Goal: Task Accomplishment & Management: Complete application form

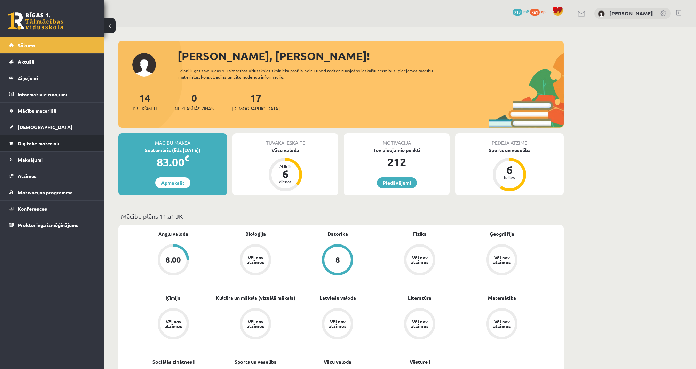
click at [70, 143] on link "Digitālie materiāli" at bounding box center [52, 143] width 87 height 16
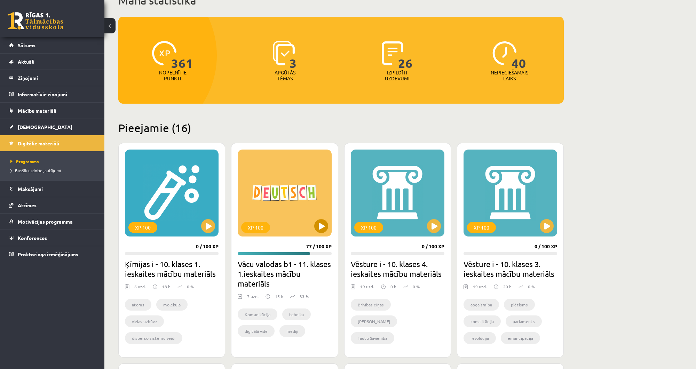
scroll to position [56, 0]
click at [315, 224] on button at bounding box center [321, 226] width 14 height 14
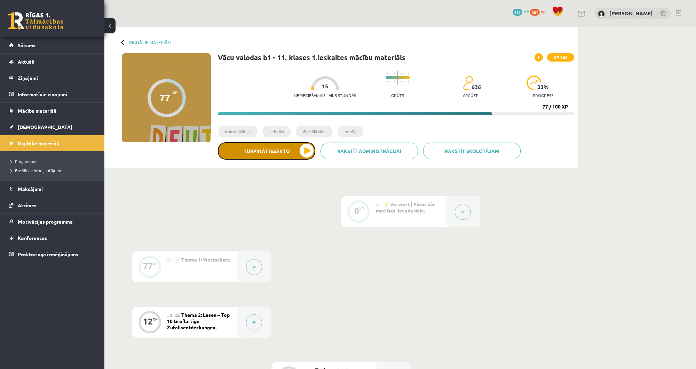
drag, startPoint x: 0, startPoint y: 0, endPoint x: 246, endPoint y: 150, distance: 287.7
click at [246, 150] on button "Turpināt iesākto" at bounding box center [266, 150] width 97 height 17
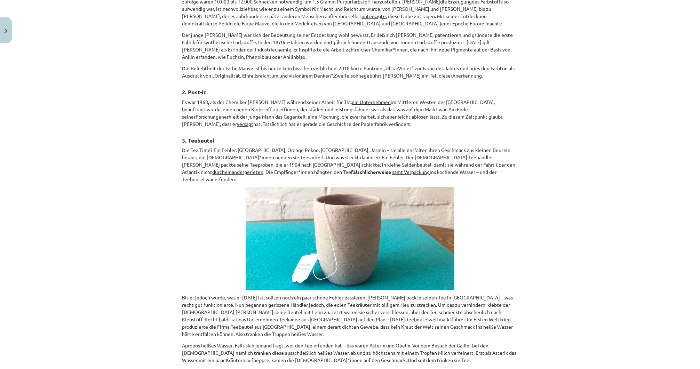
scroll to position [680, 0]
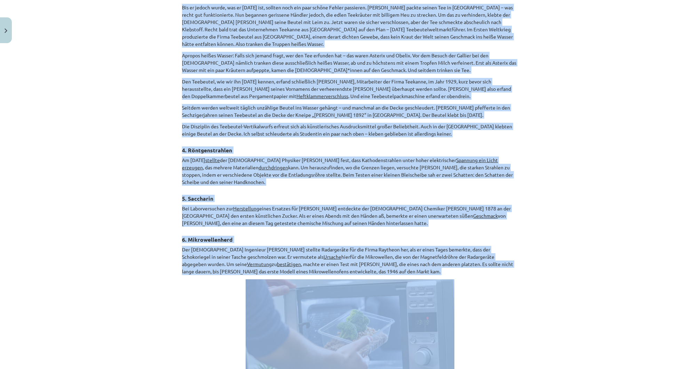
drag, startPoint x: 196, startPoint y: 60, endPoint x: 391, endPoint y: 258, distance: 278.3
copy div "📖 Lies den Text! Markiere die Aussagen – entweder richtig oder falsch ! Überset…"
click at [116, 186] on div "Mācību tēma: Vācu valodas b1 - 11. klases 1.ieskaites mācību materiāls #3 📖 The…" at bounding box center [350, 184] width 700 height 369
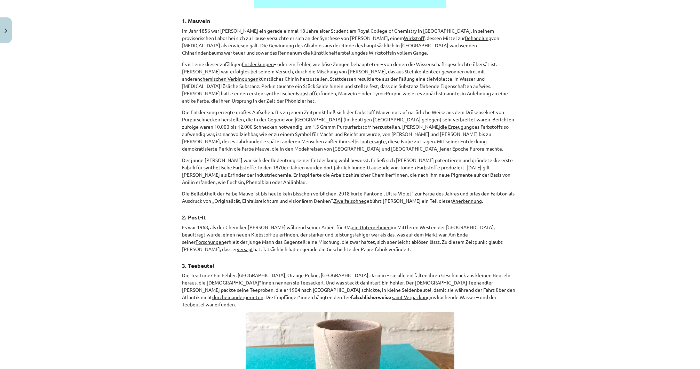
scroll to position [215, 0]
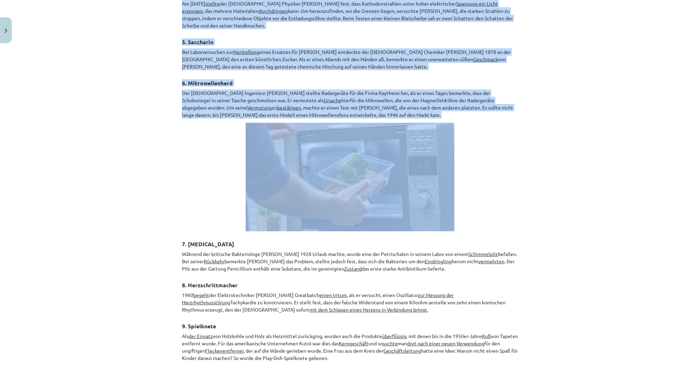
drag, startPoint x: 171, startPoint y: 61, endPoint x: 411, endPoint y: 122, distance: 247.6
click at [411, 122] on div "Mācību tēma: Vācu valodas b1 - 11. klases 1.ieskaites mācību materiāls #3 📖 The…" at bounding box center [350, 184] width 700 height 369
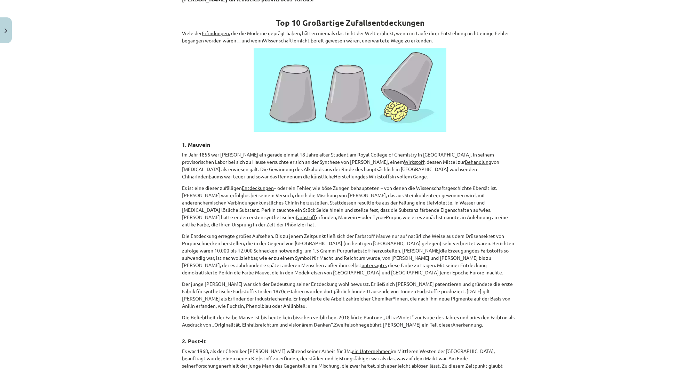
drag, startPoint x: 234, startPoint y: 122, endPoint x: 200, endPoint y: 98, distance: 41.7
click at [232, 124] on p at bounding box center [350, 90] width 336 height 84
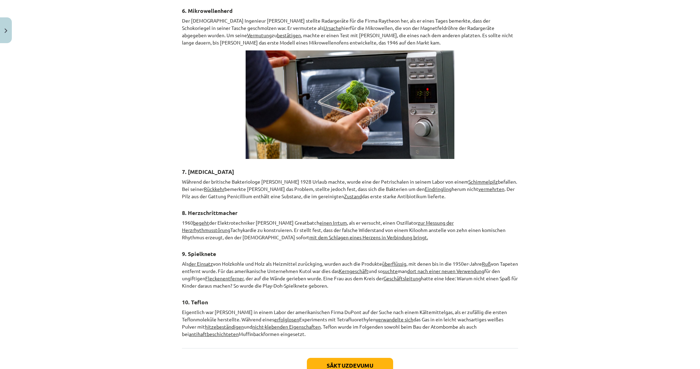
scroll to position [939, 0]
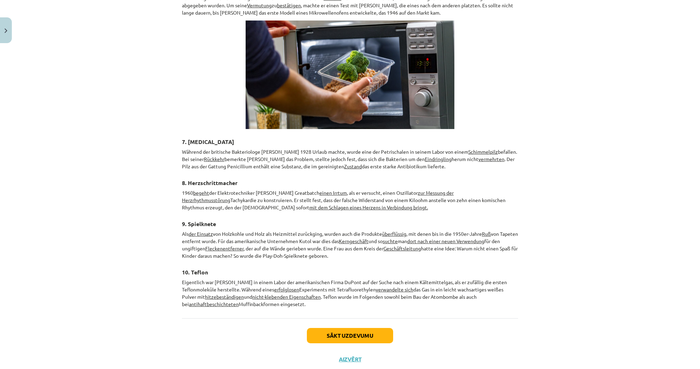
drag, startPoint x: 175, startPoint y: 129, endPoint x: 399, endPoint y: 291, distance: 276.2
click at [399, 291] on div "Mācību tēma: Vācu valodas b1 - 11. klases 1.ieskaites mācību materiāls #3 📖 The…" at bounding box center [350, 184] width 700 height 369
copy div "📖 Lies den Text! Markiere die Aussagen – entweder richtig oder falsch ! Überset…"
click at [189, 279] on p "Eigentlich war Roy J. Plunkett in einem Labor der amerikanischen Firma DuPont a…" at bounding box center [350, 293] width 336 height 29
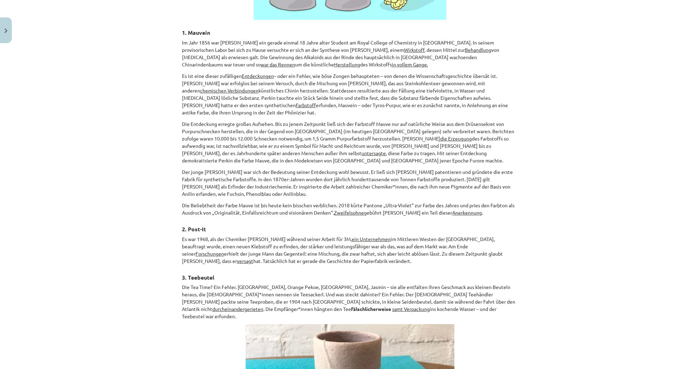
scroll to position [188, 0]
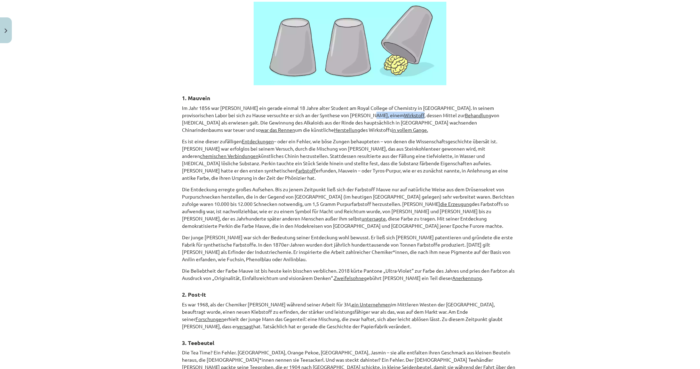
drag, startPoint x: 345, startPoint y: 112, endPoint x: 367, endPoint y: 112, distance: 22.3
click at [367, 112] on p "Im Jahr 1856 war William Henry Perkin ein gerade einmal 18 Jahre alter Student …" at bounding box center [350, 118] width 336 height 29
copy p "Wirkstoff"
drag, startPoint x: 408, startPoint y: 113, endPoint x: 436, endPoint y: 113, distance: 27.5
click at [436, 113] on p "Im Jahr 1856 war William Henry Perkin ein gerade einmal 18 Jahre alter Student …" at bounding box center [350, 118] width 336 height 29
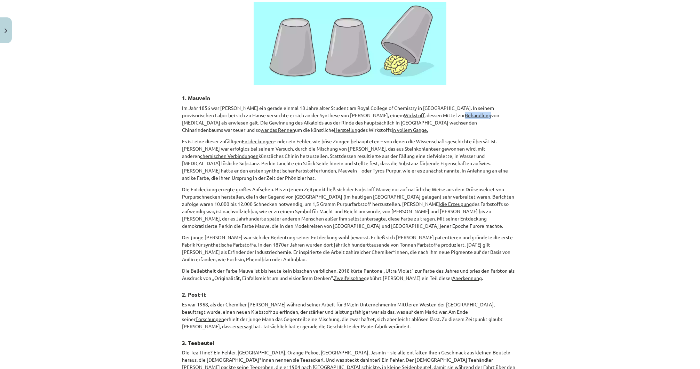
copy u "Behandlung"
drag, startPoint x: 450, startPoint y: 120, endPoint x: 484, endPoint y: 121, distance: 34.8
click at [484, 121] on p "Im Jahr 1856 war William Henry Perkin ein gerade einmal 18 Jahre alter Student …" at bounding box center [350, 118] width 336 height 29
copy u "war das Rennen"
drag, startPoint x: 203, startPoint y: 127, endPoint x: 229, endPoint y: 128, distance: 26.5
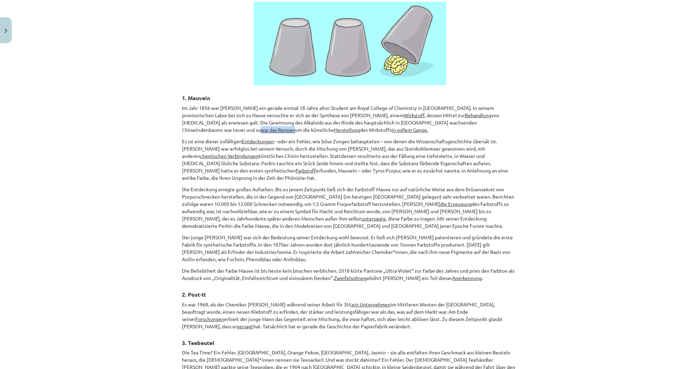
click at [229, 128] on p "Im Jahr 1856 war William Henry Perkin ein gerade einmal 18 Jahre alter Student …" at bounding box center [350, 118] width 336 height 29
copy p "Herstellung"
drag, startPoint x: 264, startPoint y: 130, endPoint x: 307, endPoint y: 129, distance: 43.2
click at [307, 129] on p "Im Jahr 1856 war William Henry Perkin ein gerade einmal 18 Jahre alter Student …" at bounding box center [350, 118] width 336 height 29
copy u "in vollem Gange."
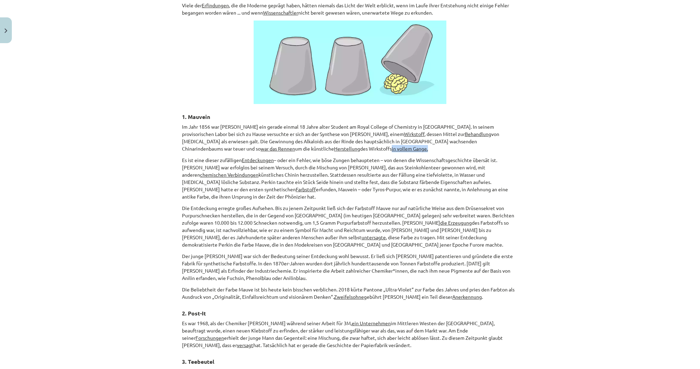
scroll to position [160, 0]
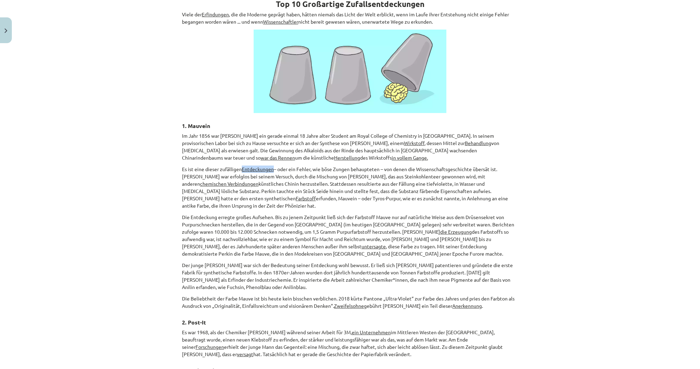
drag, startPoint x: 241, startPoint y: 165, endPoint x: 271, endPoint y: 168, distance: 30.7
click at [271, 168] on u "Entdeckungen" at bounding box center [258, 169] width 32 height 6
copy u "Entdeckungen"
click at [395, 262] on p "Der junge Mann war sich der Bedeutung seiner Entdeckung wohl bewusst. Er ließ s…" at bounding box center [350, 276] width 336 height 29
drag, startPoint x: 443, startPoint y: 174, endPoint x: 500, endPoint y: 177, distance: 57.2
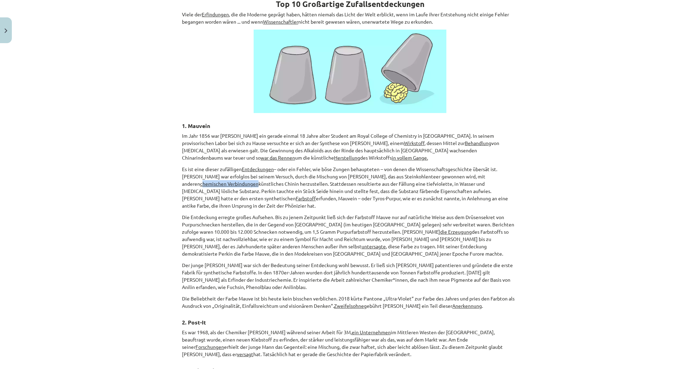
click at [259, 181] on u "chemischen Verbindungen" at bounding box center [229, 184] width 58 height 6
click at [455, 180] on p "Es ist eine dieser zufälligen Entdeckungen – oder ein Fehler, wie böse Zungen b…" at bounding box center [350, 188] width 336 height 44
drag, startPoint x: 441, startPoint y: 175, endPoint x: 500, endPoint y: 174, distance: 59.9
click at [500, 174] on p "Es ist eine dieser zufälligen Entdeckungen – oder ein Fehler, wie böse Zungen b…" at bounding box center [350, 188] width 336 height 44
copy p "chemischen Verbindungen"
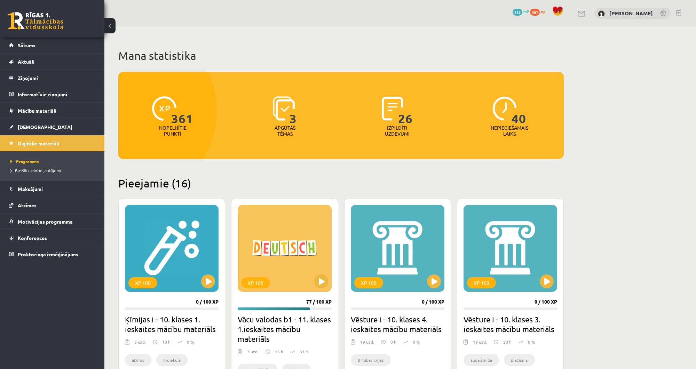
scroll to position [55, 0]
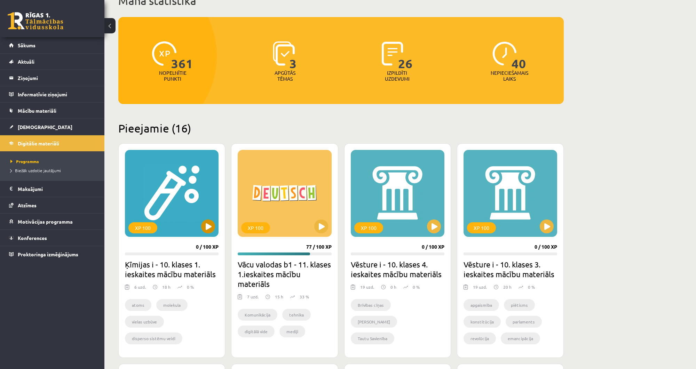
drag, startPoint x: 206, startPoint y: 156, endPoint x: 202, endPoint y: 150, distance: 7.2
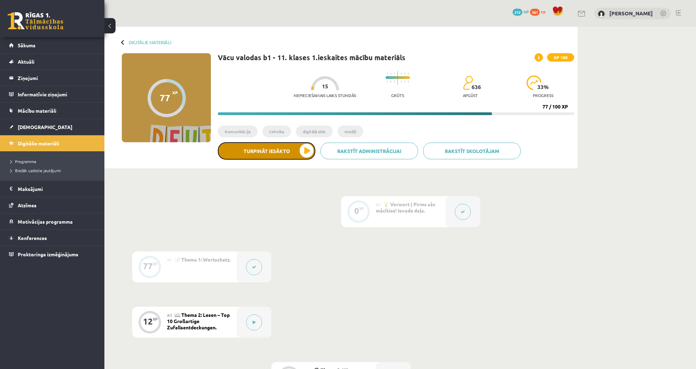
click at [280, 147] on button "Turpināt iesākto" at bounding box center [266, 150] width 97 height 17
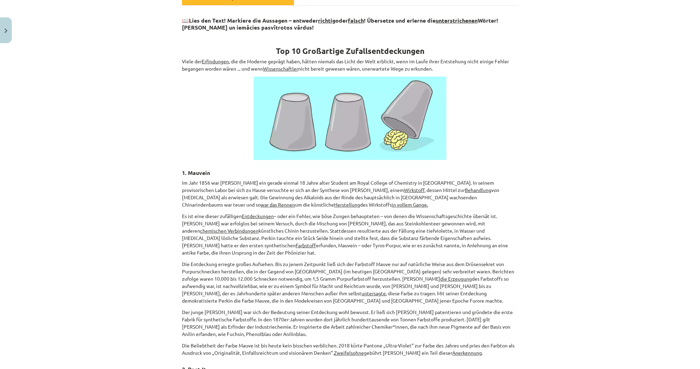
scroll to position [167, 0]
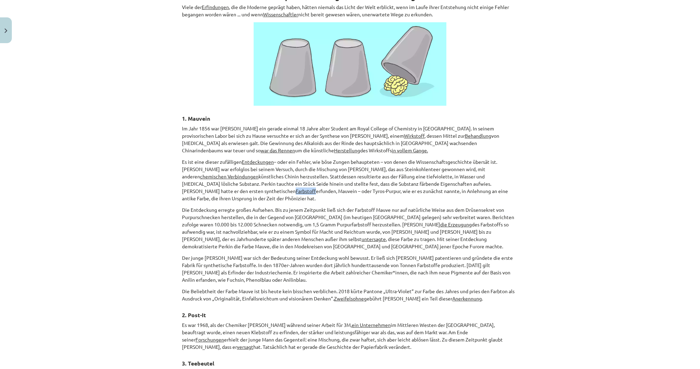
drag, startPoint x: 463, startPoint y: 181, endPoint x: 484, endPoint y: 180, distance: 21.0
click at [484, 180] on p "Es ist eine dieser zufälligen Entdeckungen – oder ein Fehler, wie böse Zungen b…" at bounding box center [350, 180] width 336 height 44
copy u "Farbstoff"
drag, startPoint x: 620, startPoint y: 264, endPoint x: 608, endPoint y: 255, distance: 15.6
click at [618, 264] on div "Mācību tēma: Vācu valodas b1 - 11. klases 1.ieskaites mācību materiāls #3 📖 The…" at bounding box center [350, 184] width 700 height 369
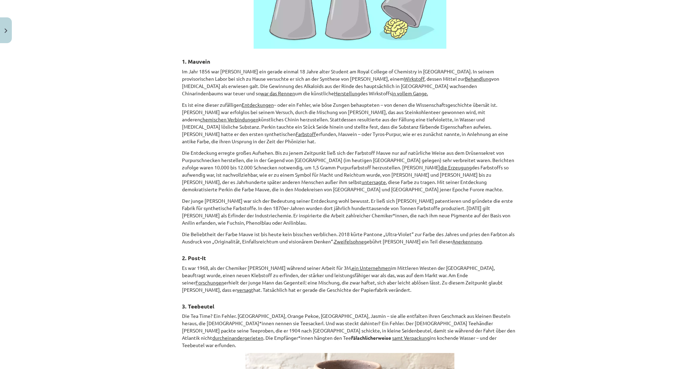
scroll to position [223, 0]
drag, startPoint x: 362, startPoint y: 159, endPoint x: 388, endPoint y: 163, distance: 26.4
click at [388, 163] on p "Die Entdeckung erregte großes Aufsehen. Bis zu jenem Zeitpunkt ließ sich der Fa…" at bounding box center [350, 173] width 336 height 44
copy u "die Erzeugung"
drag, startPoint x: 218, startPoint y: 175, endPoint x: 241, endPoint y: 177, distance: 23.4
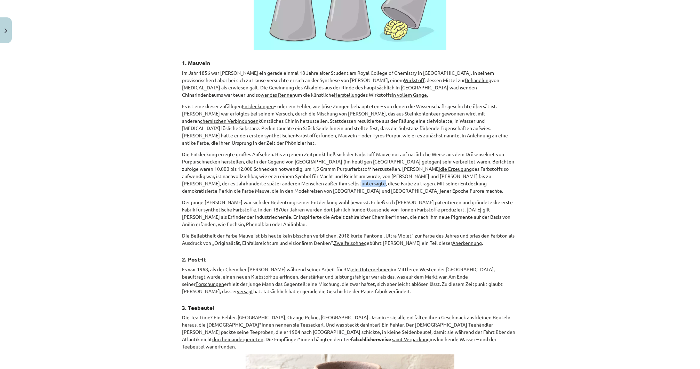
click at [241, 177] on p "Die Entdeckung erregte großes Aufsehen. Bis zu jenem Zeitpunkt ließ sich der Fa…" at bounding box center [350, 173] width 336 height 44
copy u "untersagte"
drag, startPoint x: 334, startPoint y: 235, endPoint x: 362, endPoint y: 235, distance: 27.5
click at [362, 240] on u "Zweifelsohne" at bounding box center [349, 243] width 30 height 6
copy u "Zweifelsohne"
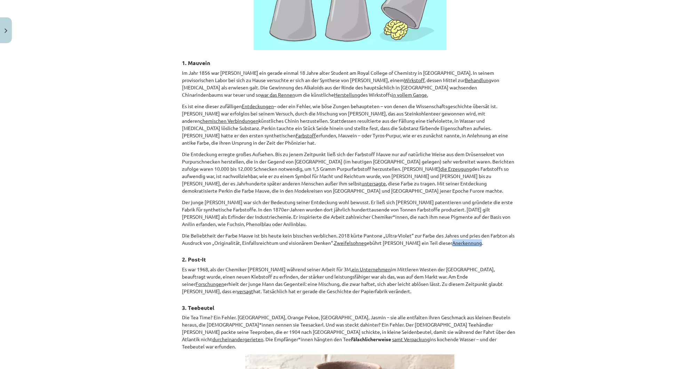
drag, startPoint x: 462, startPoint y: 234, endPoint x: 490, endPoint y: 236, distance: 28.2
click at [482, 240] on u "Anerkennung" at bounding box center [467, 243] width 30 height 6
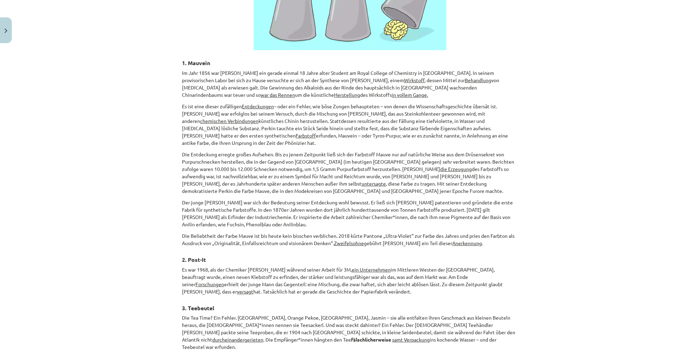
click at [465, 240] on u "Anerkennung" at bounding box center [467, 243] width 30 height 6
click at [463, 251] on h3 "2. Post-It" at bounding box center [350, 257] width 336 height 13
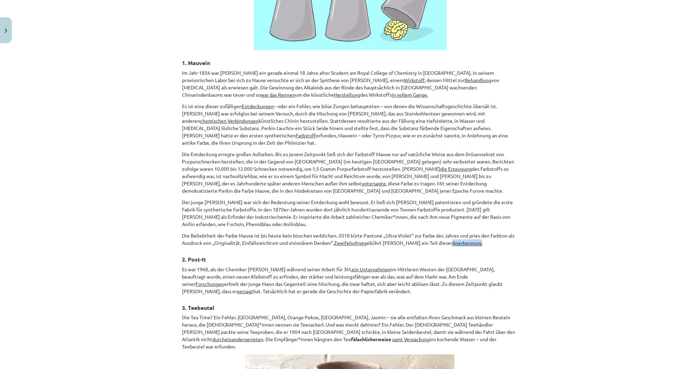
drag, startPoint x: 474, startPoint y: 234, endPoint x: 492, endPoint y: 234, distance: 17.4
click at [492, 234] on p "Die Beliebtheit der Farbe Mauve ist bis heute kein bisschen verblichen. 2018 kü…" at bounding box center [350, 239] width 336 height 15
copy u "Anerkennung"
drag, startPoint x: 345, startPoint y: 260, endPoint x: 384, endPoint y: 262, distance: 39.0
click at [384, 266] on p "Es war 1968, als der Chemiker Spencer Silver während seiner Arbeit für 3M, ein …" at bounding box center [350, 280] width 336 height 29
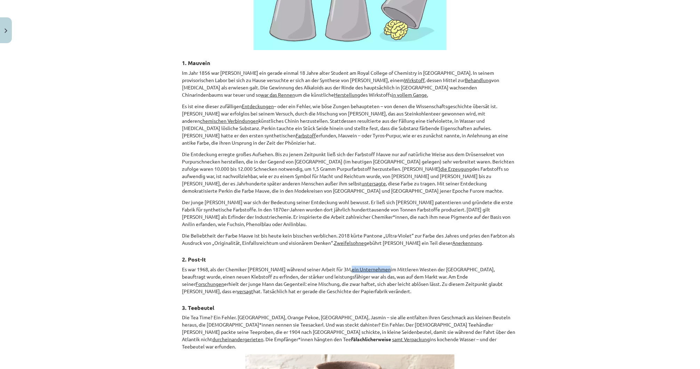
copy u "ein Unternehmen"
drag, startPoint x: 430, startPoint y: 268, endPoint x: 459, endPoint y: 268, distance: 28.2
click at [459, 268] on p "Es war 1968, als der Chemiker Spencer Silver während seiner Arbeit für 3M, ein …" at bounding box center [350, 280] width 336 height 29
copy p "Forschungen"
click at [312, 299] on h3 "3. Teebeutel" at bounding box center [350, 305] width 336 height 13
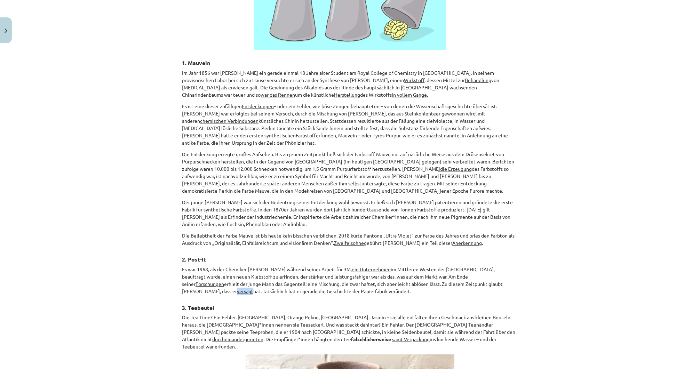
drag, startPoint x: 446, startPoint y: 274, endPoint x: 461, endPoint y: 273, distance: 15.0
click at [253, 288] on u "versagt" at bounding box center [245, 291] width 16 height 6
copy u "versagt"
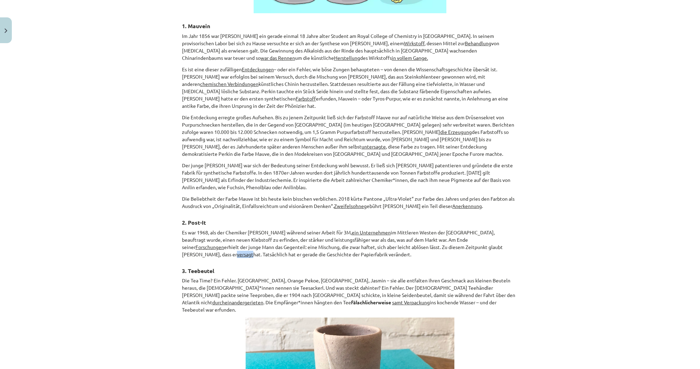
scroll to position [278, 0]
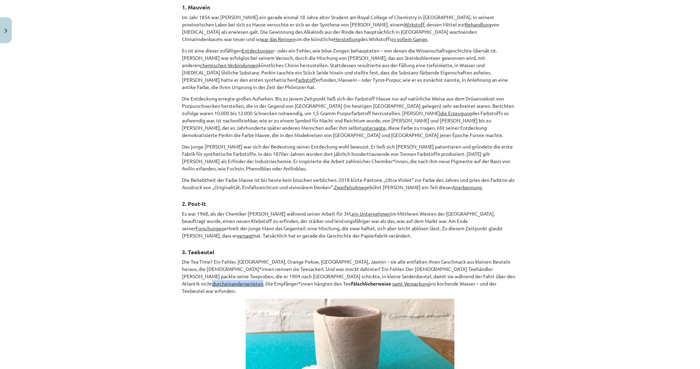
drag, startPoint x: 447, startPoint y: 266, endPoint x: 498, endPoint y: 267, distance: 51.2
click at [498, 267] on p "Die Tea Time? Ein Fehler. Ceylon, Orange Pekoe, Darjeeling, Jasmin – sie alle e…" at bounding box center [350, 276] width 336 height 37
copy u "durcheinandergerieten"
drag, startPoint x: 300, startPoint y: 271, endPoint x: 337, endPoint y: 277, distance: 37.3
click at [392, 280] on u "samt Verpackung" at bounding box center [411, 283] width 38 height 6
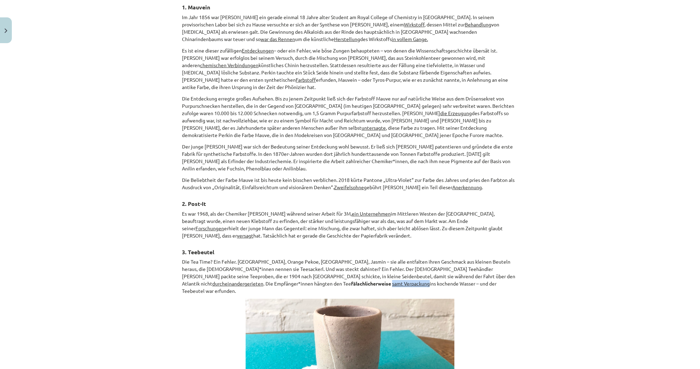
copy u "samt Verpackung"
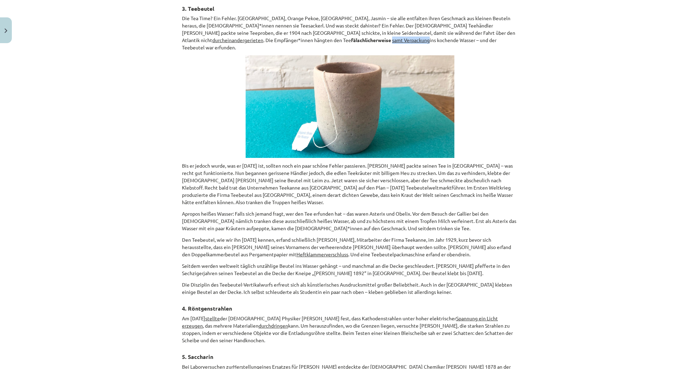
scroll to position [529, 0]
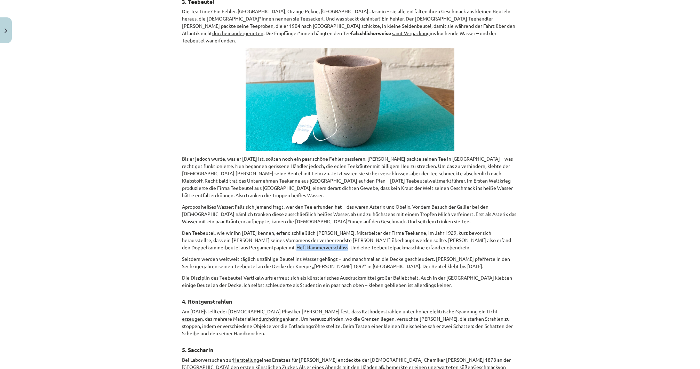
drag, startPoint x: 228, startPoint y: 230, endPoint x: 280, endPoint y: 234, distance: 51.6
click at [280, 234] on p "Den Teebeutel, wie wir ihn heute kennen, erfand schließlich Adolf Rambold, Mita…" at bounding box center [350, 240] width 336 height 22
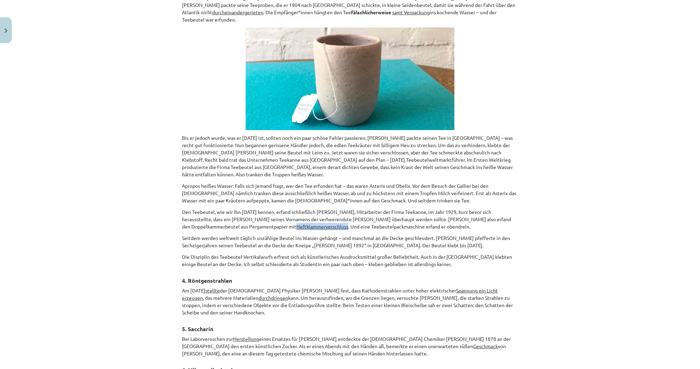
scroll to position [613, 0]
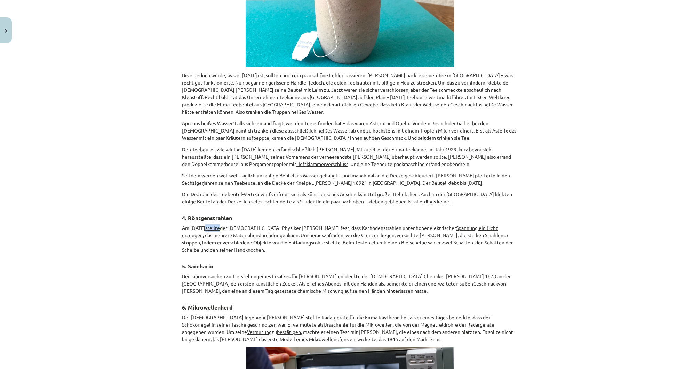
drag, startPoint x: 229, startPoint y: 210, endPoint x: 244, endPoint y: 213, distance: 15.0
click at [244, 224] on p "Am 8. November 1895 stellte der deutsche Physiker Wilhelm Conrad Röntgen fest, …" at bounding box center [350, 238] width 336 height 29
drag, startPoint x: 469, startPoint y: 209, endPoint x: 201, endPoint y: 221, distance: 267.9
click at [200, 224] on p "Am 8. November 1895 stellte der deutsche Physiker Wilhelm Conrad Röntgen fest, …" at bounding box center [350, 238] width 336 height 29
click at [256, 224] on p "Am 8. November 1895 stellte der deutsche Physiker Wilhelm Conrad Röntgen fest, …" at bounding box center [350, 238] width 336 height 29
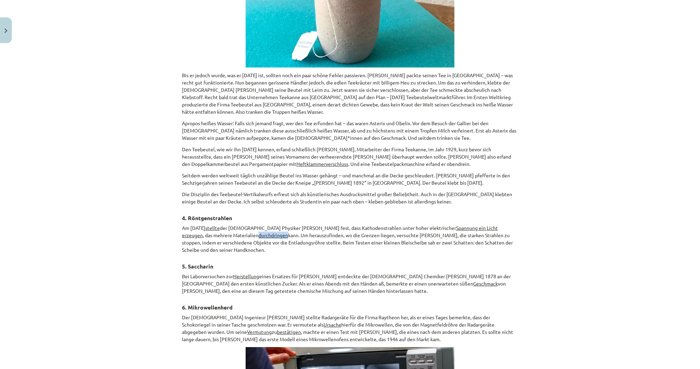
drag, startPoint x: 258, startPoint y: 219, endPoint x: 287, endPoint y: 219, distance: 29.6
click at [287, 224] on p "Am 8. November 1895 stellte der deutsche Physiker Wilhelm Conrad Röntgen fest, …" at bounding box center [350, 238] width 336 height 29
drag, startPoint x: 233, startPoint y: 259, endPoint x: 258, endPoint y: 259, distance: 25.1
click at [258, 273] on u "Herstellung" at bounding box center [246, 276] width 26 height 6
drag, startPoint x: 450, startPoint y: 266, endPoint x: 474, endPoint y: 268, distance: 24.1
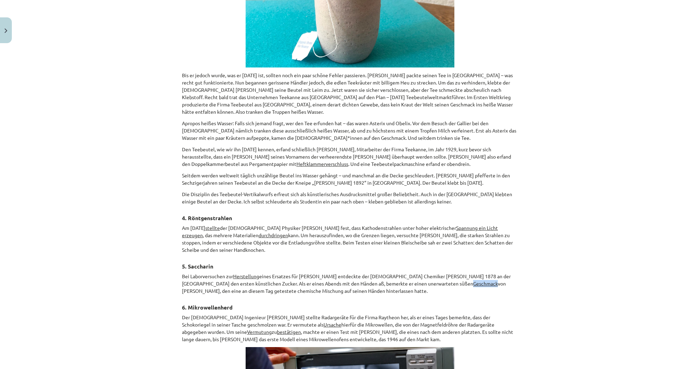
click at [474, 273] on p "Bei Laborversuchen zur Herstellung eines Ersatzes für Kohlenteer entdeckte der …" at bounding box center [350, 284] width 336 height 22
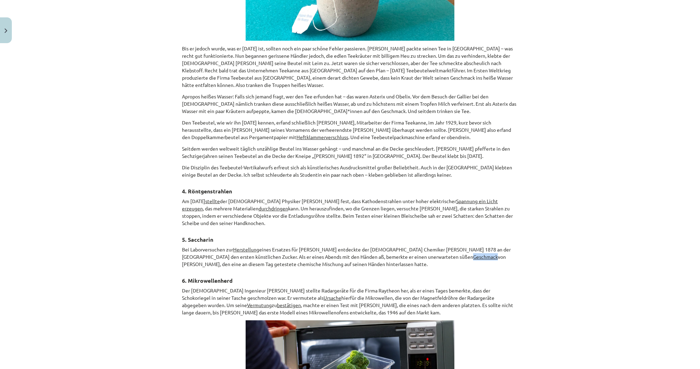
scroll to position [640, 0]
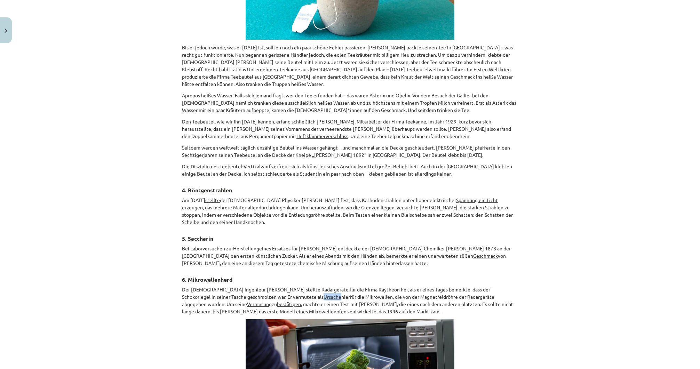
drag, startPoint x: 274, startPoint y: 278, endPoint x: 290, endPoint y: 278, distance: 16.4
click at [324, 294] on u "Ursache" at bounding box center [333, 297] width 18 height 6
drag, startPoint x: 179, startPoint y: 285, endPoint x: 204, endPoint y: 287, distance: 25.8
click at [204, 287] on div "12 XP Saņemsi Sarežģīts 636 pilda Apraksts Uzdevums Palīdzība 📖 Lies den Text! …" at bounding box center [350, 38] width 345 height 1264
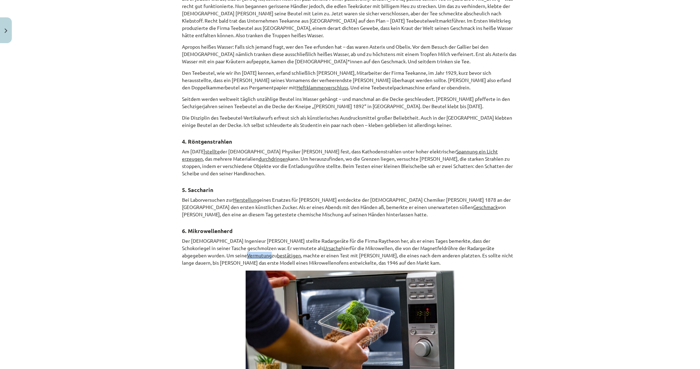
scroll to position [696, 0]
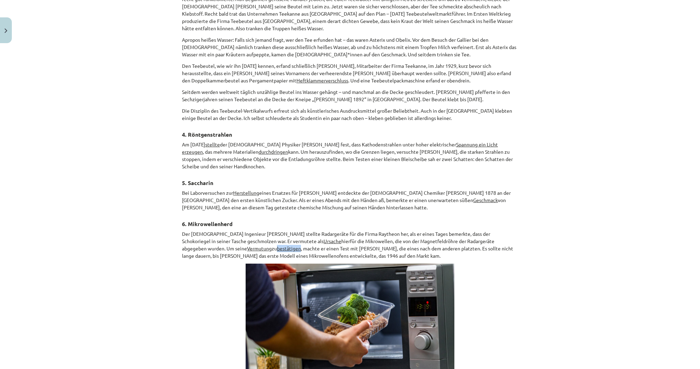
drag, startPoint x: 220, startPoint y: 228, endPoint x: 234, endPoint y: 227, distance: 14.3
click at [236, 230] on p "Der amerikanische Ingenieur Percy Spencer stellte Radargeräte für die Firma Ray…" at bounding box center [350, 244] width 336 height 29
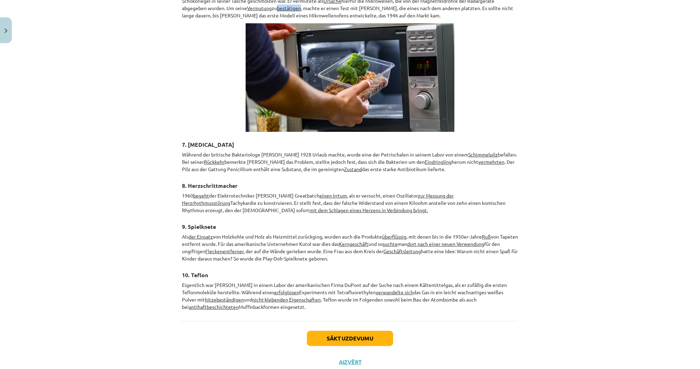
scroll to position [939, 0]
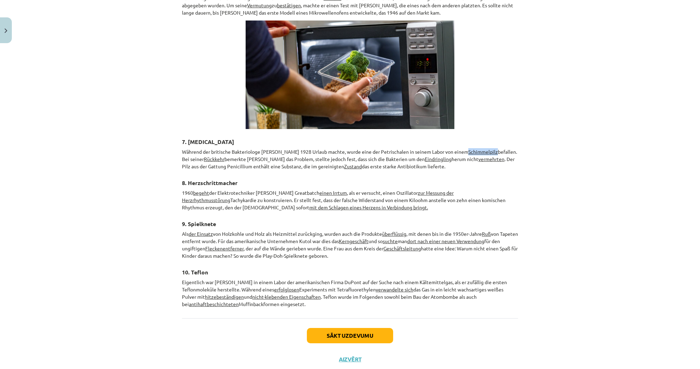
drag, startPoint x: 472, startPoint y: 132, endPoint x: 500, endPoint y: 132, distance: 28.9
click at [500, 148] on p "Während der britische Bakteriologe Alexander Fleming 1928 Urlaub machte, wurde …" at bounding box center [350, 159] width 336 height 22
drag, startPoint x: 222, startPoint y: 141, endPoint x: 243, endPoint y: 143, distance: 21.0
click at [243, 148] on p "Während der britische Bakteriologe Alexander Fleming 1928 Urlaub machte, wurde …" at bounding box center [350, 159] width 336 height 22
drag, startPoint x: 350, startPoint y: 148, endPoint x: 371, endPoint y: 148, distance: 20.9
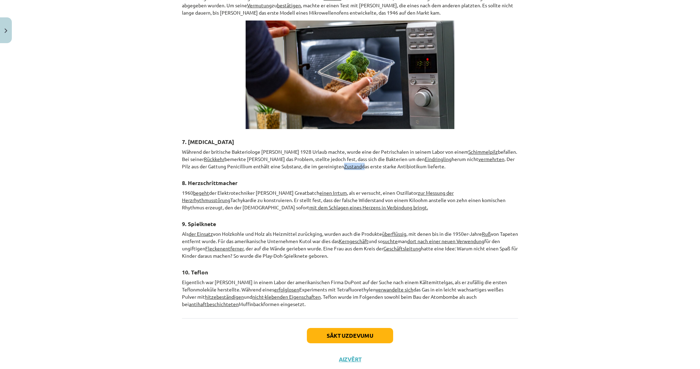
click at [371, 148] on p "Während der britische Bakteriologe Alexander Fleming 1928 Urlaub machte, wurde …" at bounding box center [350, 159] width 336 height 22
drag, startPoint x: 404, startPoint y: 221, endPoint x: 420, endPoint y: 222, distance: 16.0
click at [420, 230] on p "Als der Einsatz von Holzkohle und Holz als Heizmittel zurückging, wurden auch d…" at bounding box center [350, 244] width 336 height 29
drag, startPoint x: 272, startPoint y: 269, endPoint x: 298, endPoint y: 270, distance: 25.4
click at [298, 279] on p "Eigentlich war Roy J. Plunkett in einem Labor der amerikanischen Firma DuPont a…" at bounding box center [350, 293] width 336 height 29
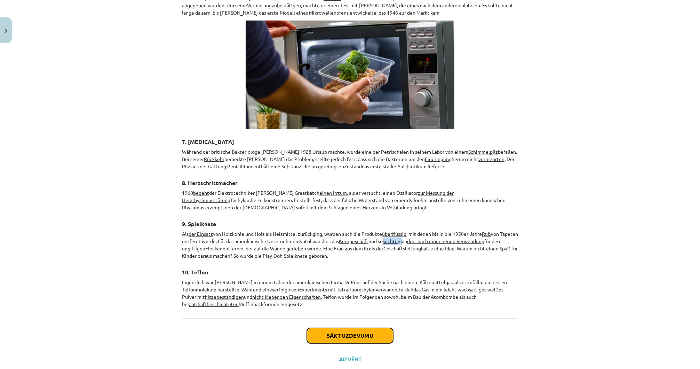
click at [325, 328] on button "Sākt uzdevumu" at bounding box center [350, 335] width 86 height 15
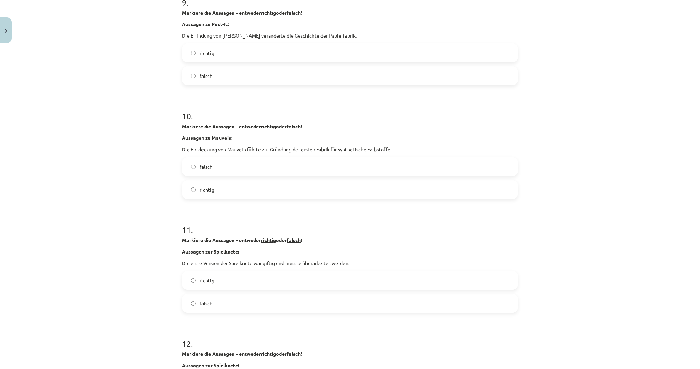
scroll to position [1201, 0]
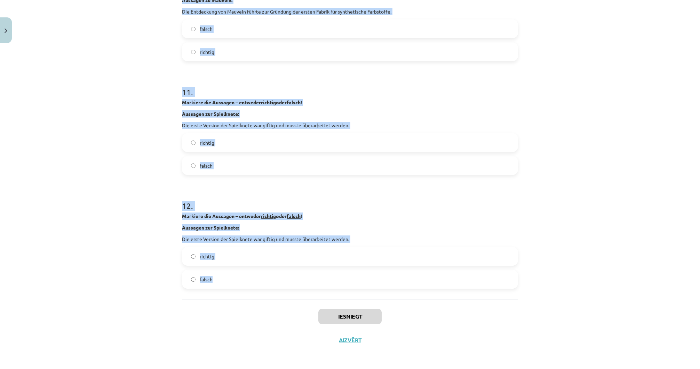
drag, startPoint x: 176, startPoint y: 136, endPoint x: 242, endPoint y: 283, distance: 161.1
click at [135, 228] on div "Mācību tēma: Vācu valodas b1 - 11. klases 1.ieskaites mācību materiāls #3 📖 The…" at bounding box center [350, 184] width 700 height 369
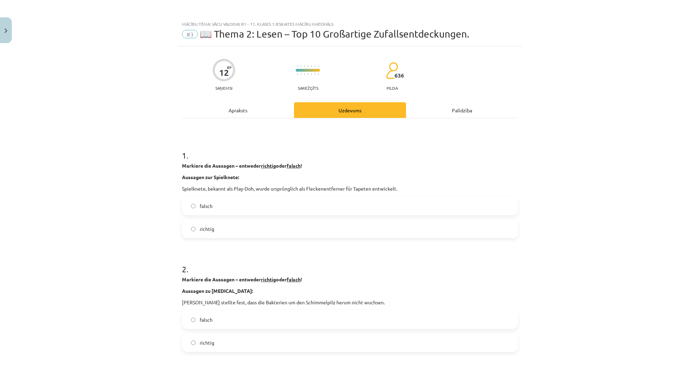
scroll to position [0, 0]
click at [188, 227] on label "richtig" at bounding box center [350, 228] width 335 height 17
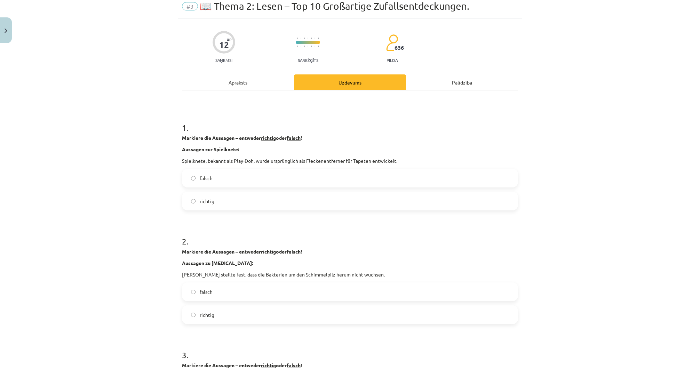
scroll to position [56, 0]
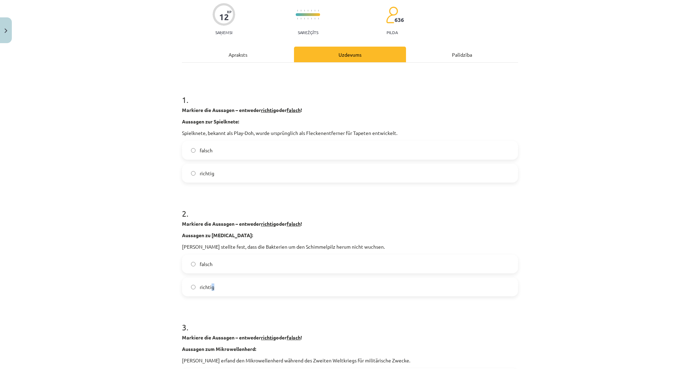
click at [210, 284] on span "richtig" at bounding box center [207, 287] width 15 height 7
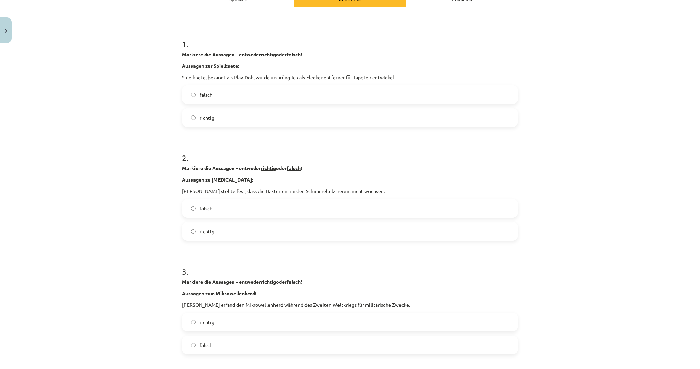
drag, startPoint x: 200, startPoint y: 234, endPoint x: 195, endPoint y: 236, distance: 6.2
click at [200, 233] on span "richtig" at bounding box center [207, 231] width 15 height 7
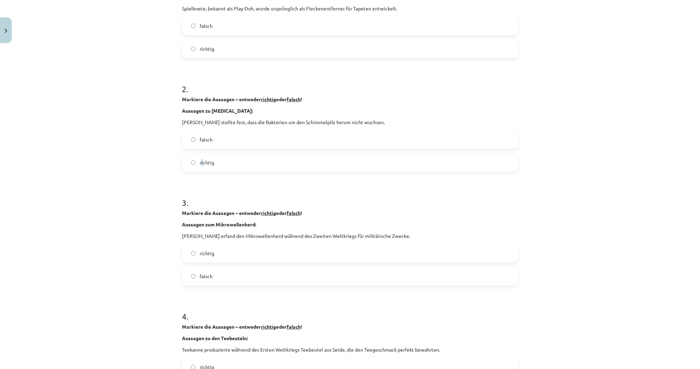
scroll to position [195, 0]
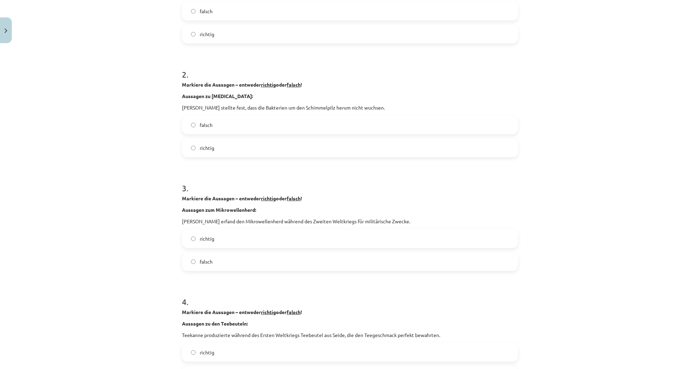
click at [200, 146] on span "richtig" at bounding box center [207, 147] width 15 height 7
click at [204, 266] on label "falsch" at bounding box center [350, 261] width 335 height 17
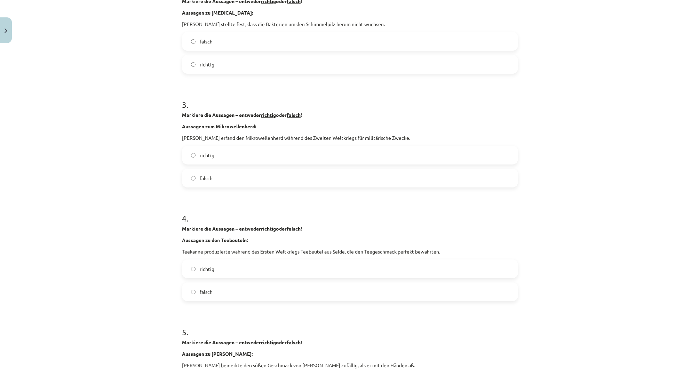
click at [196, 295] on label "falsch" at bounding box center [350, 291] width 335 height 17
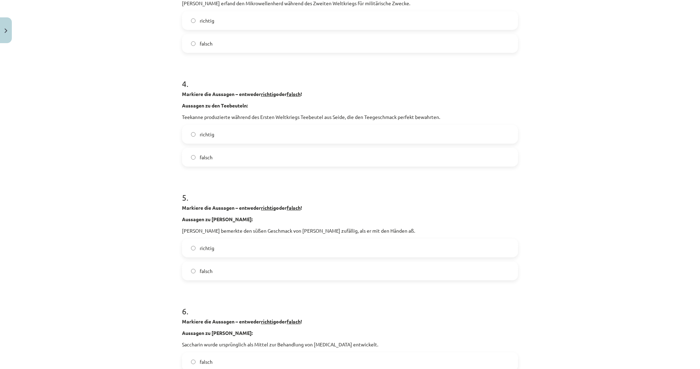
scroll to position [445, 0]
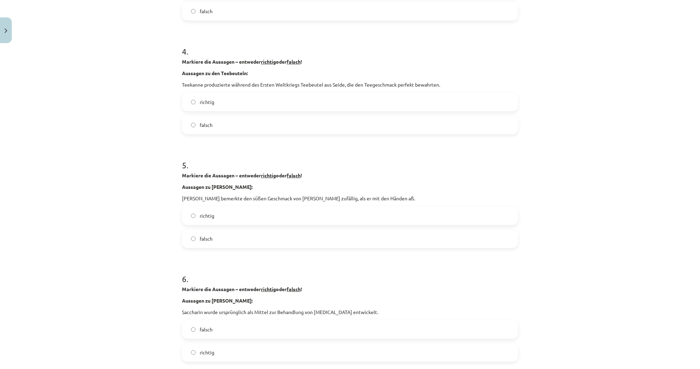
click at [202, 223] on label "richtig" at bounding box center [350, 215] width 335 height 17
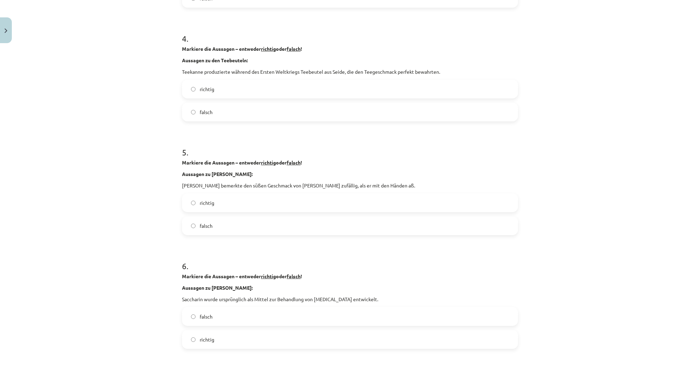
scroll to position [501, 0]
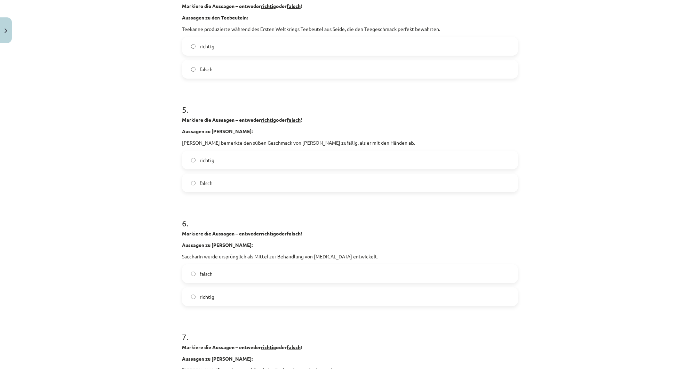
click at [205, 278] on label "falsch" at bounding box center [350, 273] width 335 height 17
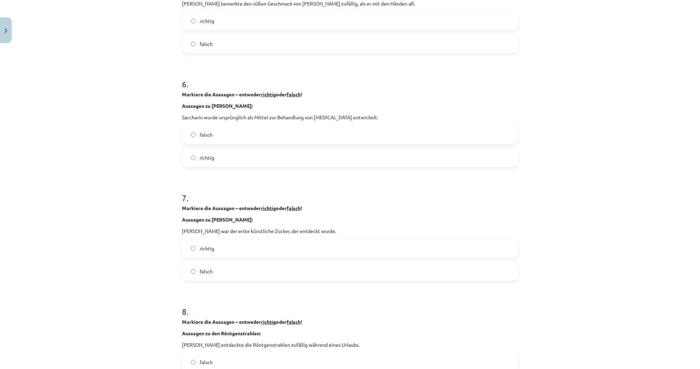
click at [193, 253] on label "richtig" at bounding box center [350, 248] width 335 height 17
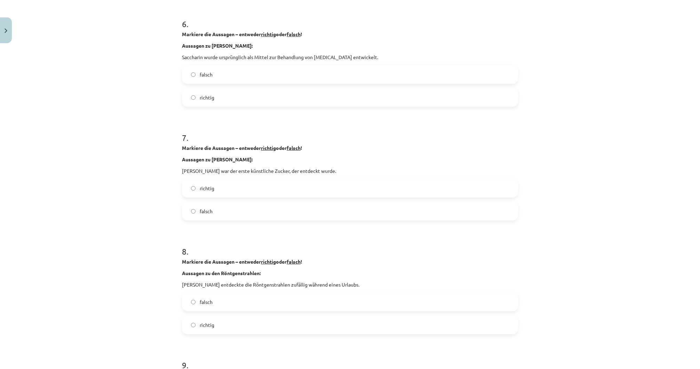
scroll to position [724, 0]
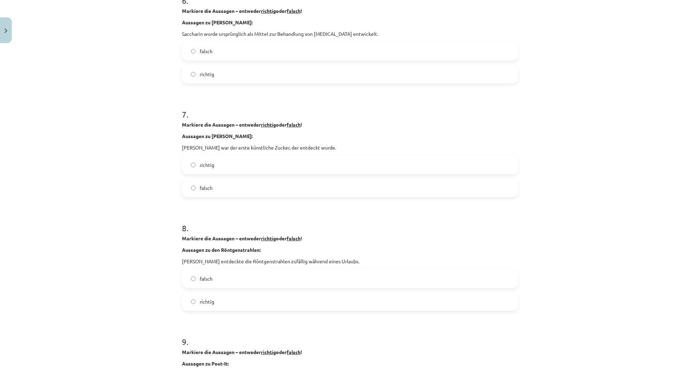
click at [195, 278] on label "falsch" at bounding box center [350, 278] width 335 height 17
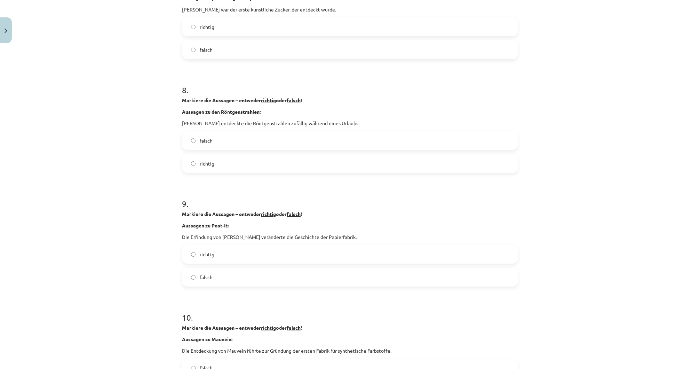
scroll to position [863, 0]
click at [216, 274] on label "falsch" at bounding box center [350, 276] width 335 height 17
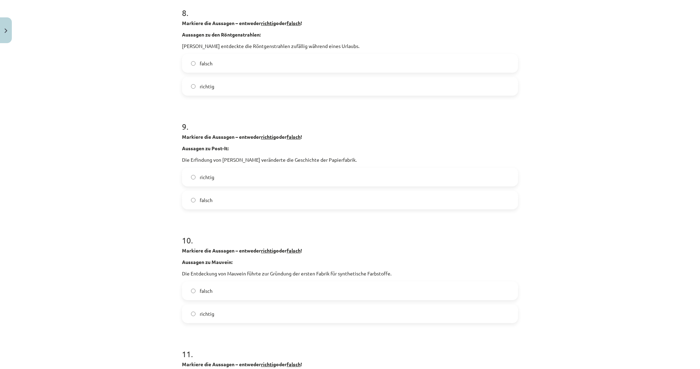
scroll to position [947, 0]
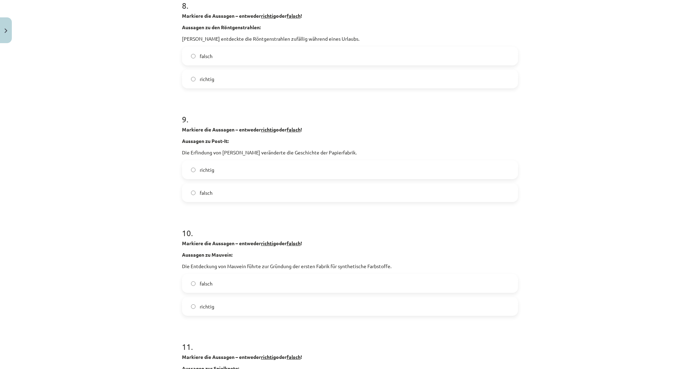
click at [213, 289] on label "falsch" at bounding box center [350, 283] width 335 height 17
click at [184, 309] on label "richtig" at bounding box center [350, 306] width 335 height 17
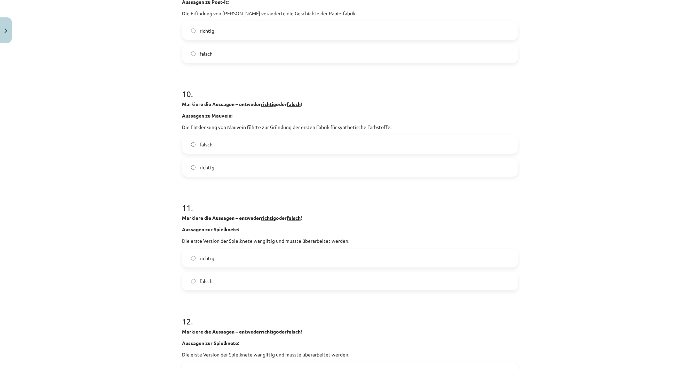
drag, startPoint x: 221, startPoint y: 283, endPoint x: 206, endPoint y: 287, distance: 15.6
click at [221, 281] on label "falsch" at bounding box center [350, 280] width 335 height 17
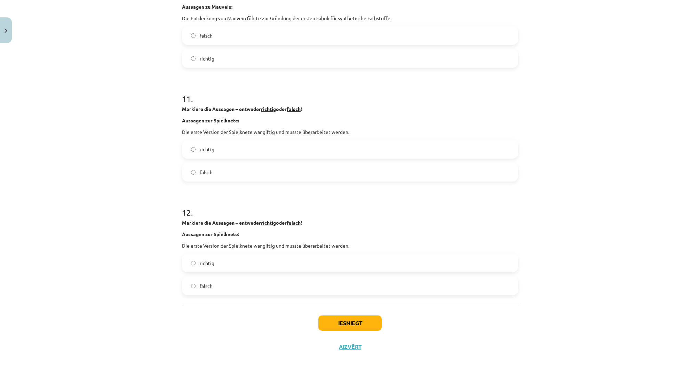
scroll to position [1197, 0]
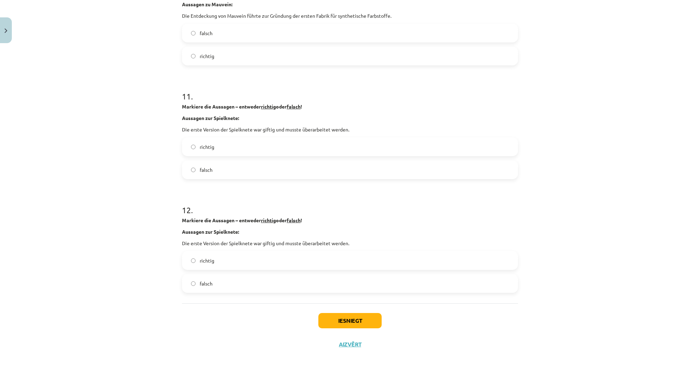
click at [201, 288] on label "falsch" at bounding box center [350, 283] width 335 height 17
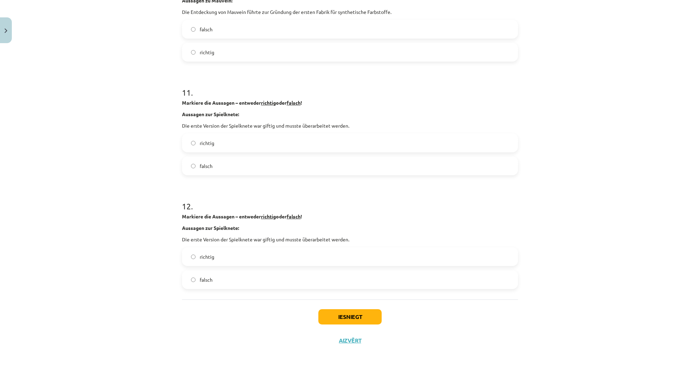
scroll to position [1201, 0]
click at [332, 313] on button "Iesniegt" at bounding box center [349, 316] width 63 height 15
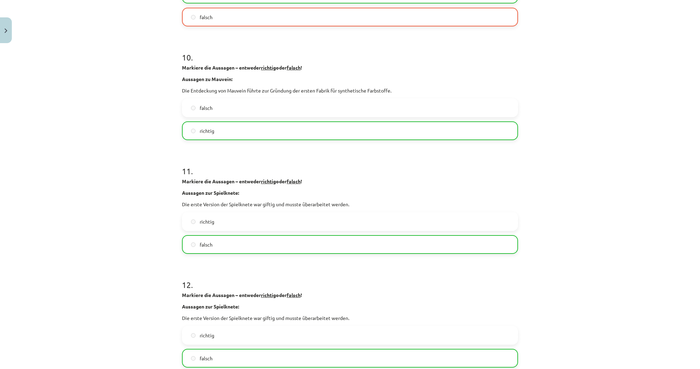
scroll to position [1224, 0]
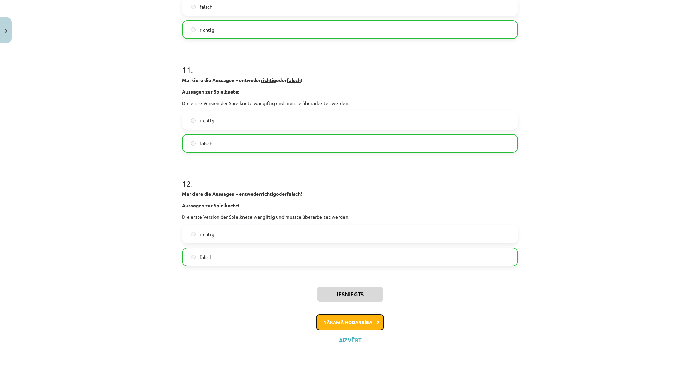
click at [330, 319] on button "Nākamā nodarbība" at bounding box center [350, 323] width 68 height 16
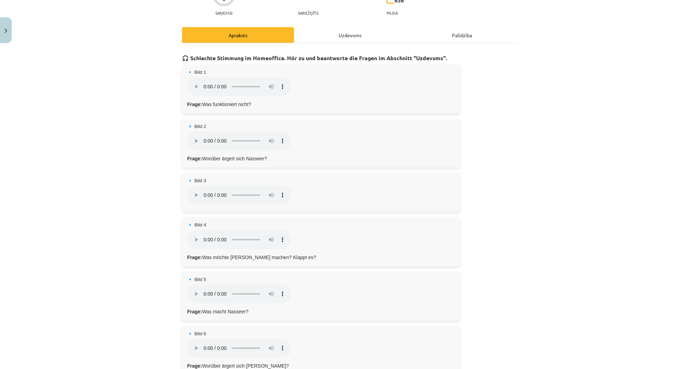
scroll to position [60, 0]
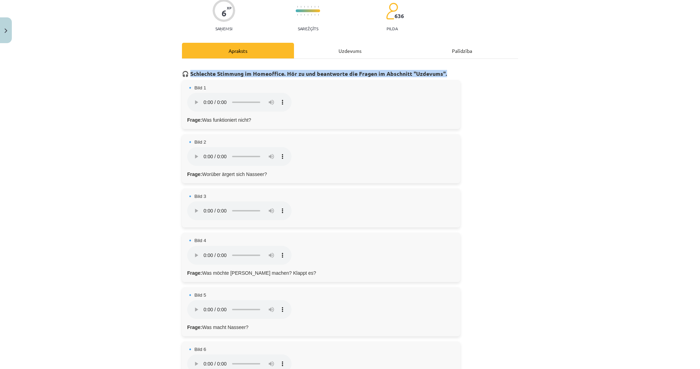
drag, startPoint x: 188, startPoint y: 73, endPoint x: 459, endPoint y: 74, distance: 271.1
click at [459, 74] on h3 "🎧 Schlechte Stimmung im Homeoffice. Hör zu und beantworte die Fragen im Abschni…" at bounding box center [350, 71] width 336 height 13
drag, startPoint x: 203, startPoint y: 121, endPoint x: 254, endPoint y: 121, distance: 50.5
click at [254, 121] on p "Frage: Was funktioniert nicht?" at bounding box center [321, 120] width 268 height 7
click at [298, 119] on p "Frage: Was funktioniert nicht?" at bounding box center [321, 120] width 268 height 7
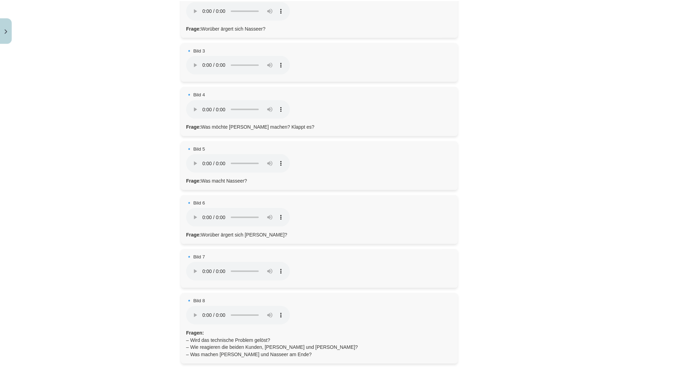
scroll to position [282, 0]
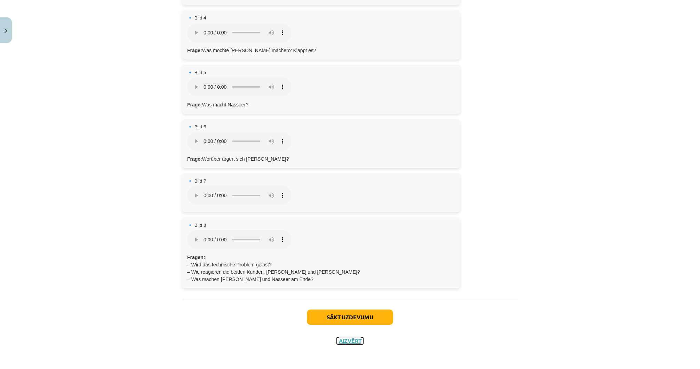
click at [348, 341] on button "Aizvērt" at bounding box center [350, 341] width 26 height 7
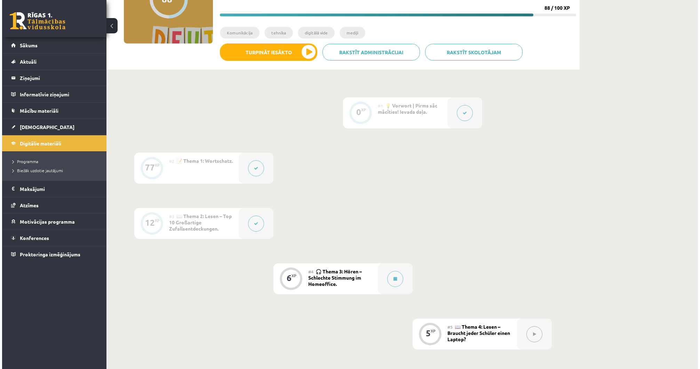
scroll to position [195, 0]
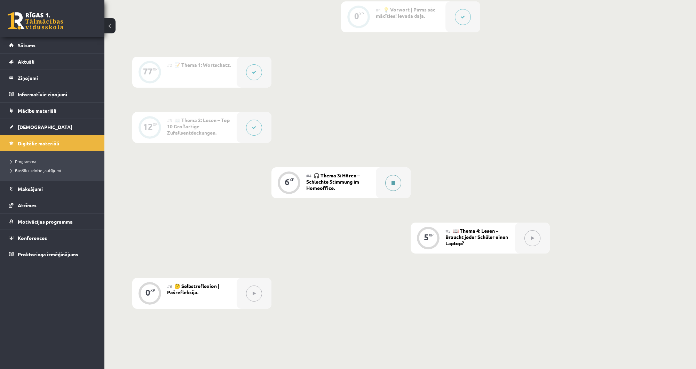
click at [383, 184] on div at bounding box center [393, 182] width 35 height 31
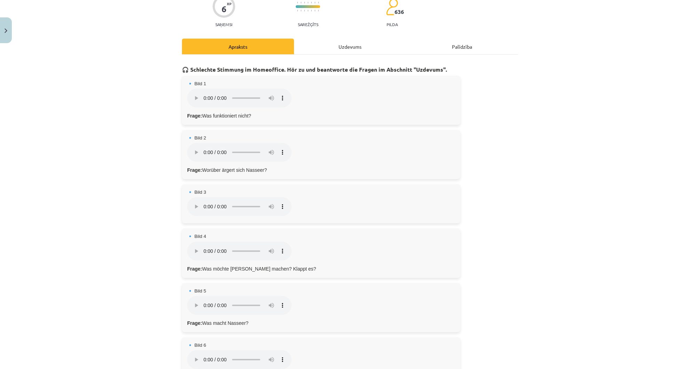
scroll to position [0, 0]
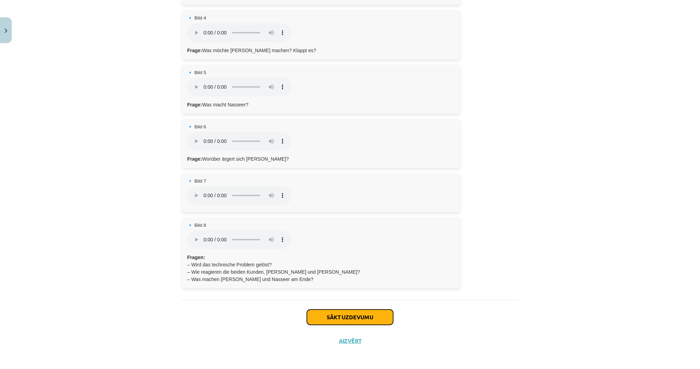
click at [324, 312] on button "Sākt uzdevumu" at bounding box center [350, 317] width 86 height 15
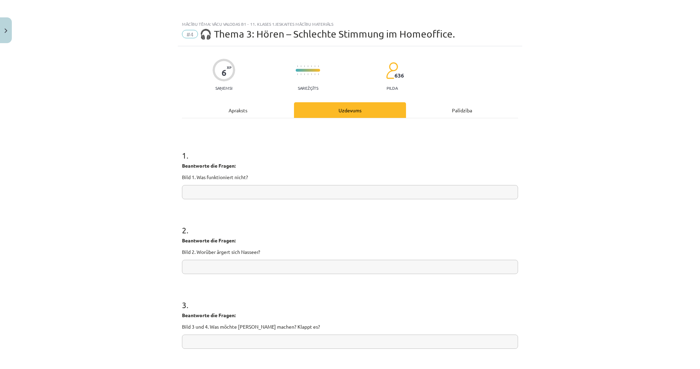
click at [246, 113] on div "Apraksts" at bounding box center [238, 110] width 112 height 16
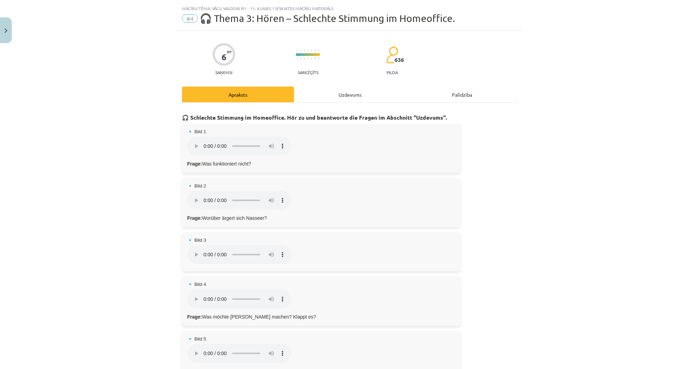
scroll to position [17, 0]
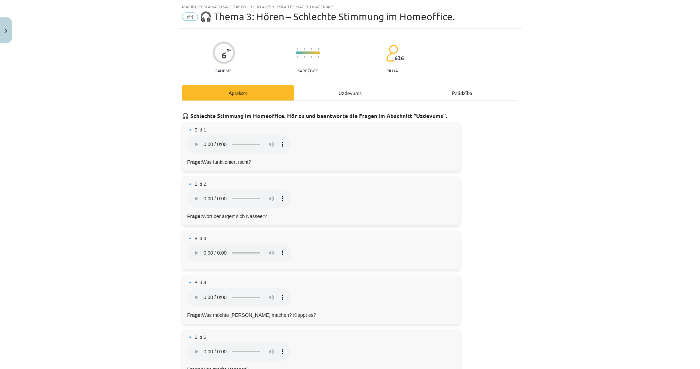
click at [331, 234] on div "🔹 Bild 3 Dein Browser unterstützt das Audio-Element nicht." at bounding box center [321, 250] width 278 height 39
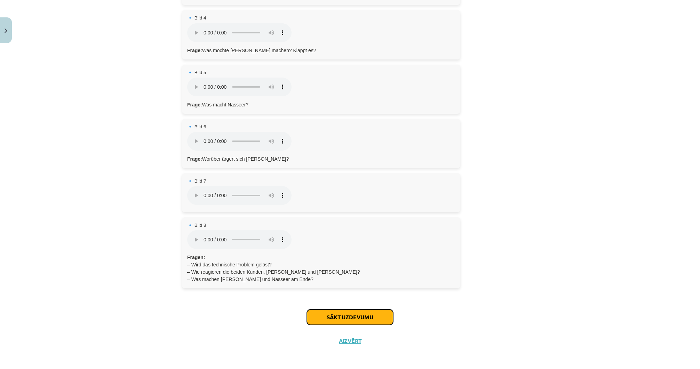
click at [346, 318] on button "Sākt uzdevumu" at bounding box center [350, 317] width 86 height 15
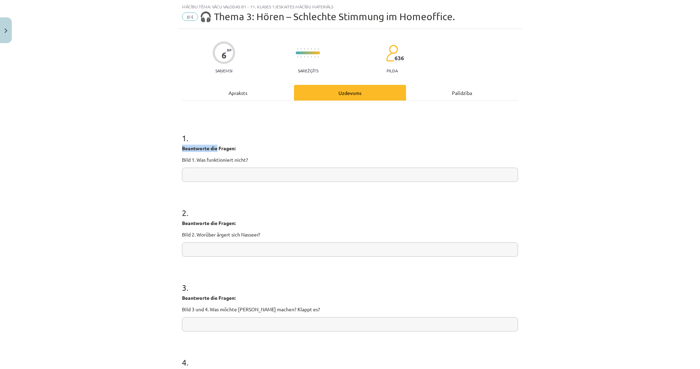
drag, startPoint x: 177, startPoint y: 145, endPoint x: 215, endPoint y: 151, distance: 38.7
click at [215, 151] on div "6 XP Saņemsi Sarežģīts 636 pilda Apraksts Uzdevums Palīdzība 1 . Beantworte die…" at bounding box center [350, 339] width 345 height 621
click at [180, 161] on div "6 XP Saņemsi Sarežģīts 636 pilda Apraksts Uzdevums Palīdzība 1 . Beantworte die…" at bounding box center [350, 339] width 345 height 621
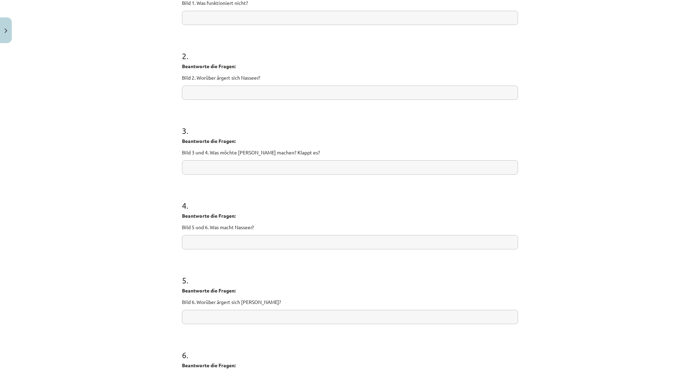
scroll to position [315, 0]
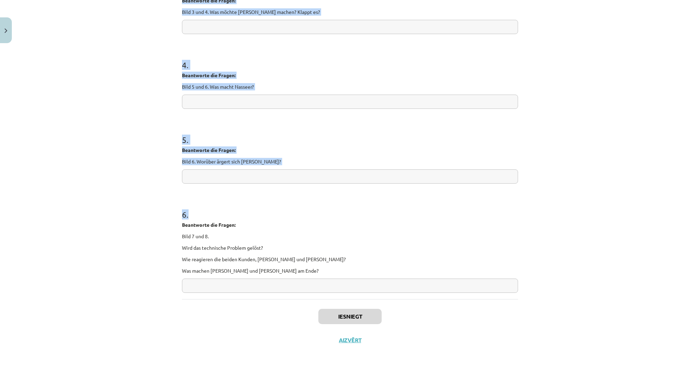
drag, startPoint x: 183, startPoint y: 147, endPoint x: 271, endPoint y: 280, distance: 159.7
click at [271, 280] on div "6 XP Saņemsi Sarežģīts 636 pilda Apraksts Uzdevums Palīdzība 1 . Beantworte die…" at bounding box center [350, 41] width 345 height 621
click at [348, 338] on button "Aizvērt" at bounding box center [350, 340] width 26 height 7
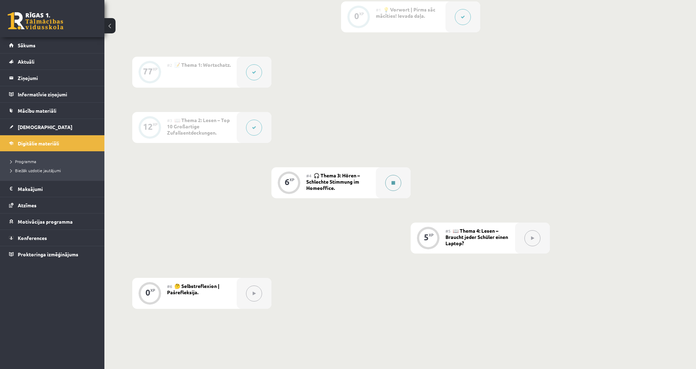
click at [381, 178] on div at bounding box center [393, 182] width 35 height 31
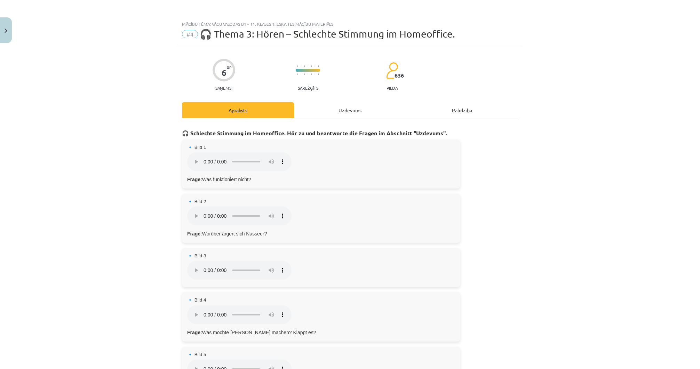
scroll to position [111, 0]
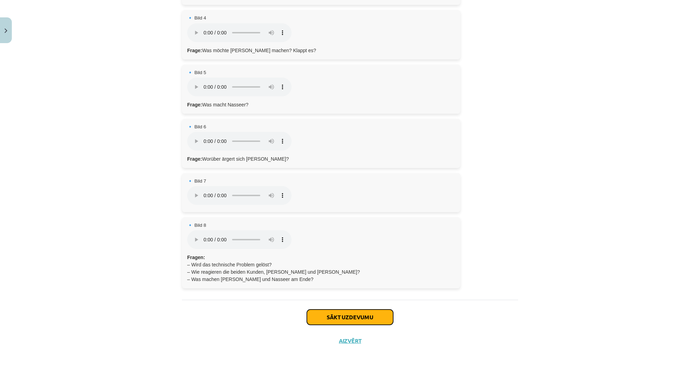
click at [342, 313] on button "Sākt uzdevumu" at bounding box center [350, 317] width 86 height 15
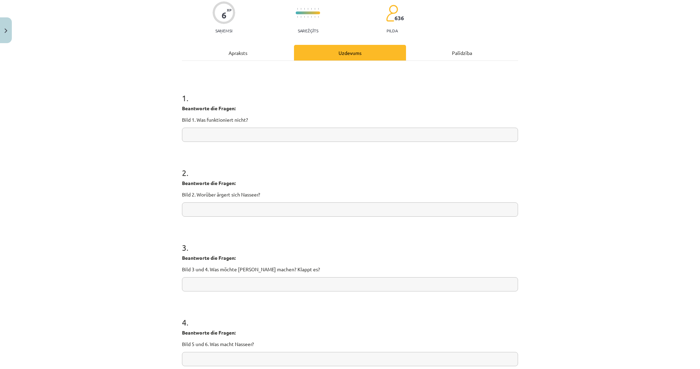
scroll to position [17, 0]
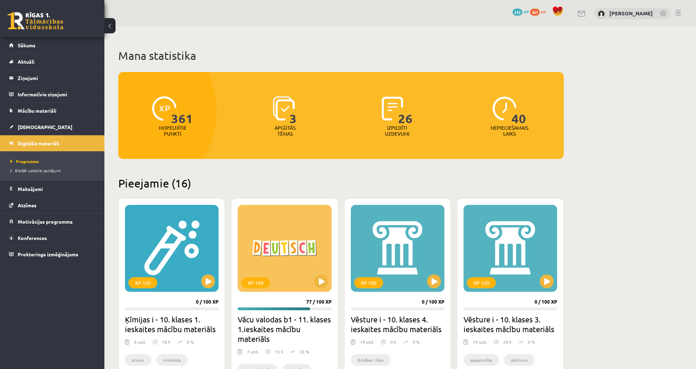
scroll to position [54, 0]
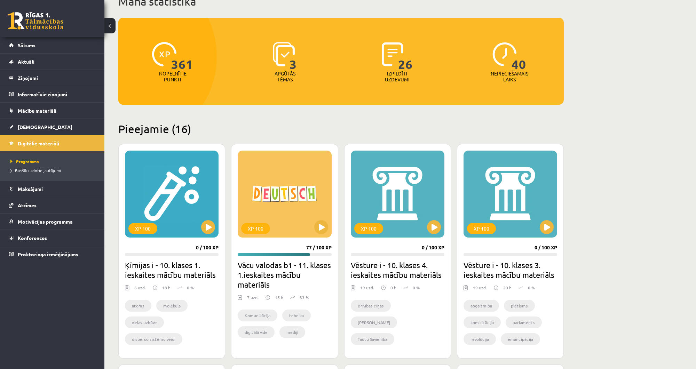
click at [314, 242] on div "XP 100 77 / 100 XP Vācu valodas b1 - 11. klases 1.ieskaites mācību materiāls 7 …" at bounding box center [284, 251] width 107 height 215
click at [320, 228] on button at bounding box center [321, 227] width 14 height 14
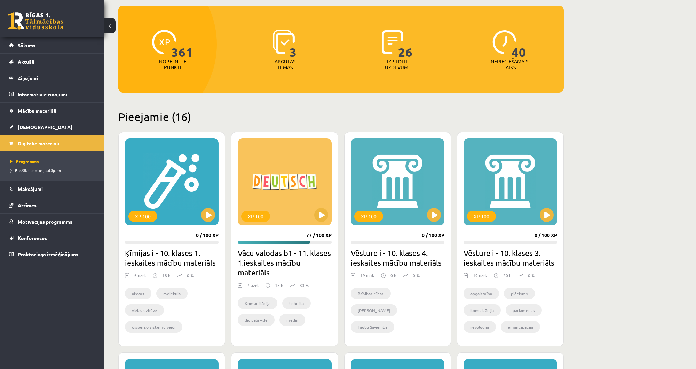
scroll to position [82, 0]
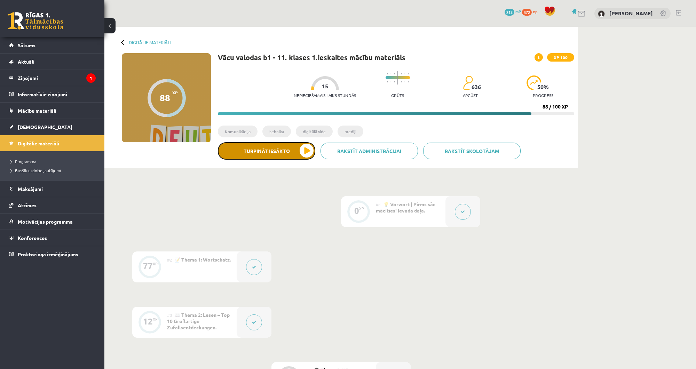
click at [269, 148] on button "Turpināt iesākto" at bounding box center [266, 150] width 97 height 17
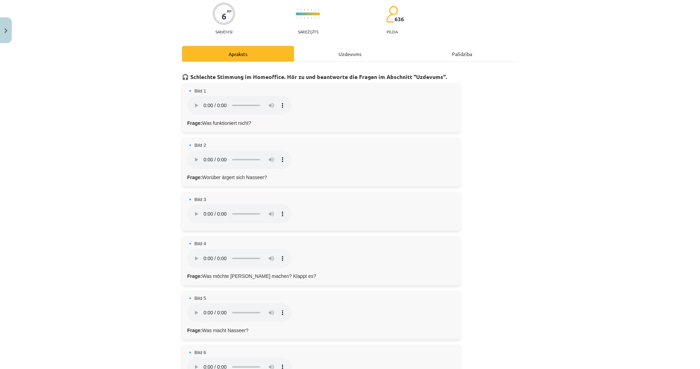
scroll to position [56, 0]
click at [97, 144] on div "Mācību tēma: Vācu valodas b1 - 11. klases 1.ieskaites mācību materiāls #4 🎧 The…" at bounding box center [350, 184] width 700 height 369
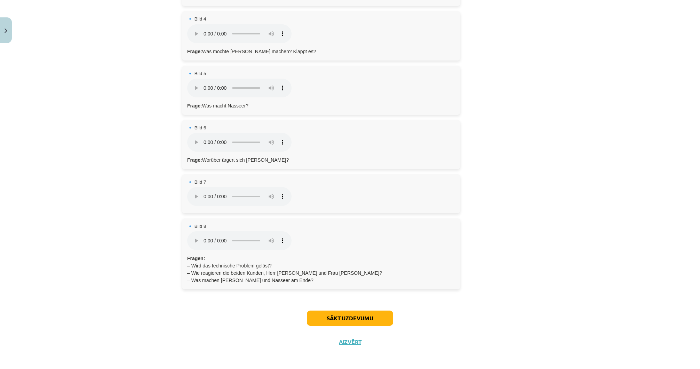
scroll to position [282, 0]
click at [351, 230] on div "🔹 Bild 8 Dein Browser unterstützt das Audio-Element nicht. Fragen: – Wird das t…" at bounding box center [321, 253] width 278 height 71
click at [322, 310] on button "Sākt uzdevumu" at bounding box center [350, 317] width 86 height 15
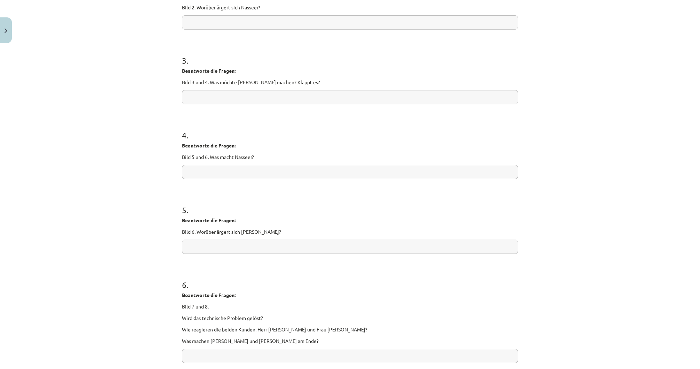
scroll to position [315, 0]
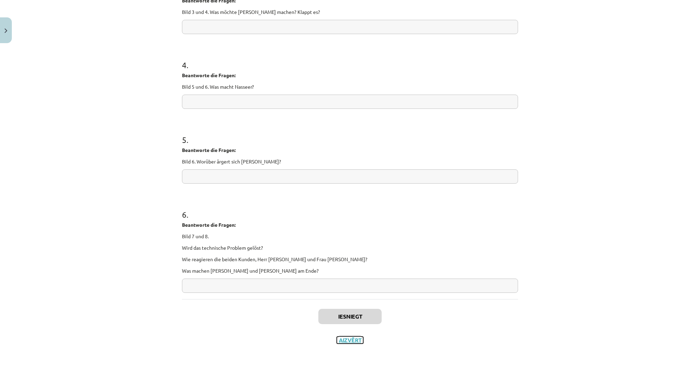
click at [348, 342] on button "Aizvērt" at bounding box center [350, 340] width 26 height 7
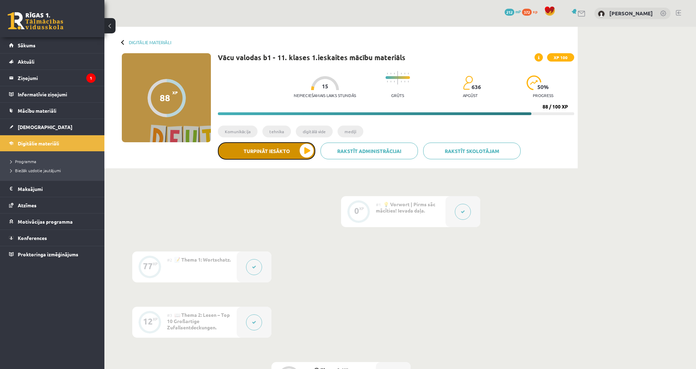
click at [272, 152] on button "Turpināt iesākto" at bounding box center [266, 150] width 97 height 17
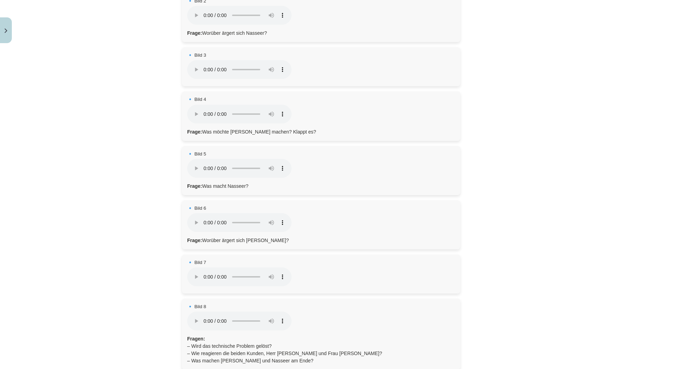
scroll to position [282, 0]
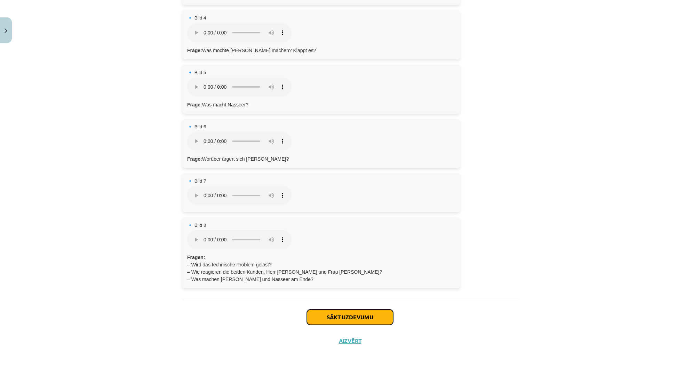
click at [340, 316] on button "Sākt uzdevumu" at bounding box center [350, 317] width 86 height 15
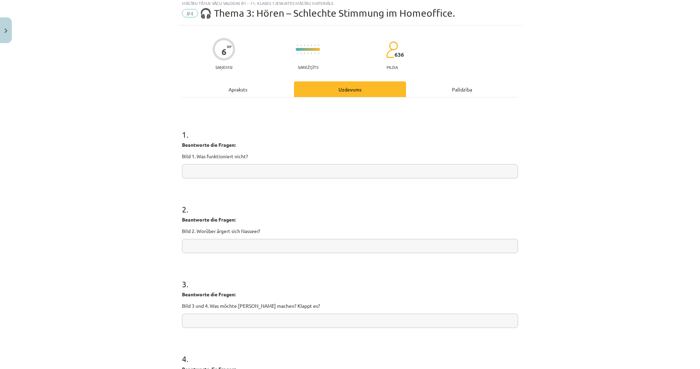
scroll to position [17, 0]
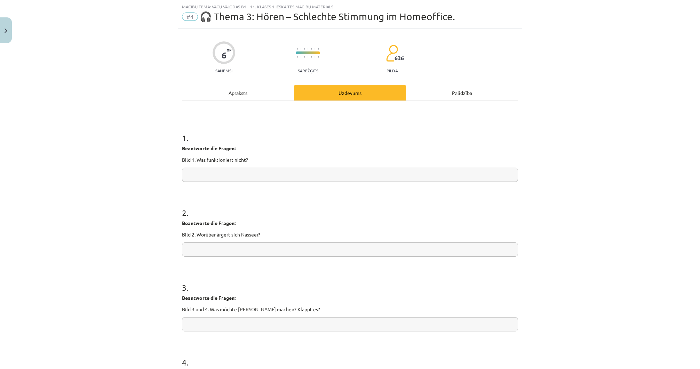
click at [213, 178] on input "text" at bounding box center [350, 175] width 336 height 14
type input "*"
paste input "**********"
click at [187, 173] on input "**********" at bounding box center [350, 175] width 336 height 14
type input "**********"
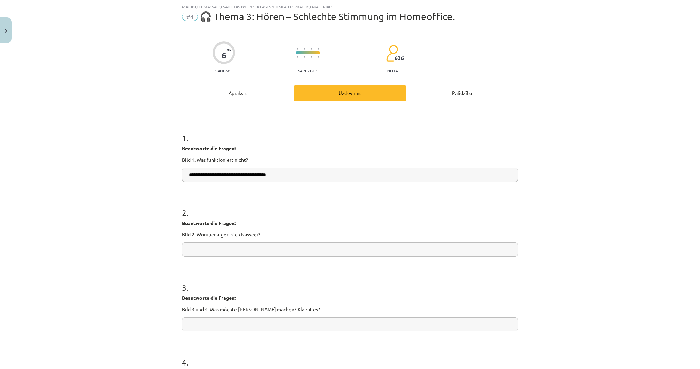
click at [545, 103] on div "**********" at bounding box center [350, 184] width 700 height 369
click at [239, 254] on input "text" at bounding box center [350, 250] width 336 height 14
paste input "**********"
click at [247, 251] on input "**********" at bounding box center [350, 250] width 336 height 14
type input "**********"
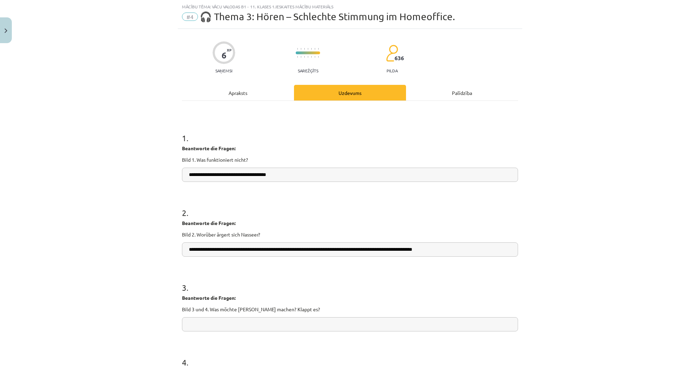
click at [128, 268] on div "**********" at bounding box center [350, 184] width 700 height 369
click at [227, 324] on input "text" at bounding box center [350, 324] width 336 height 14
paste input "**********"
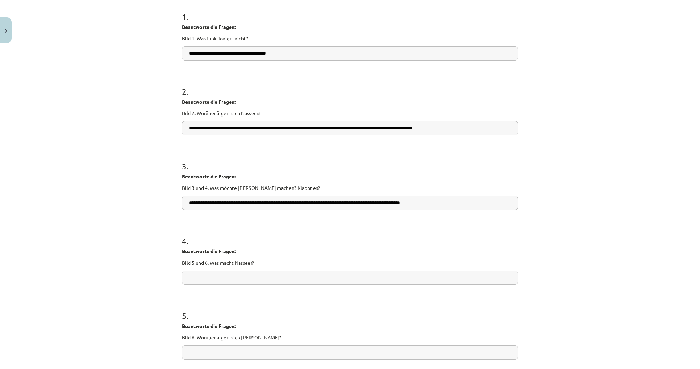
scroll to position [157, 0]
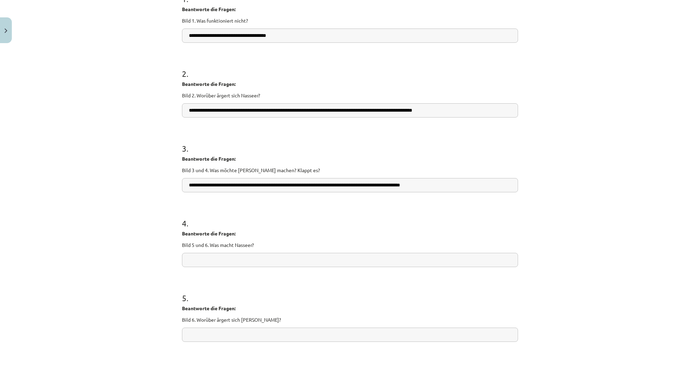
type input "**********"
click at [124, 275] on div "**********" at bounding box center [350, 184] width 700 height 369
click at [214, 258] on input "text" at bounding box center [350, 260] width 336 height 14
paste input "**********"
click at [187, 260] on input "**********" at bounding box center [350, 260] width 336 height 14
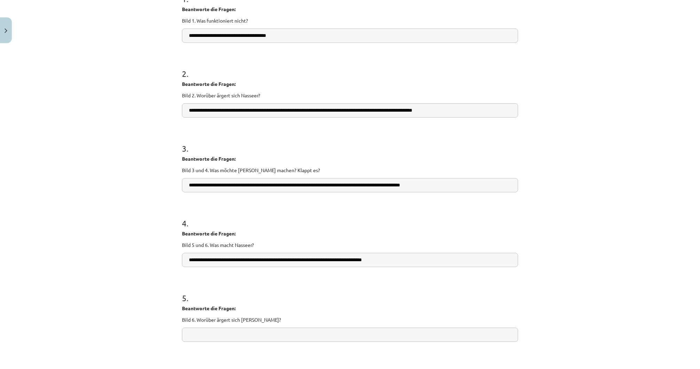
type input "**********"
drag, startPoint x: 156, startPoint y: 239, endPoint x: 193, endPoint y: 325, distance: 93.0
click at [156, 239] on div "**********" at bounding box center [350, 184] width 700 height 369
click at [212, 340] on input "text" at bounding box center [350, 335] width 336 height 14
paste input "**********"
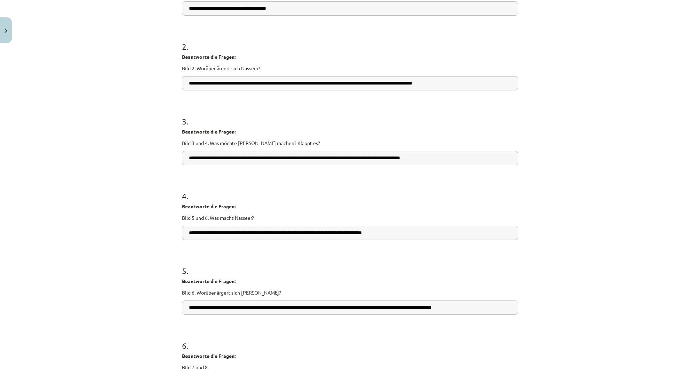
scroll to position [184, 0]
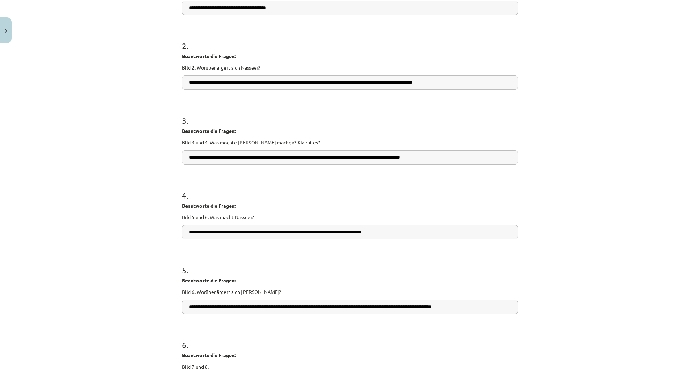
drag, startPoint x: 184, startPoint y: 308, endPoint x: 503, endPoint y: 301, distance: 319.2
click at [503, 301] on input "**********" at bounding box center [350, 307] width 336 height 14
click at [384, 306] on input "**********" at bounding box center [350, 307] width 336 height 14
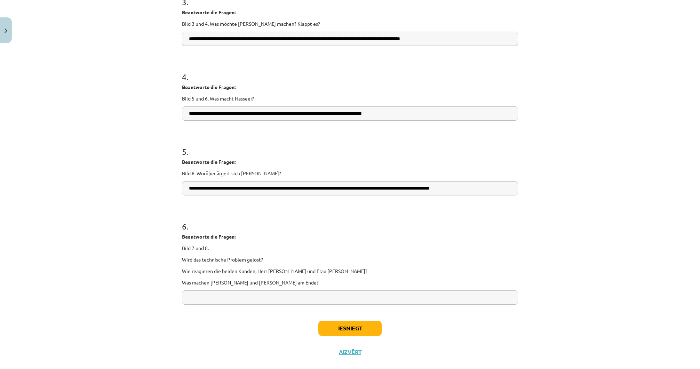
scroll to position [315, 0]
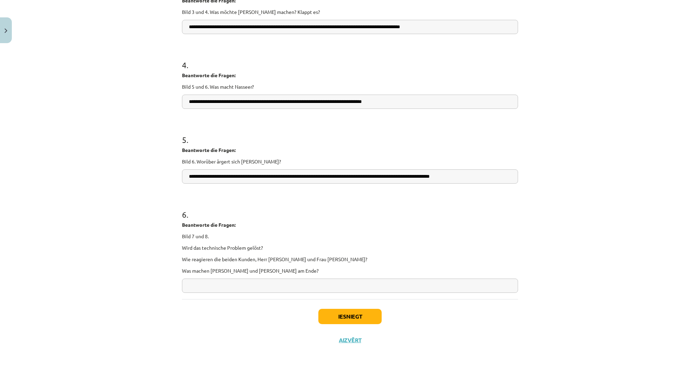
type input "**********"
click at [232, 283] on input "text" at bounding box center [350, 286] width 336 height 14
click at [169, 223] on div "**********" at bounding box center [350, 184] width 700 height 369
click at [207, 287] on input "text" at bounding box center [350, 286] width 336 height 14
paste input "**********"
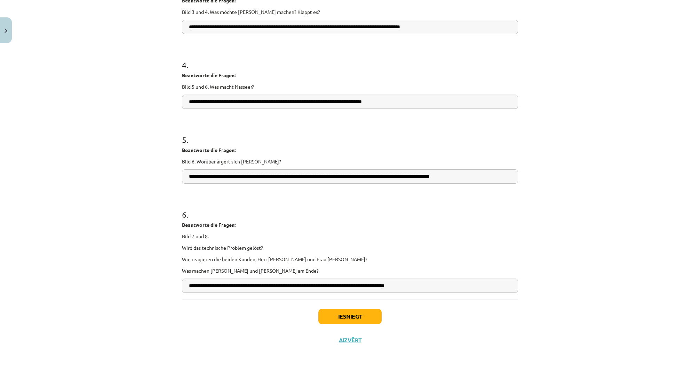
click at [185, 283] on input "**********" at bounding box center [350, 286] width 336 height 14
click at [466, 283] on input "**********" at bounding box center [350, 286] width 336 height 14
click at [526, 298] on div "**********" at bounding box center [350, 184] width 700 height 369
click at [496, 288] on input "**********" at bounding box center [350, 286] width 336 height 14
paste input "**********"
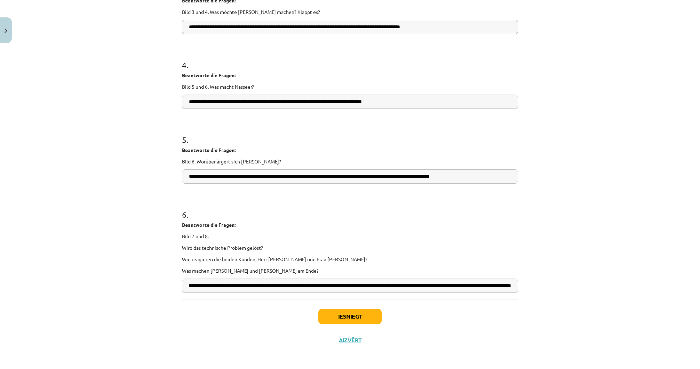
scroll to position [0, 0]
click at [509, 284] on input "**********" at bounding box center [350, 286] width 336 height 14
drag, startPoint x: 504, startPoint y: 286, endPoint x: 525, endPoint y: 286, distance: 21.2
click at [525, 286] on div "**********" at bounding box center [350, 184] width 700 height 369
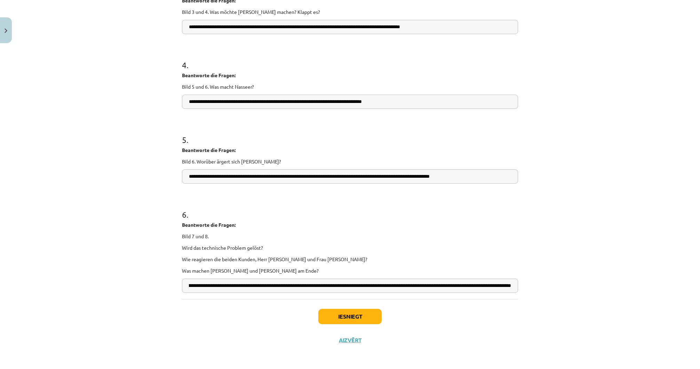
click at [509, 285] on input "**********" at bounding box center [350, 286] width 336 height 14
paste input "**********"
drag, startPoint x: 404, startPoint y: 279, endPoint x: 132, endPoint y: 275, distance: 271.8
click at [132, 275] on div "**********" at bounding box center [350, 184] width 700 height 369
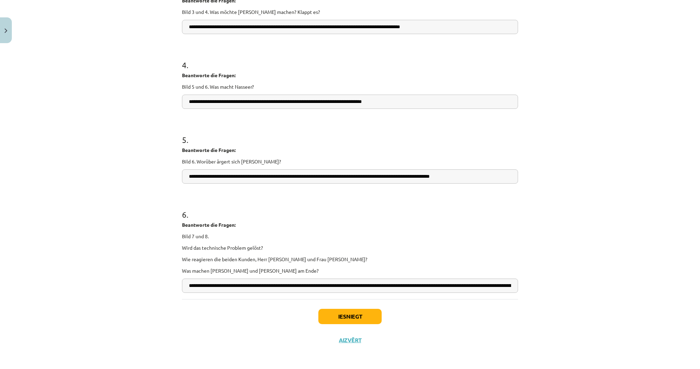
click at [204, 287] on input "**********" at bounding box center [350, 286] width 336 height 14
drag, startPoint x: 195, startPoint y: 288, endPoint x: 167, endPoint y: 276, distance: 30.7
click at [173, 276] on div "**********" at bounding box center [350, 184] width 700 height 369
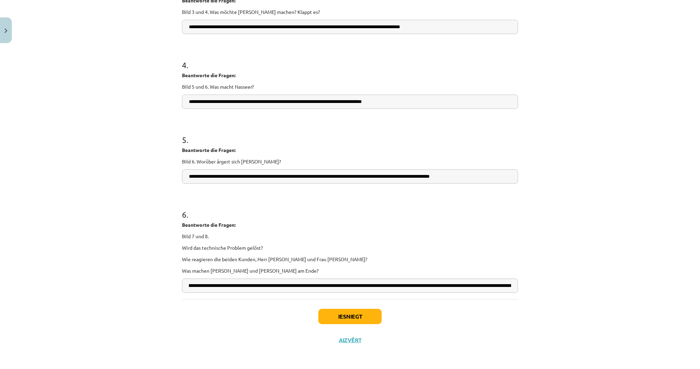
type input "**********"
click at [137, 277] on div "**********" at bounding box center [350, 184] width 700 height 369
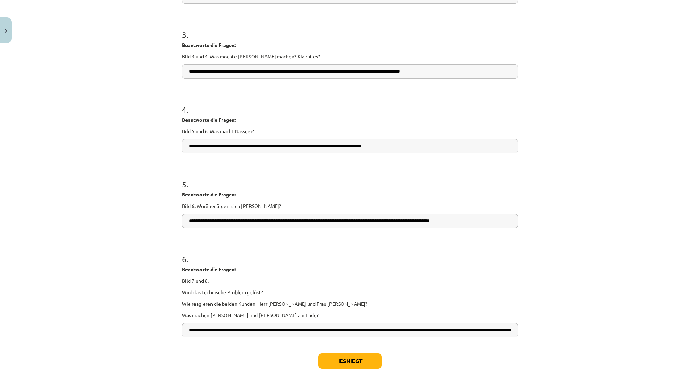
scroll to position [315, 0]
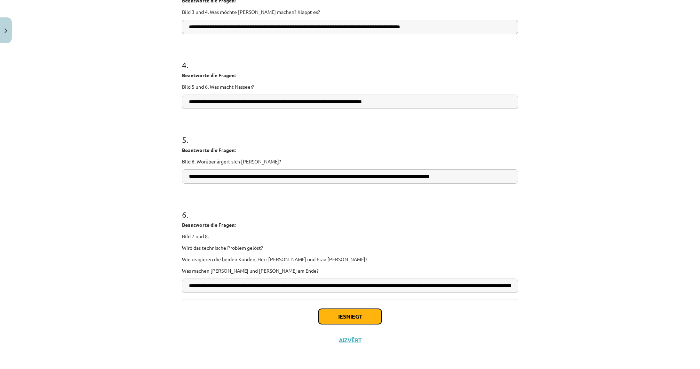
click at [331, 318] on button "Iesniegt" at bounding box center [349, 316] width 63 height 15
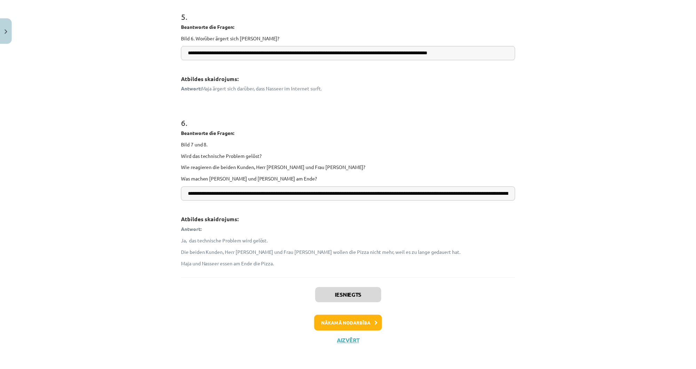
scroll to position [569, 0]
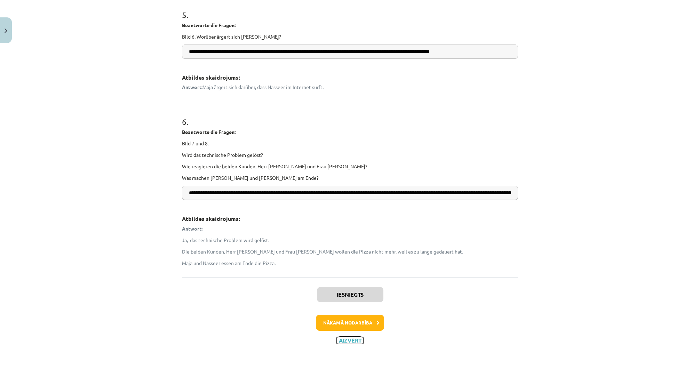
click at [359, 339] on button "Aizvērt" at bounding box center [350, 340] width 26 height 7
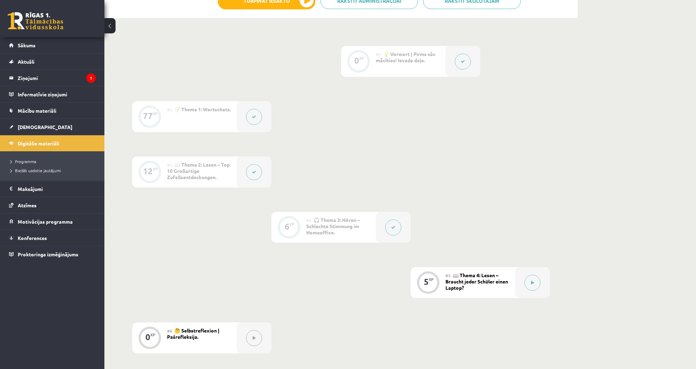
scroll to position [223, 0]
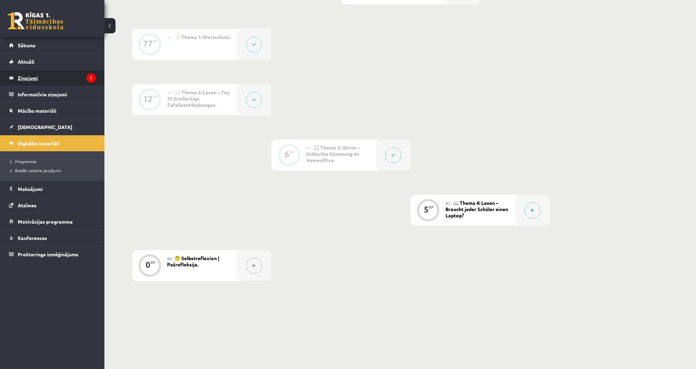
click at [33, 80] on legend "Ziņojumi 1" at bounding box center [57, 78] width 78 height 16
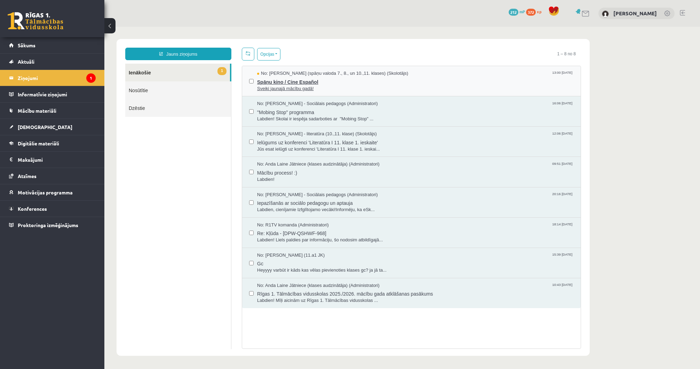
click at [291, 84] on span "Spāņu kino / Cine Español" at bounding box center [415, 81] width 317 height 9
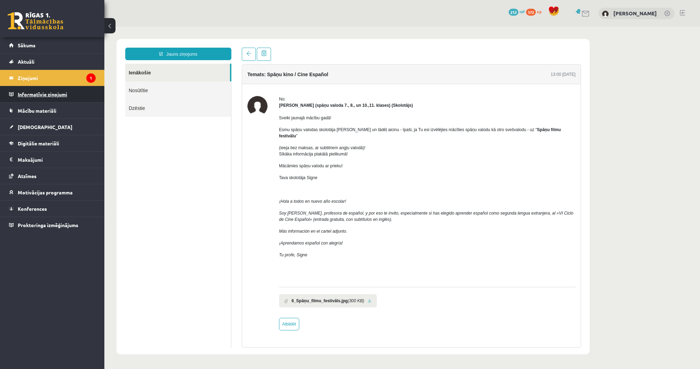
click at [74, 95] on legend "Informatīvie ziņojumi 0" at bounding box center [57, 94] width 78 height 16
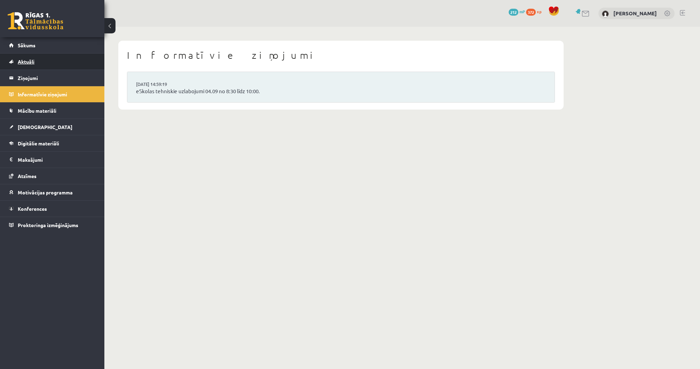
click at [36, 69] on link "Aktuāli" at bounding box center [52, 62] width 87 height 16
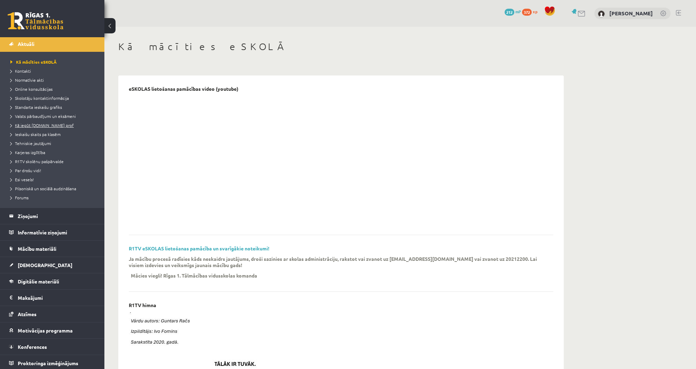
scroll to position [19, 0]
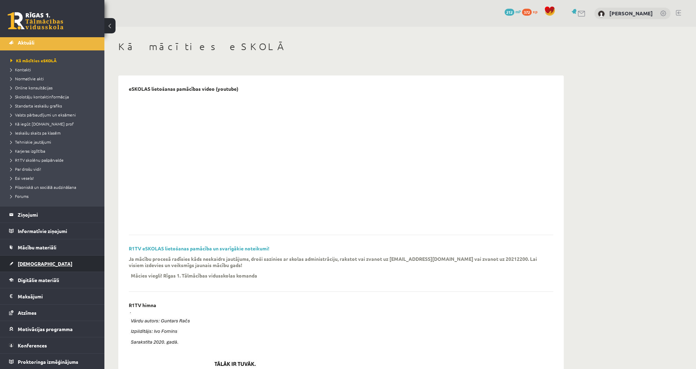
click at [46, 264] on link "[DEMOGRAPHIC_DATA]" at bounding box center [52, 264] width 87 height 16
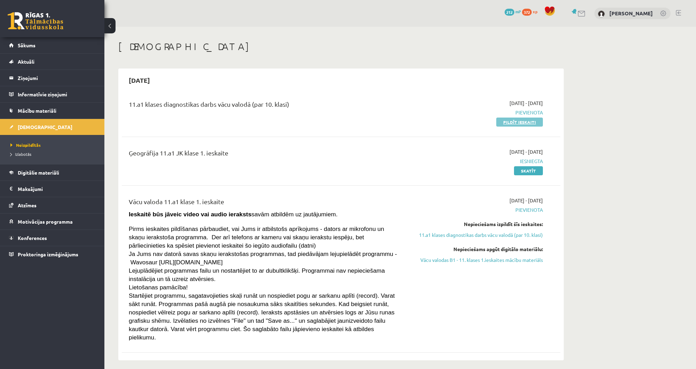
click at [513, 123] on link "Pildīt ieskaiti" at bounding box center [519, 122] width 47 height 9
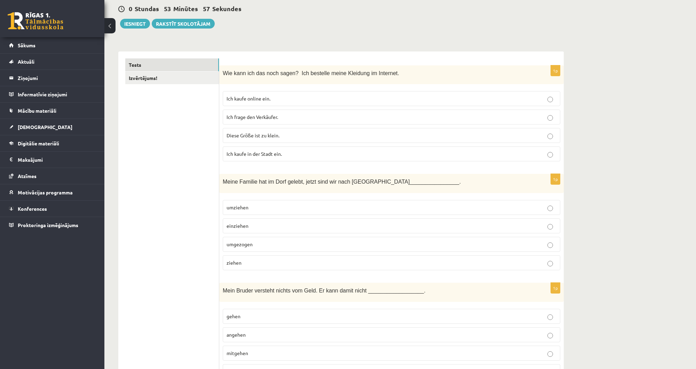
scroll to position [56, 0]
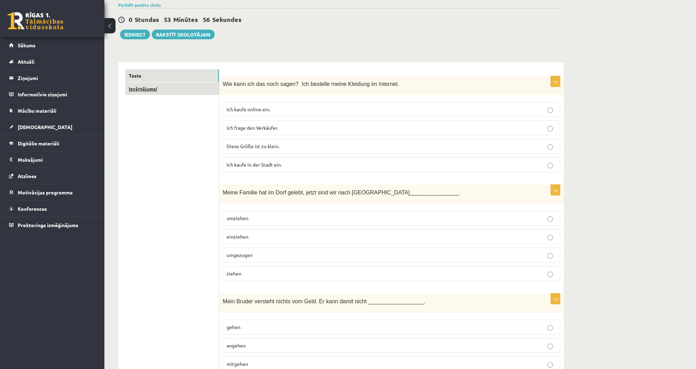
click at [187, 87] on link "Izvērtējums!" at bounding box center [172, 88] width 94 height 13
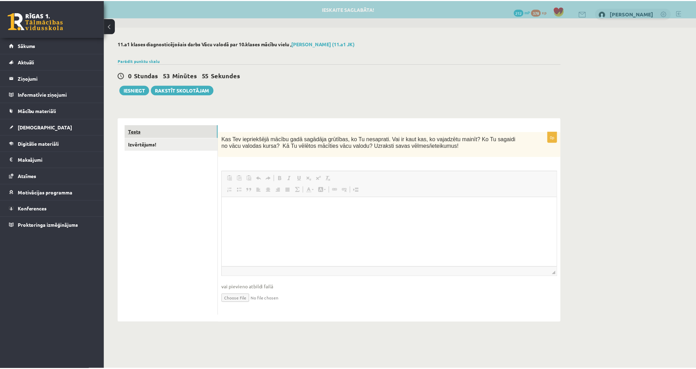
scroll to position [0, 0]
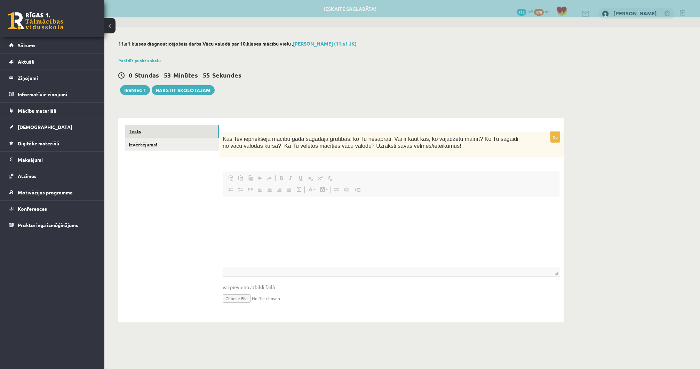
click at [179, 131] on link "Tests" at bounding box center [172, 131] width 94 height 13
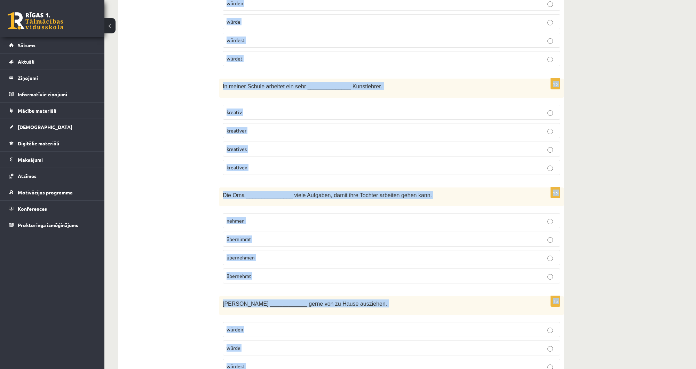
scroll to position [2912, 0]
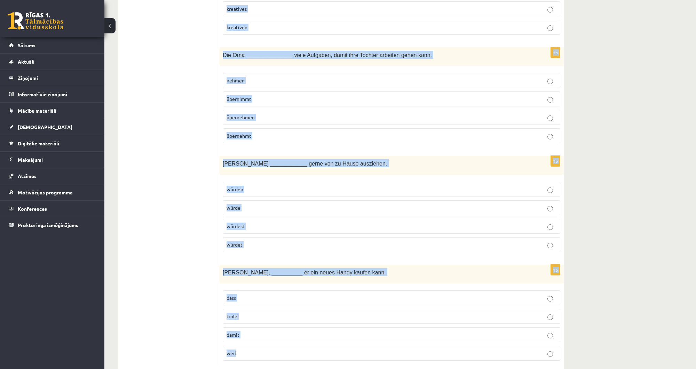
drag, startPoint x: 223, startPoint y: 140, endPoint x: 287, endPoint y: 337, distance: 206.7
copy form "Lor ipsu dol sit amet conse? Adi elitsedd eiusm Temporin ut Laboreet. Dol magna…"
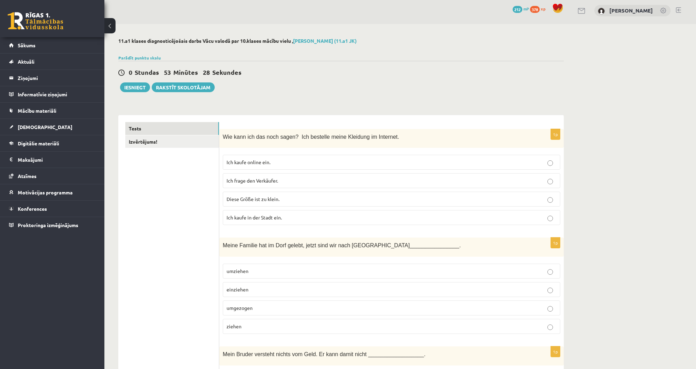
scroll to position [0, 0]
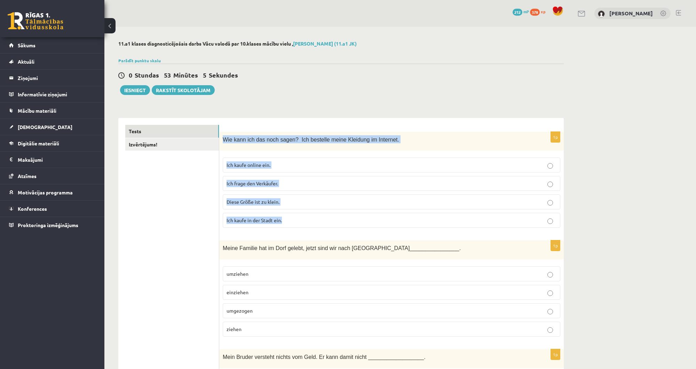
drag, startPoint x: 223, startPoint y: 139, endPoint x: 324, endPoint y: 224, distance: 132.2
click at [324, 224] on div "1p Wie kann ich das noch sagen? Ich bestelle meine Kleidung im Internet. Ich ka…" at bounding box center [391, 183] width 345 height 102
copy div "Wie kann ich das noch sagen? Ich bestelle meine Kleidung im Internet. Ich kaufe…"
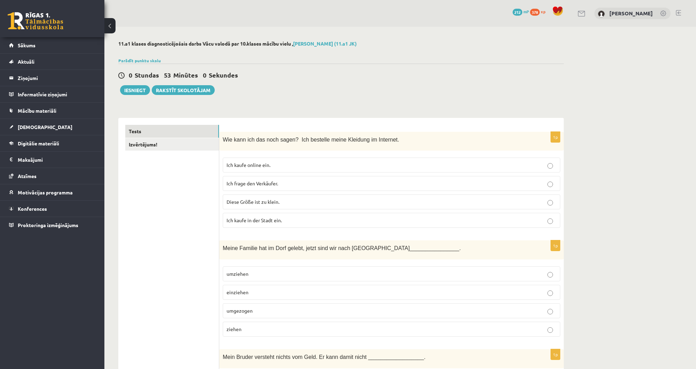
click at [229, 166] on span "Ich kaufe online ein." at bounding box center [249, 165] width 44 height 6
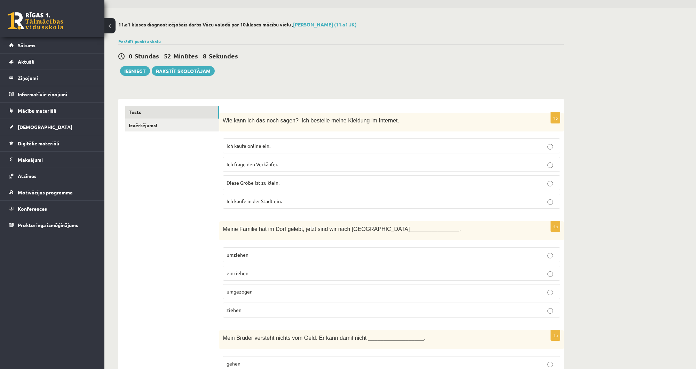
scroll to position [84, 0]
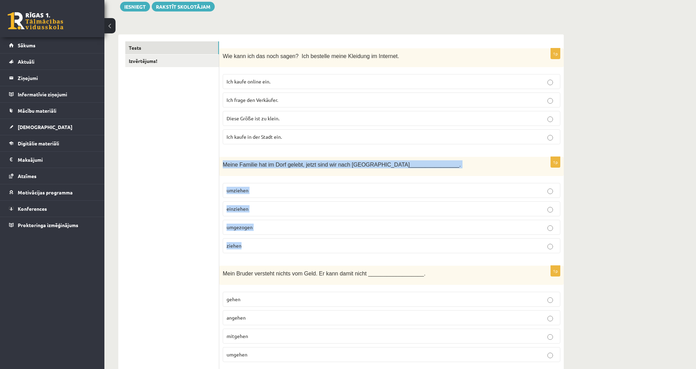
drag, startPoint x: 219, startPoint y: 163, endPoint x: 276, endPoint y: 239, distance: 94.9
click at [276, 239] on div "1p Meine Familie hat im Dorf gelebt, jetzt sind wir nach [GEOGRAPHIC_DATA] ____…" at bounding box center [391, 208] width 345 height 102
copy div "Meine Familie hat im Dorf gelebt, jetzt sind wir nach [GEOGRAPHIC_DATA] _______…"
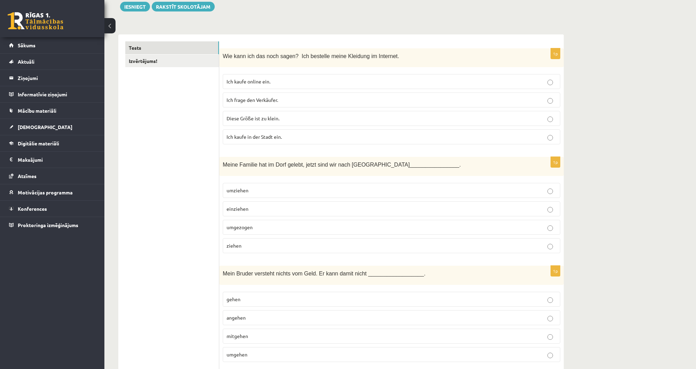
drag, startPoint x: 225, startPoint y: 225, endPoint x: 258, endPoint y: 225, distance: 32.7
click at [258, 225] on label "umgezogen" at bounding box center [392, 227] width 338 height 15
copy span "umgezogen"
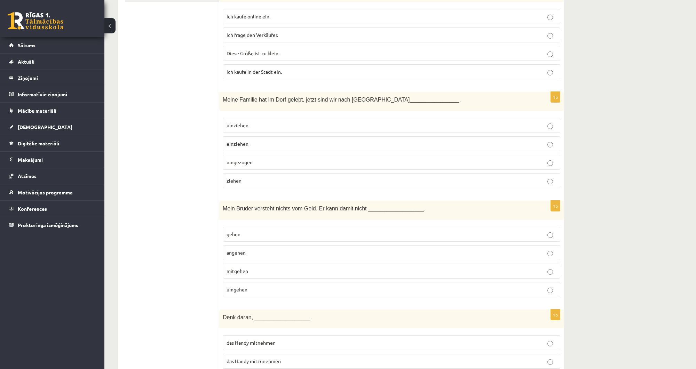
scroll to position [167, 0]
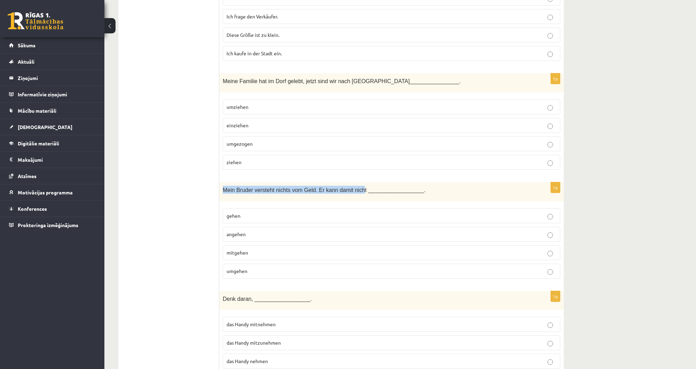
drag, startPoint x: 220, startPoint y: 188, endPoint x: 353, endPoint y: 187, distance: 132.9
click at [353, 187] on div "Mein Bruder versteht nichts vom Geld. Er kann damit nicht __________________." at bounding box center [391, 191] width 345 height 19
click at [342, 186] on p "Mein Bruder versteht nichts vom Geld. Er kann damit nicht __________________." at bounding box center [374, 190] width 303 height 8
drag, startPoint x: 224, startPoint y: 188, endPoint x: 356, endPoint y: 191, distance: 131.9
click at [356, 191] on span "Mein Bruder versteht nichts vom Geld. Er kann damit nicht __________________." at bounding box center [324, 190] width 203 height 6
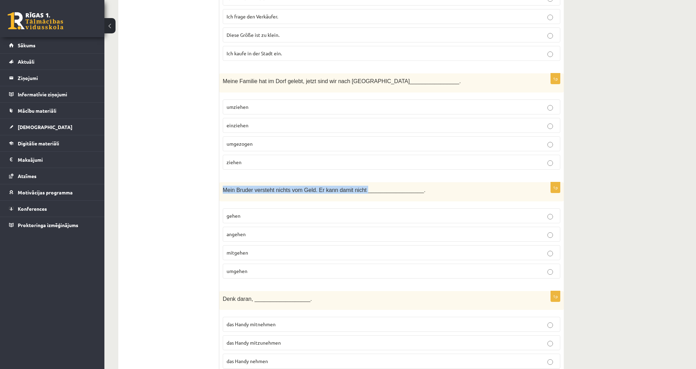
copy span "Mein Bruder versteht nichts vom Geld. Er kann damit nicht"
drag, startPoint x: 223, startPoint y: 213, endPoint x: 262, endPoint y: 267, distance: 66.1
click at [262, 267] on fieldset "gehen [GEOGRAPHIC_DATA] mitgehen umgehen" at bounding box center [392, 243] width 338 height 76
copy fieldset "gehen angehen mitgehen umgehen"
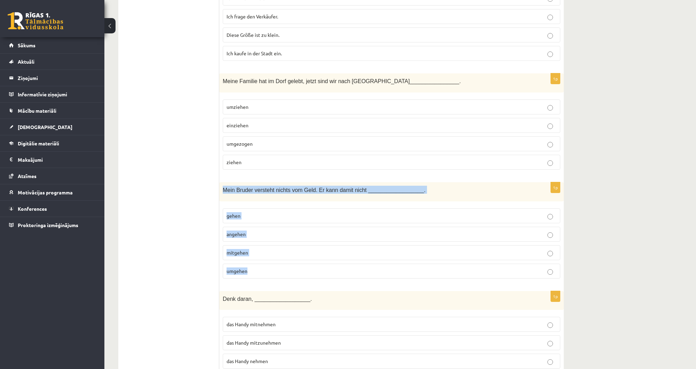
drag, startPoint x: 272, startPoint y: 204, endPoint x: 315, endPoint y: 266, distance: 74.9
click at [315, 266] on div "1p Mein Bruder versteht nichts vom Geld. Er kann damit nicht __________________…" at bounding box center [391, 233] width 345 height 102
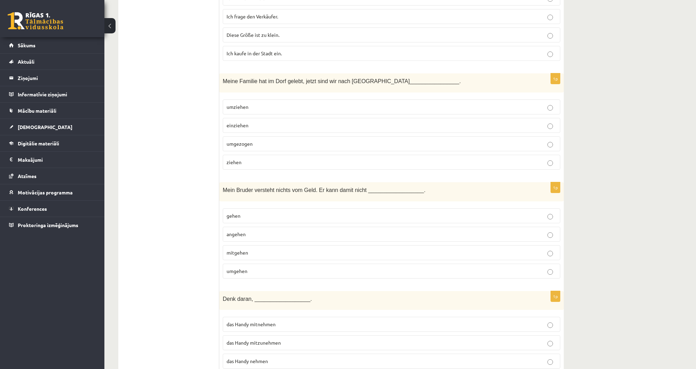
click at [259, 143] on p "umgezogen" at bounding box center [392, 143] width 330 height 7
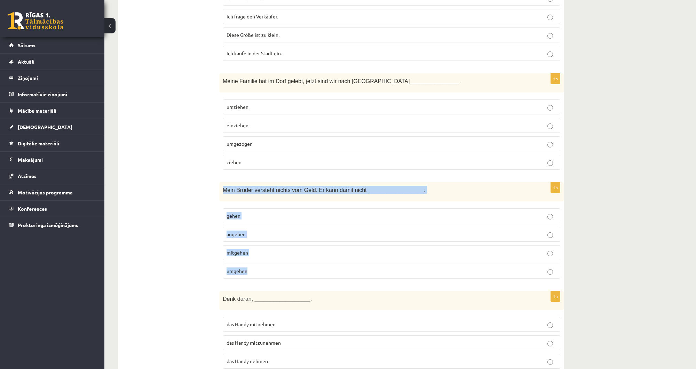
drag, startPoint x: 224, startPoint y: 188, endPoint x: 281, endPoint y: 281, distance: 109.0
click at [281, 281] on div "1p Mein Bruder versteht nichts vom Geld. Er kann damit nicht __________________…" at bounding box center [391, 233] width 345 height 102
copy div "Mein Bruder versteht nichts vom Geld. Er kann damit nicht __________________. g…"
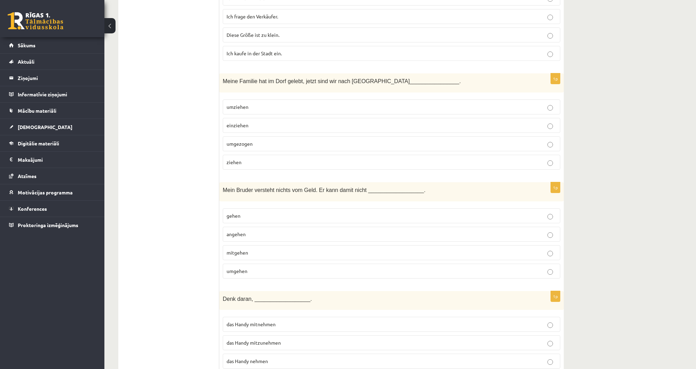
click at [233, 268] on p "umgehen" at bounding box center [392, 271] width 330 height 7
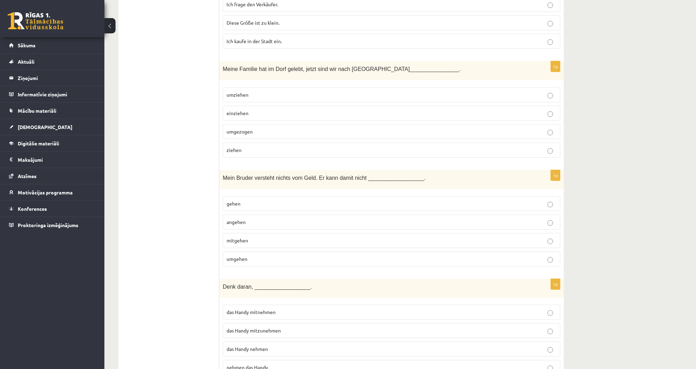
scroll to position [251, 0]
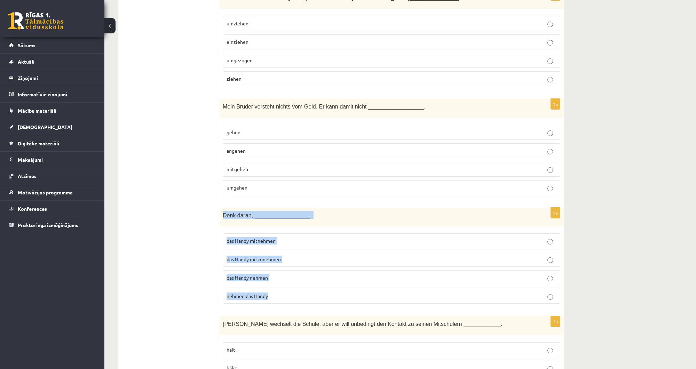
drag, startPoint x: 221, startPoint y: 212, endPoint x: 293, endPoint y: 290, distance: 105.9
click at [293, 290] on div "1p Denk daran, __________________. das Handy mitnehmen das Handy mitzunehmen da…" at bounding box center [391, 259] width 345 height 102
copy div "Denk daran, __________________. das Handy mitnehmen das Handy mitzunehmen das H…"
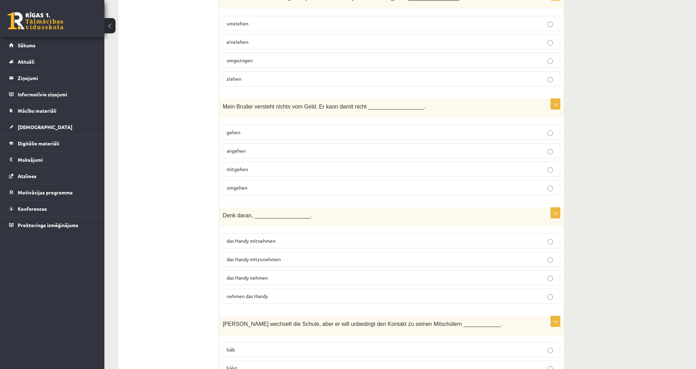
drag, startPoint x: 237, startPoint y: 237, endPoint x: 233, endPoint y: 237, distance: 4.6
click at [237, 238] on span "das Handy mitnehmen" at bounding box center [251, 241] width 49 height 6
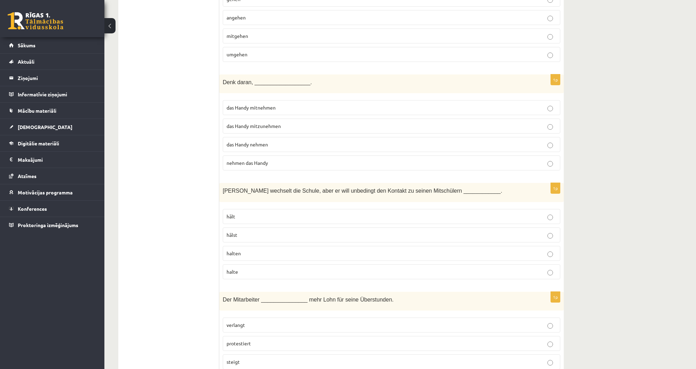
scroll to position [390, 0]
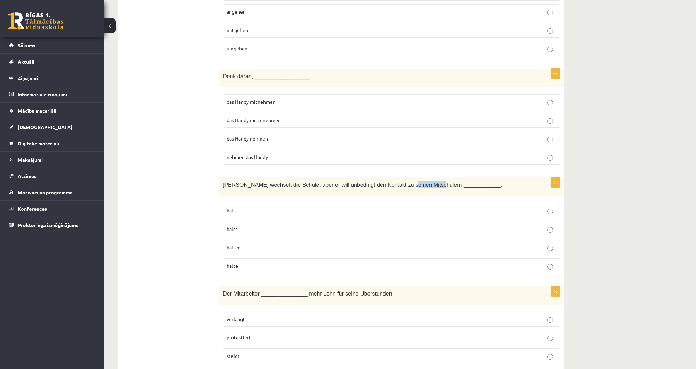
drag, startPoint x: 391, startPoint y: 181, endPoint x: 418, endPoint y: 180, distance: 26.5
click at [418, 182] on span "[PERSON_NAME] wechselt die Schule, aber er will unbedingt den Kontakt zu seinen…" at bounding box center [362, 185] width 279 height 6
copy span "Mitschülern"
drag, startPoint x: 224, startPoint y: 206, endPoint x: 250, endPoint y: 255, distance: 54.9
click at [250, 255] on fieldset "hält hälst halten halte" at bounding box center [392, 238] width 338 height 76
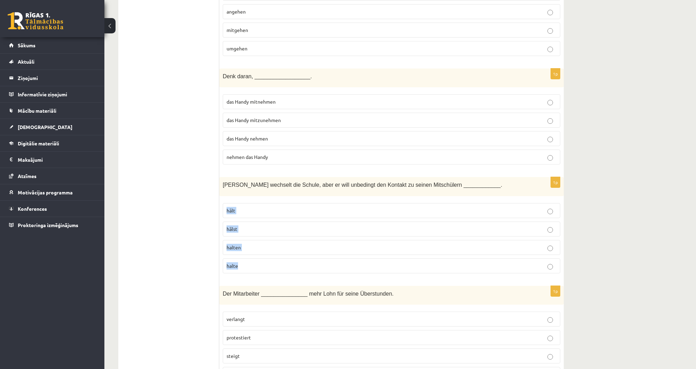
copy fieldset "hält hälst halten halte"
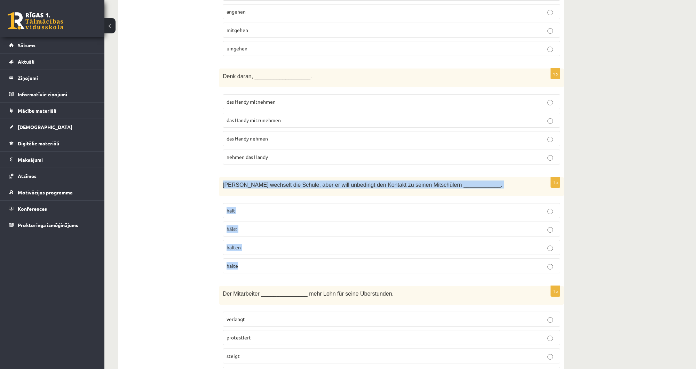
drag, startPoint x: 221, startPoint y: 183, endPoint x: 271, endPoint y: 255, distance: 88.0
click at [271, 255] on div "1p [PERSON_NAME] wechselt die Schule, aber er will unbedingt den Kontakt zu sei…" at bounding box center [391, 228] width 345 height 102
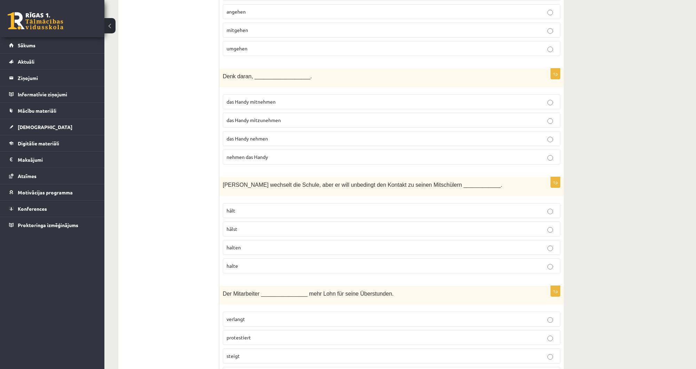
click at [246, 244] on p "halten" at bounding box center [392, 247] width 330 height 7
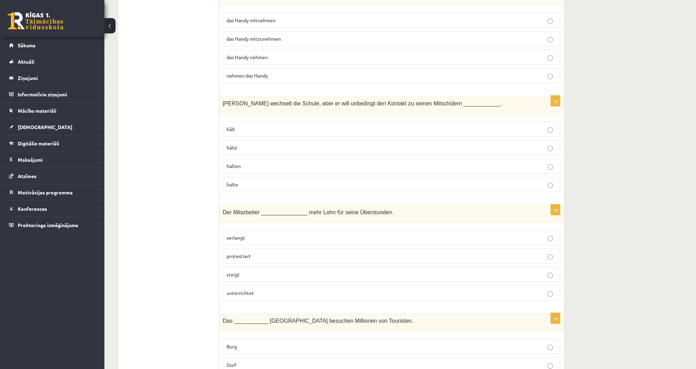
scroll to position [473, 0]
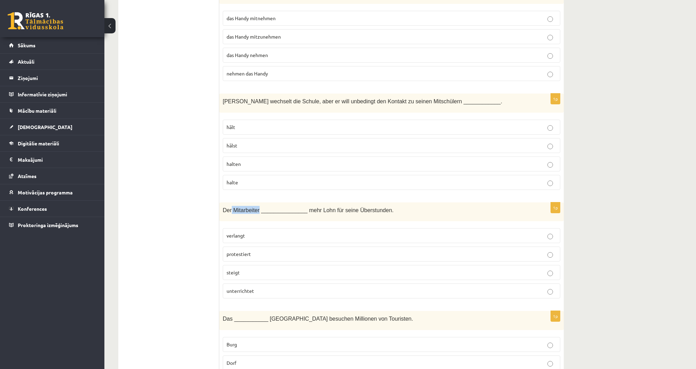
drag, startPoint x: 230, startPoint y: 207, endPoint x: 257, endPoint y: 208, distance: 26.9
click at [257, 208] on span "Der Mitarbeiter _______________ mehr Lohn für seine Überstunden." at bounding box center [308, 210] width 171 height 6
drag, startPoint x: 224, startPoint y: 237, endPoint x: 269, endPoint y: 282, distance: 64.0
click at [269, 282] on fieldset "verlangt protestiert steigt unterrichtet" at bounding box center [392, 263] width 338 height 76
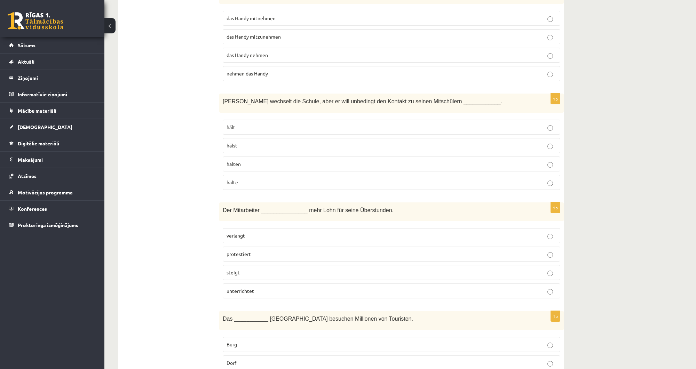
drag, startPoint x: 222, startPoint y: 205, endPoint x: 313, endPoint y: 290, distance: 124.4
click at [313, 290] on div "1p Der Mitarbeiter _______________ mehr Lohn für seine Überstunden. verlangt pr…" at bounding box center [391, 254] width 345 height 102
click at [235, 235] on p "verlangt" at bounding box center [392, 235] width 330 height 7
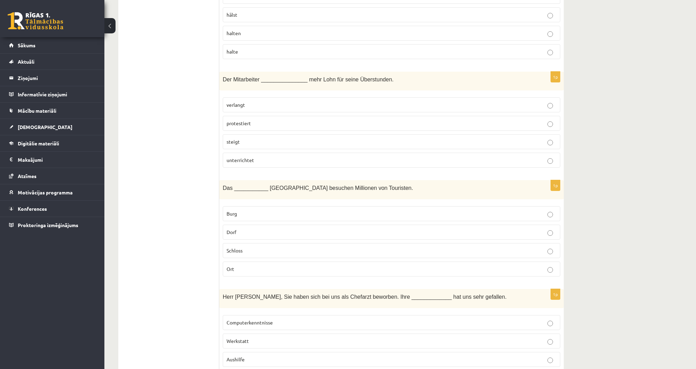
scroll to position [613, 0]
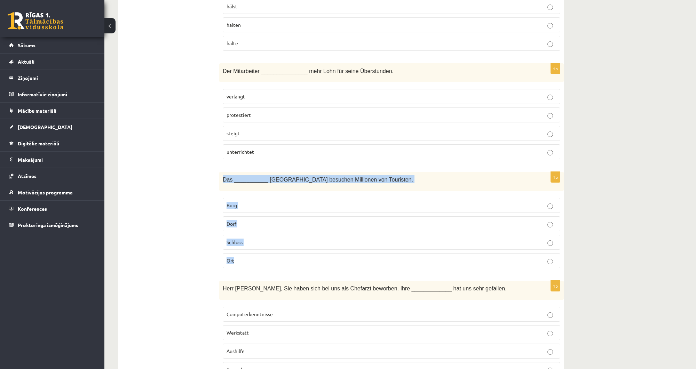
drag, startPoint x: 223, startPoint y: 174, endPoint x: 277, endPoint y: 258, distance: 100.0
click at [277, 258] on div "1p Das ___________ Neuschwannstein besuchen Millionen von Touristen. Burg Dorf …" at bounding box center [391, 223] width 345 height 102
drag, startPoint x: 150, startPoint y: 190, endPoint x: 159, endPoint y: 196, distance: 10.7
drag, startPoint x: 243, startPoint y: 235, endPoint x: 240, endPoint y: 236, distance: 3.6
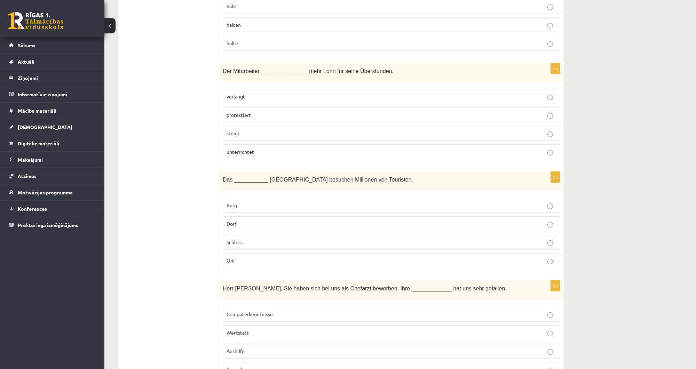
click at [244, 239] on p "Schloss" at bounding box center [392, 242] width 330 height 7
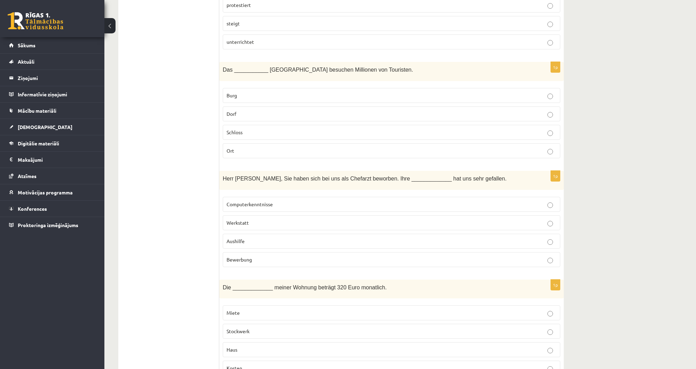
scroll to position [724, 0]
drag, startPoint x: 227, startPoint y: 199, endPoint x: 260, endPoint y: 249, distance: 60.2
click at [260, 249] on fieldset "Computerkenntnisse Werkstatt Aushilfe Bewerbung" at bounding box center [392, 230] width 338 height 76
drag, startPoint x: 210, startPoint y: 168, endPoint x: 291, endPoint y: 244, distance: 111.0
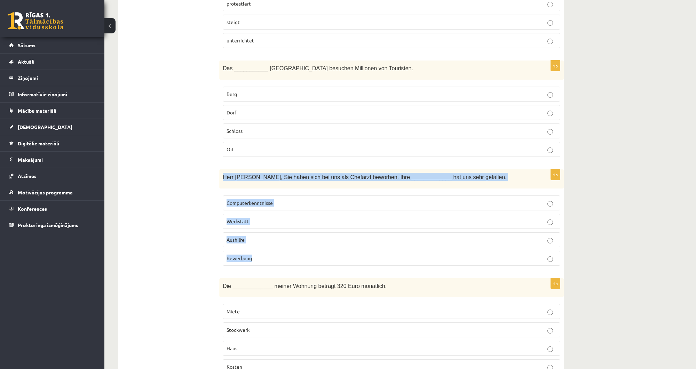
drag, startPoint x: 222, startPoint y: 172, endPoint x: 270, endPoint y: 250, distance: 91.9
click at [270, 250] on div "1p Herr Braun, Sie haben sich bei uns als Chefarzt beworben. Ihre _____________…" at bounding box center [391, 220] width 345 height 102
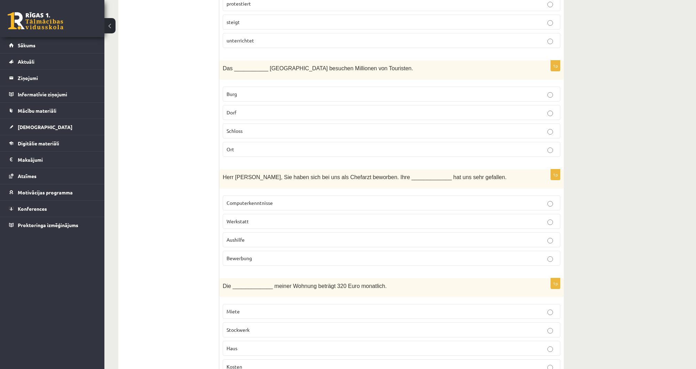
click at [230, 255] on span "Bewerbung" at bounding box center [239, 258] width 25 height 6
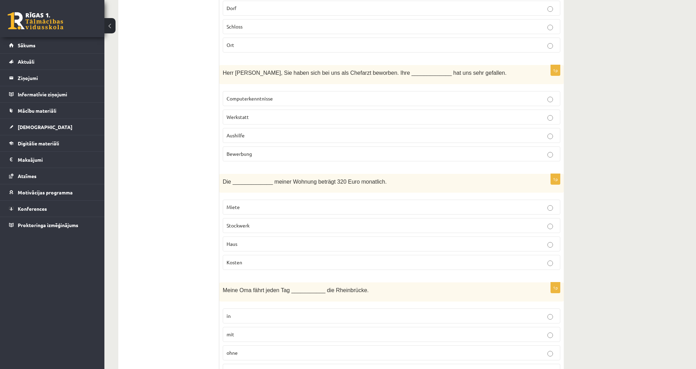
scroll to position [835, 0]
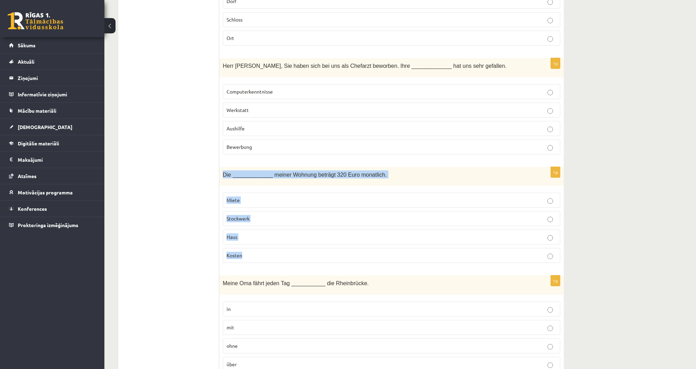
drag, startPoint x: 221, startPoint y: 167, endPoint x: 275, endPoint y: 244, distance: 93.7
click at [275, 244] on div "1p Die _____________ meiner Wohnung beträgt 320 Euro monatlich. Miete Stockwerk…" at bounding box center [391, 218] width 345 height 102
drag, startPoint x: 172, startPoint y: 258, endPoint x: 172, endPoint y: 262, distance: 4.2
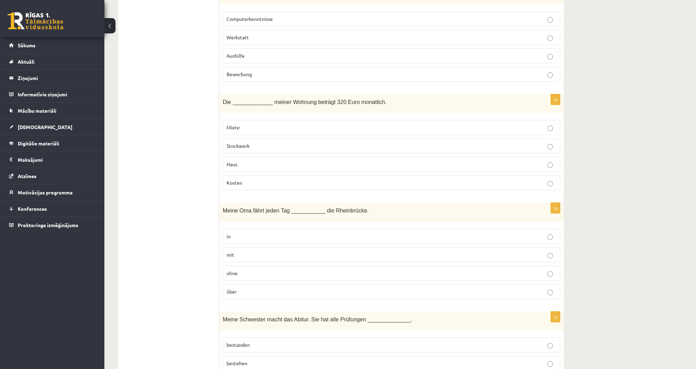
scroll to position [919, 0]
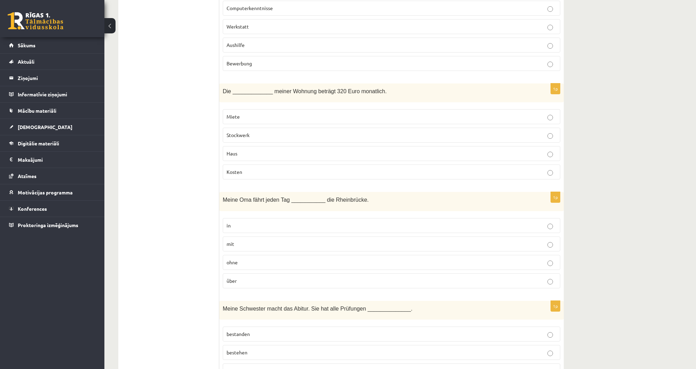
click at [240, 119] on fieldset "Miete Stockwerk Haus Kosten" at bounding box center [392, 144] width 338 height 76
click at [240, 114] on p "Miete" at bounding box center [392, 116] width 330 height 7
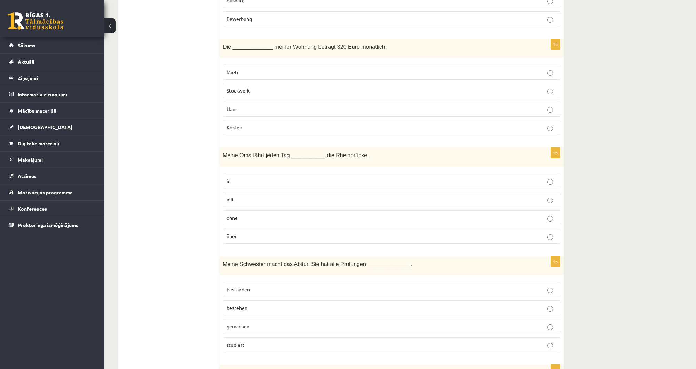
scroll to position [974, 0]
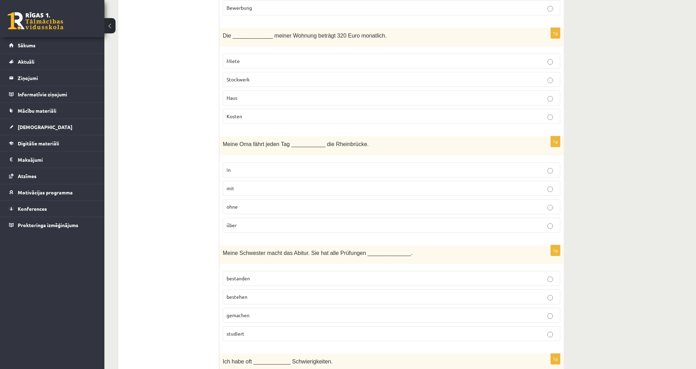
drag, startPoint x: 215, startPoint y: 138, endPoint x: 277, endPoint y: 210, distance: 95.0
drag, startPoint x: 326, startPoint y: 140, endPoint x: 361, endPoint y: 140, distance: 34.8
click at [361, 140] on p "Meine Oma fährt jeden Tag ___________ die Rheinbrücke." at bounding box center [374, 144] width 303 height 8
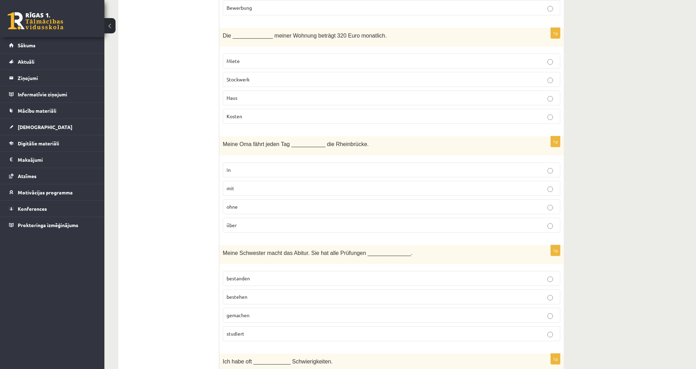
drag, startPoint x: 215, startPoint y: 136, endPoint x: 277, endPoint y: 212, distance: 97.9
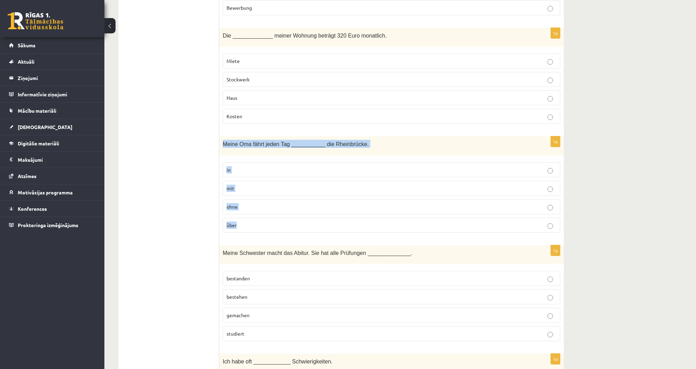
drag, startPoint x: 221, startPoint y: 139, endPoint x: 257, endPoint y: 219, distance: 87.2
click at [257, 219] on div "1p Meine Oma fährt jeden Tag ___________ die Rheinbrücke. in mit ohne über" at bounding box center [391, 187] width 345 height 102
click at [227, 222] on span "über" at bounding box center [232, 225] width 10 height 6
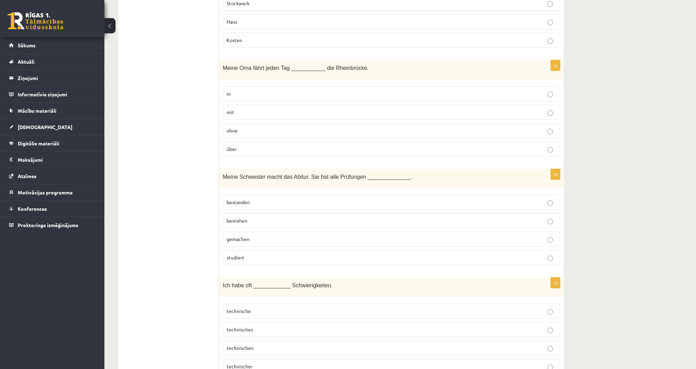
scroll to position [1058, 0]
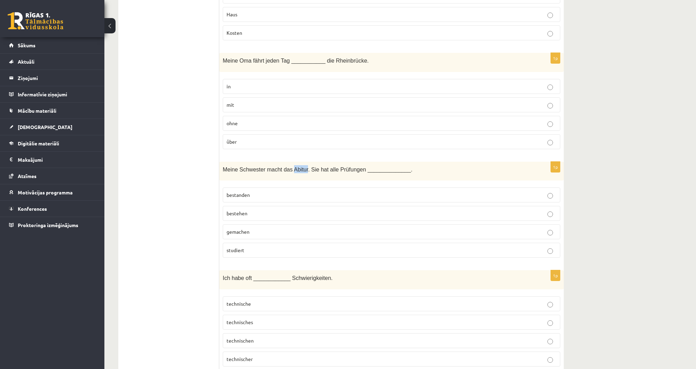
drag, startPoint x: 287, startPoint y: 161, endPoint x: 301, endPoint y: 162, distance: 13.6
click at [301, 167] on span "Meine Schwester macht das Abitur. Sie hat alle Prüfungen ______________." at bounding box center [318, 170] width 190 height 6
drag, startPoint x: 329, startPoint y: 162, endPoint x: 352, endPoint y: 161, distance: 23.3
click at [352, 167] on span "Meine Schwester macht das Abitur. Sie hat alle Prüfungen ______________." at bounding box center [318, 170] width 190 height 6
drag, startPoint x: 216, startPoint y: 164, endPoint x: 277, endPoint y: 238, distance: 95.9
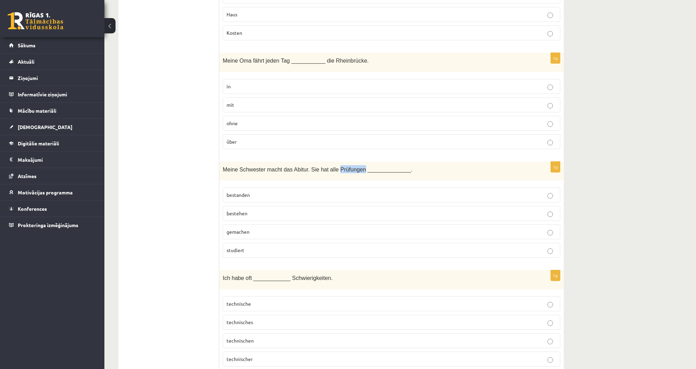
drag, startPoint x: 221, startPoint y: 162, endPoint x: 269, endPoint y: 236, distance: 88.6
click at [269, 236] on div "1p Meine Schwester macht das Abitur. Sie hat alle Prüfungen ______________. bes…" at bounding box center [391, 213] width 345 height 102
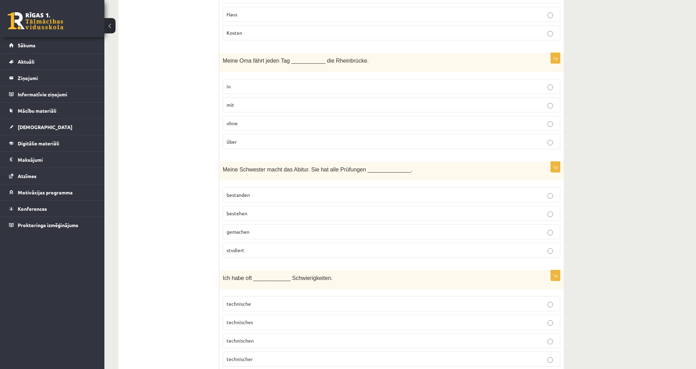
click at [262, 191] on p "bestanden" at bounding box center [392, 194] width 330 height 7
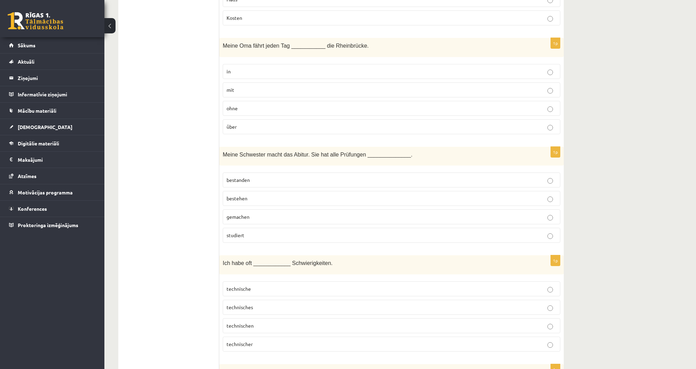
scroll to position [1114, 0]
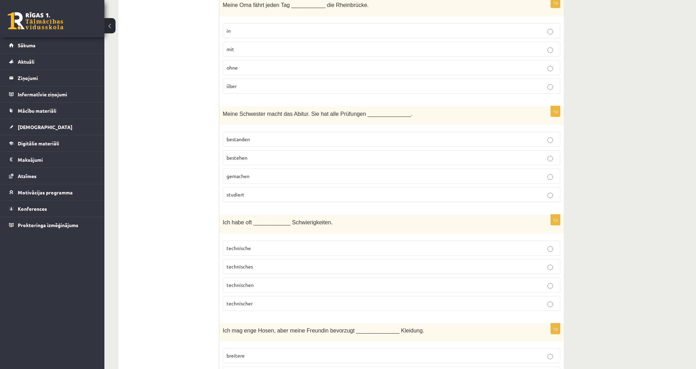
drag, startPoint x: 214, startPoint y: 216, endPoint x: 281, endPoint y: 276, distance: 89.7
click at [244, 245] on span "technische" at bounding box center [239, 248] width 24 height 6
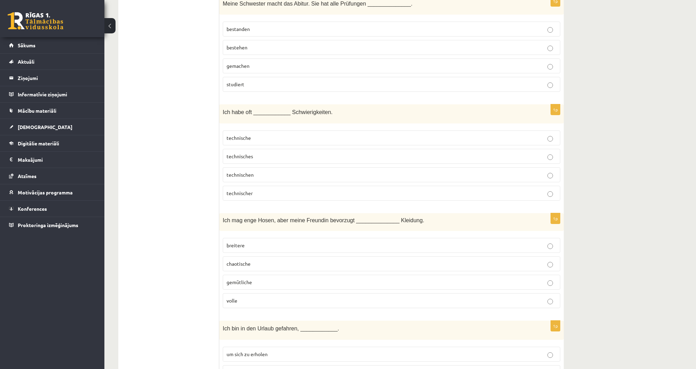
scroll to position [1225, 0]
click at [259, 166] on label "technischen" at bounding box center [392, 173] width 338 height 15
click at [258, 133] on p "technische" at bounding box center [392, 136] width 330 height 7
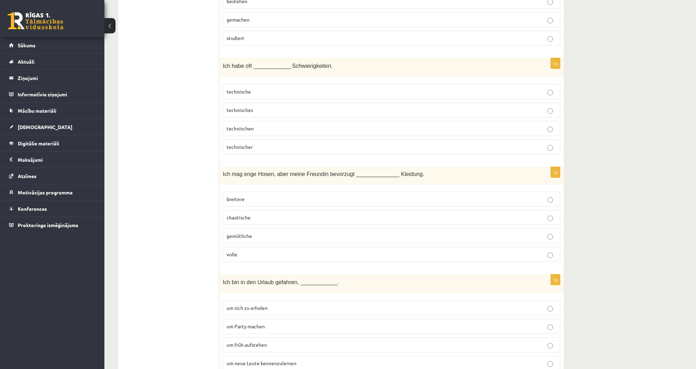
scroll to position [1281, 0]
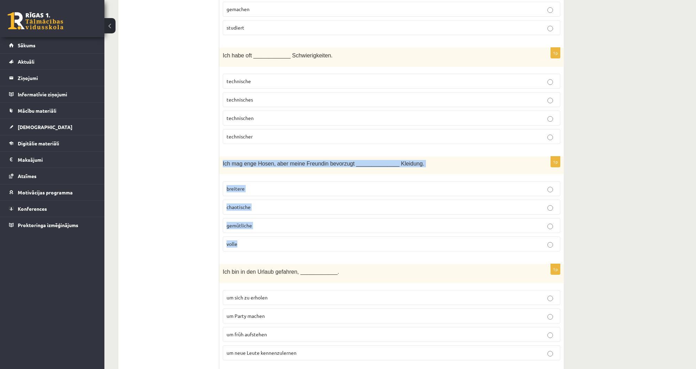
drag, startPoint x: 221, startPoint y: 157, endPoint x: 276, endPoint y: 227, distance: 89.0
click at [276, 227] on div "1p Ich mag enge Hosen, aber meine Freundin bevorzugt ______________ Kleidung. b…" at bounding box center [391, 207] width 345 height 101
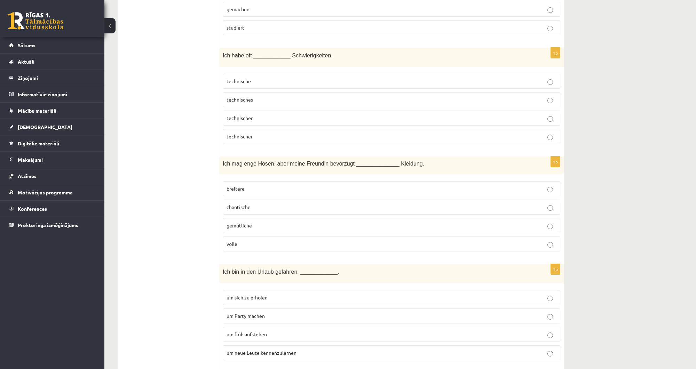
click at [224, 218] on label "gemütliche" at bounding box center [392, 225] width 338 height 15
click at [264, 222] on p "gemütliche" at bounding box center [392, 225] width 330 height 7
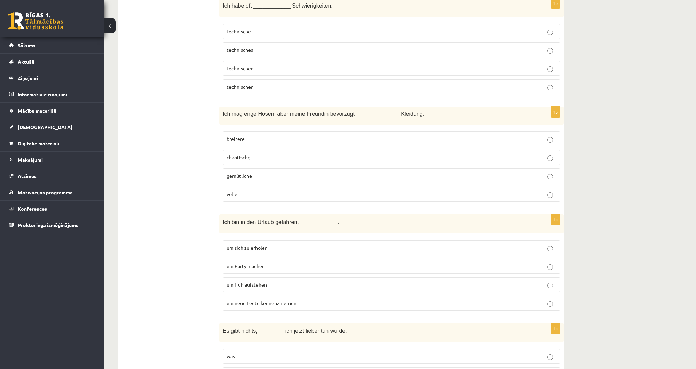
scroll to position [1336, 0]
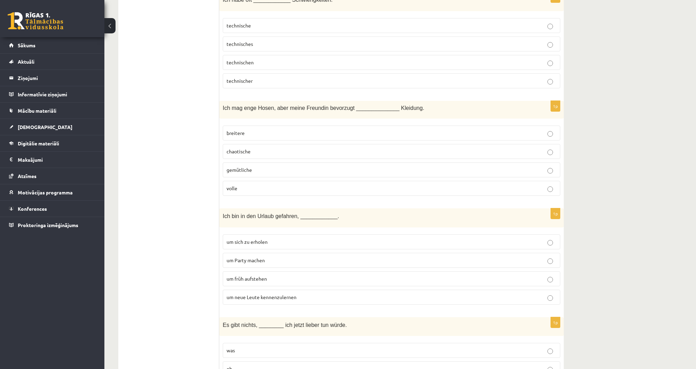
drag, startPoint x: 220, startPoint y: 205, endPoint x: 308, endPoint y: 268, distance: 109.0
click at [308, 268] on div "**********" at bounding box center [340, 366] width 445 height 3168
click at [197, 221] on ul "Tests Izvērtējums!" at bounding box center [172, 366] width 94 height 3154
drag, startPoint x: 254, startPoint y: 209, endPoint x: 270, endPoint y: 212, distance: 16.3
click at [270, 212] on div "Ich bin in den Urlaub gefahren, ____________." at bounding box center [391, 217] width 345 height 19
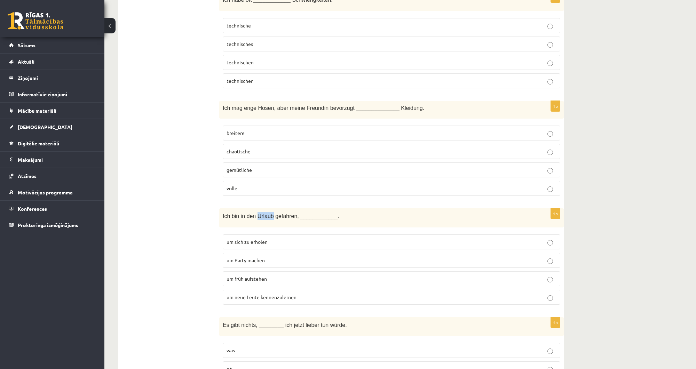
drag, startPoint x: 218, startPoint y: 207, endPoint x: 287, endPoint y: 258, distance: 85.8
click at [334, 283] on div "**********" at bounding box center [340, 366] width 445 height 3168
click at [223, 231] on fieldset "um sich zu erholen um Party machen um früh aufstehen um neue Leute kennenzulern…" at bounding box center [392, 269] width 338 height 76
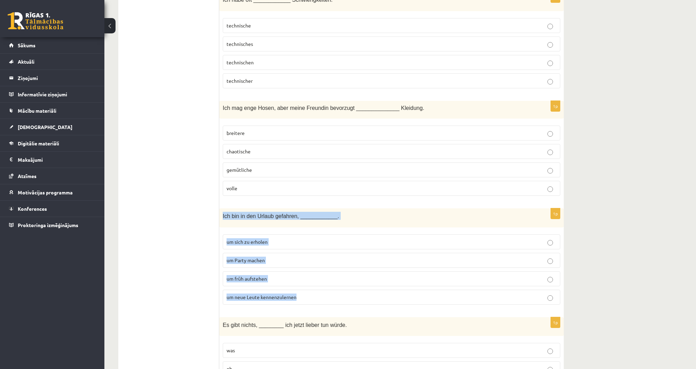
drag, startPoint x: 221, startPoint y: 208, endPoint x: 320, endPoint y: 280, distance: 122.7
click at [320, 280] on div "1p Ich bin in den Urlaub gefahren, ____________. um sich zu erholen um Party ma…" at bounding box center [391, 259] width 345 height 102
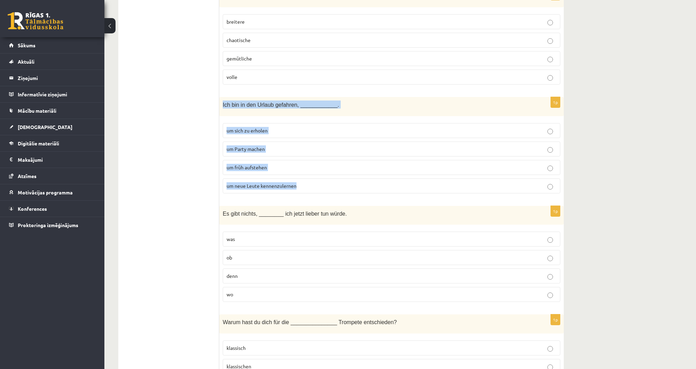
scroll to position [1453, 0]
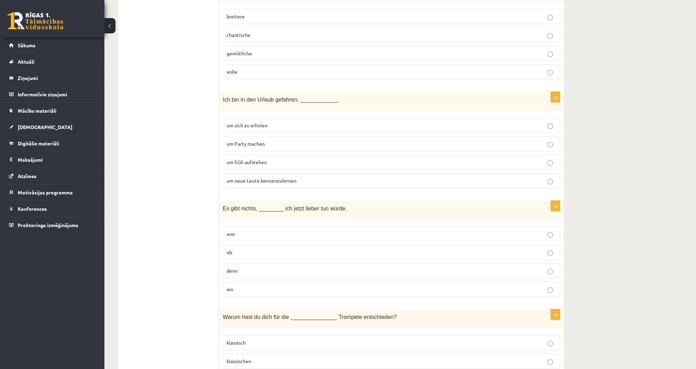
click at [649, 185] on div "11.a1 klases diagnosticējošais darbs Vācu valodā par 10.klases mācību vielu , E…" at bounding box center [400, 210] width 592 height 3273
click at [285, 178] on label "um neue Leute kennenzulernen" at bounding box center [392, 180] width 338 height 15
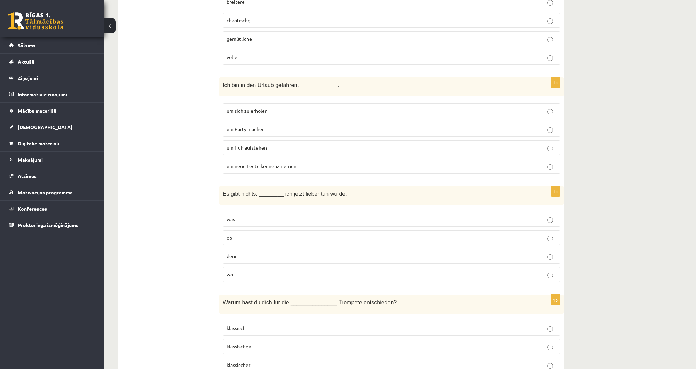
scroll to position [1509, 0]
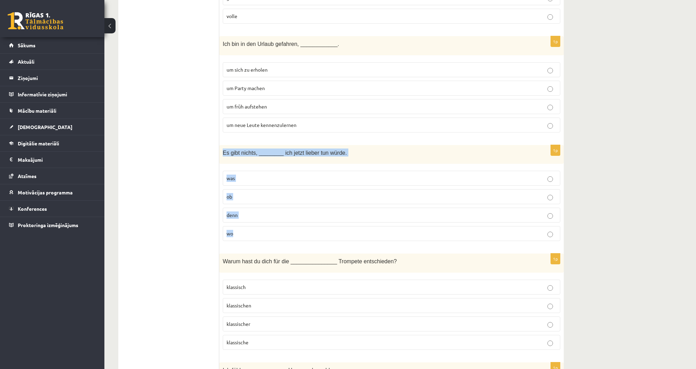
drag, startPoint x: 222, startPoint y: 142, endPoint x: 277, endPoint y: 218, distance: 93.7
click at [277, 218] on div "1p Es gibt nichts, ________ ich jetzt lieber tun würde. was ob denn wo" at bounding box center [391, 196] width 345 height 102
drag, startPoint x: 249, startPoint y: 225, endPoint x: 244, endPoint y: 223, distance: 5.0
click at [249, 230] on p "wo" at bounding box center [392, 233] width 330 height 7
drag, startPoint x: 248, startPoint y: 159, endPoint x: 272, endPoint y: 221, distance: 66.7
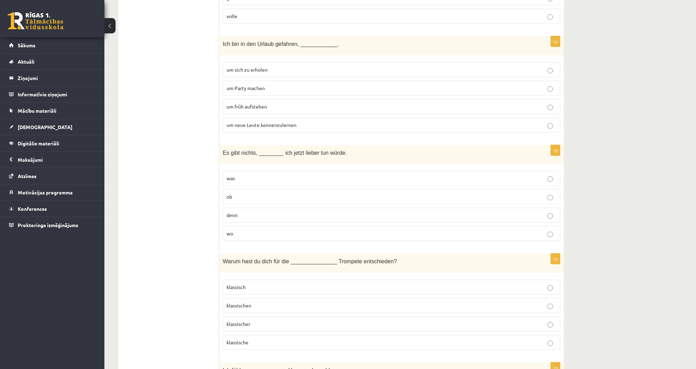
click at [272, 221] on div "**********" at bounding box center [340, 193] width 445 height 3168
click at [182, 178] on ul "Tests Izvērtējums!" at bounding box center [172, 193] width 94 height 3154
drag, startPoint x: 222, startPoint y: 142, endPoint x: 259, endPoint y: 226, distance: 91.3
click at [259, 226] on div "1p Es gibt nichts, ________ ich jetzt lieber tun würde. was ob denn wo" at bounding box center [391, 196] width 345 height 102
click at [174, 242] on ul "Tests Izvērtējums!" at bounding box center [172, 193] width 94 height 3154
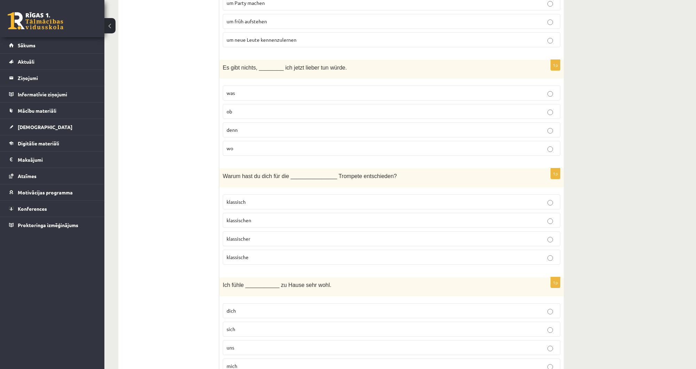
scroll to position [1620, 0]
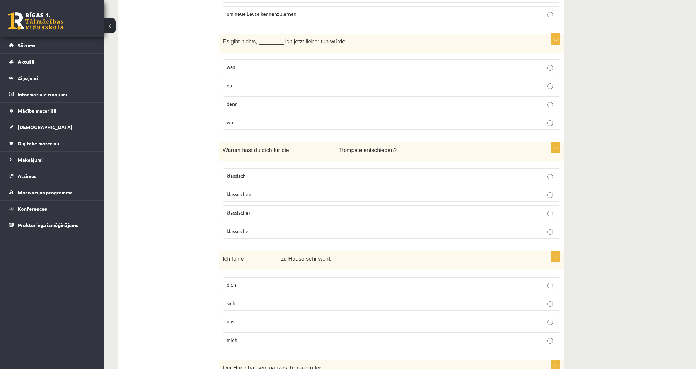
click at [246, 63] on p "was" at bounding box center [392, 66] width 330 height 7
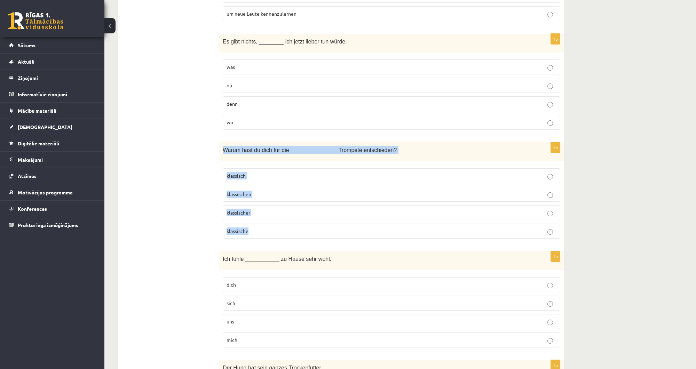
drag, startPoint x: 220, startPoint y: 139, endPoint x: 269, endPoint y: 221, distance: 95.2
click at [269, 221] on div "1p Warum hast du dich für die _______________ Trompete entschieden? klassisch k…" at bounding box center [391, 193] width 345 height 102
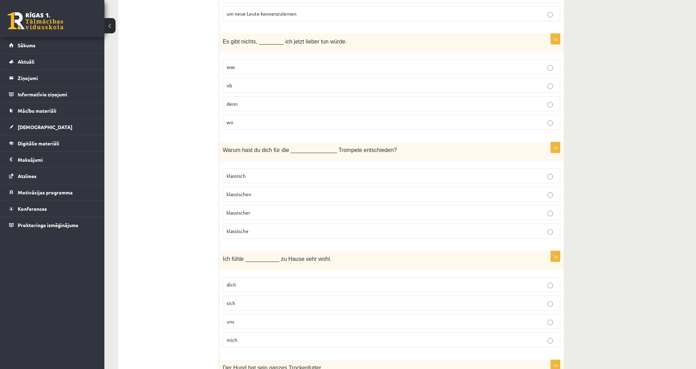
click at [188, 244] on ul "Tests Izvērtējums!" at bounding box center [172, 82] width 94 height 3154
click at [259, 191] on p "klassischen" at bounding box center [392, 194] width 330 height 7
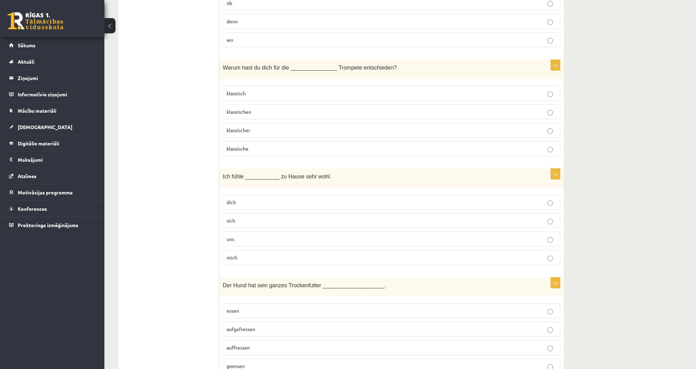
scroll to position [1704, 0]
drag, startPoint x: 227, startPoint y: 167, endPoint x: 279, endPoint y: 239, distance: 89.2
click at [279, 239] on div "1p Ich fühle ___________ zu Hause sehr wohl. dich sich uns mich" at bounding box center [391, 219] width 345 height 102
click at [219, 173] on div "Ich fühle ___________ zu Hause sehr wohl." at bounding box center [391, 177] width 345 height 19
drag, startPoint x: 220, startPoint y: 161, endPoint x: 257, endPoint y: 239, distance: 85.8
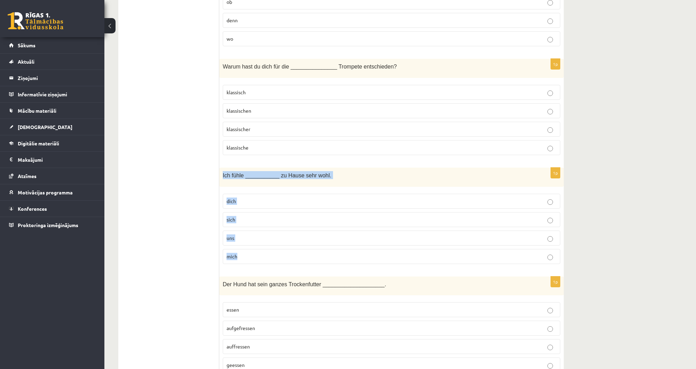
click at [257, 239] on div "1p Ich fühle ___________ zu Hause sehr wohl. dich sich uns mich" at bounding box center [391, 219] width 345 height 102
click at [239, 254] on fieldset "dich sich uns mich" at bounding box center [392, 228] width 338 height 76
click at [240, 251] on label "mich" at bounding box center [392, 256] width 338 height 15
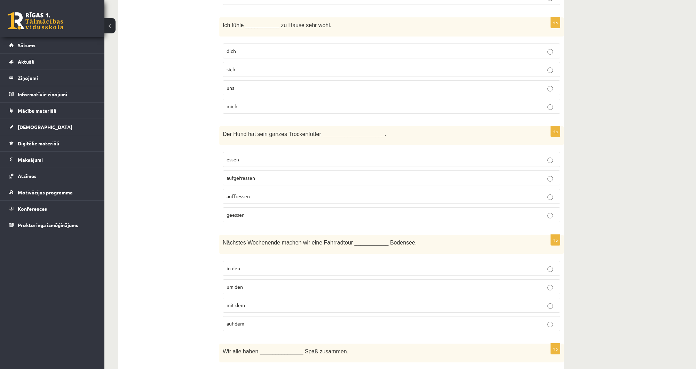
scroll to position [1826, 0]
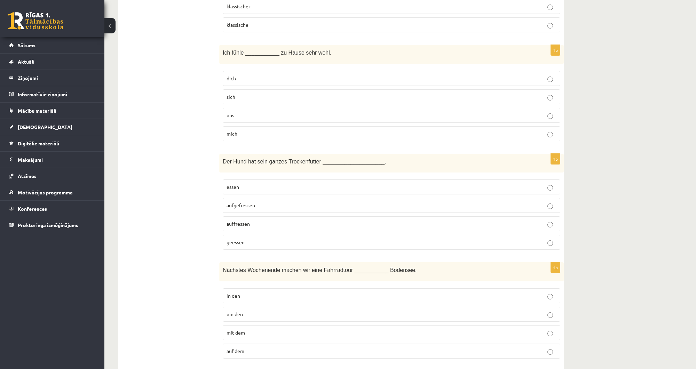
drag, startPoint x: 217, startPoint y: 147, endPoint x: 268, endPoint y: 227, distance: 94.5
drag, startPoint x: 219, startPoint y: 152, endPoint x: 260, endPoint y: 229, distance: 88.0
click at [260, 229] on div "1p Der Hund hat sein ganzes Trockenfutter ____________________. essen aufgefres…" at bounding box center [391, 205] width 345 height 102
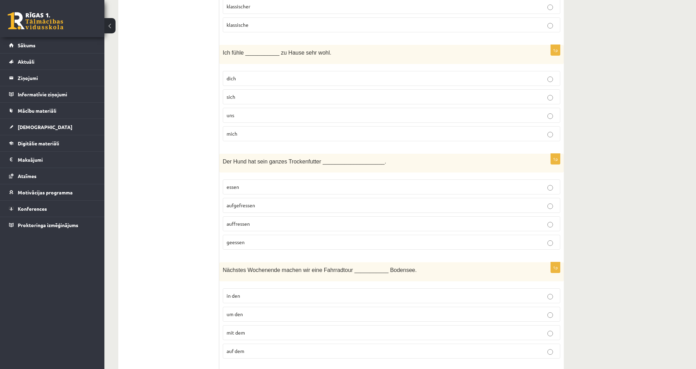
drag, startPoint x: 226, startPoint y: 196, endPoint x: 262, endPoint y: 195, distance: 36.2
click at [262, 198] on label "aufgefressen" at bounding box center [392, 205] width 338 height 15
click at [235, 199] on label "aufgefressen" at bounding box center [392, 205] width 338 height 15
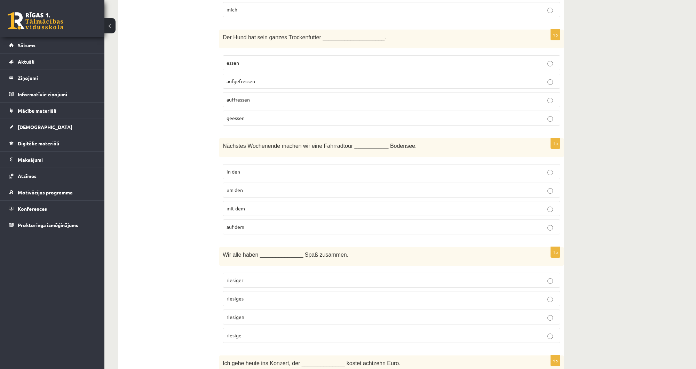
scroll to position [1966, 0]
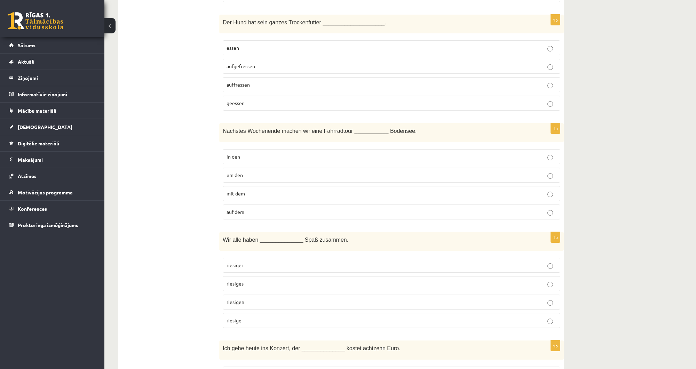
drag, startPoint x: 235, startPoint y: 132, endPoint x: 277, endPoint y: 186, distance: 68.2
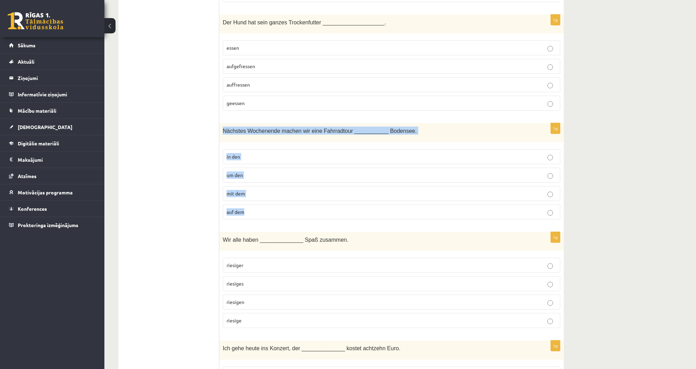
drag, startPoint x: 222, startPoint y: 119, endPoint x: 253, endPoint y: 198, distance: 85.0
click at [253, 198] on div "1p Nächstes Wochenende machen wir eine Fahrradtour ___________ Bodensee. in den…" at bounding box center [391, 174] width 345 height 102
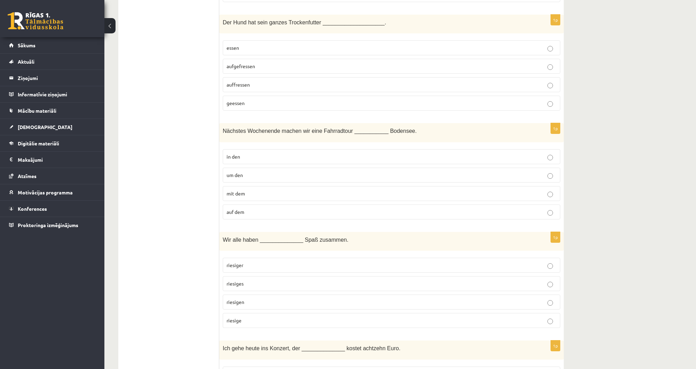
click at [242, 169] on label "um den" at bounding box center [392, 175] width 338 height 15
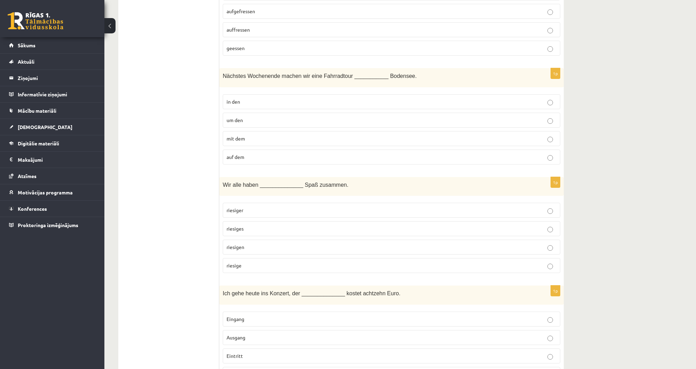
scroll to position [2021, 0]
click at [266, 261] on p "riesige" at bounding box center [392, 264] width 330 height 7
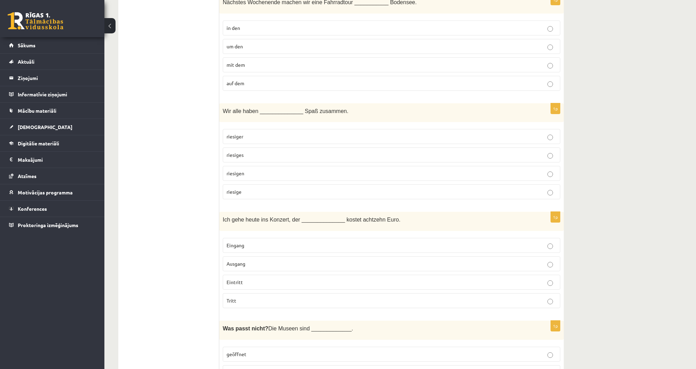
scroll to position [2105, 0]
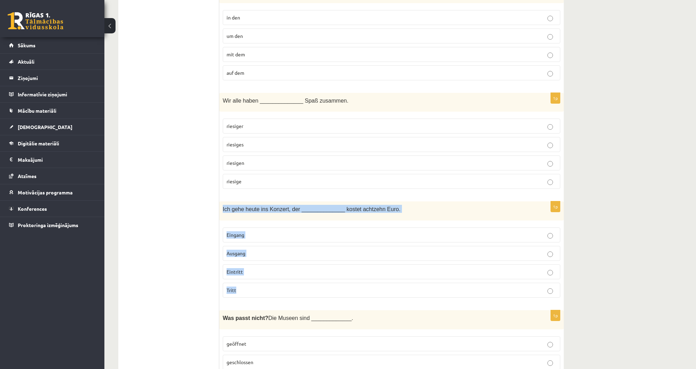
drag, startPoint x: 219, startPoint y: 195, endPoint x: 272, endPoint y: 269, distance: 91.6
click at [272, 269] on div "1p Ich gehe heute ins Konzert, der ______________ kostet achtzehn Euro. Eingang…" at bounding box center [391, 252] width 345 height 102
drag, startPoint x: 223, startPoint y: 256, endPoint x: 259, endPoint y: 262, distance: 35.9
click at [259, 264] on label "Eintritt" at bounding box center [392, 271] width 338 height 15
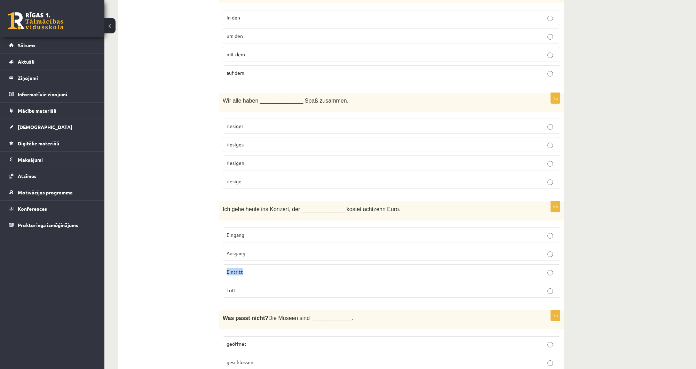
click at [256, 268] on p "Eintritt" at bounding box center [392, 271] width 330 height 7
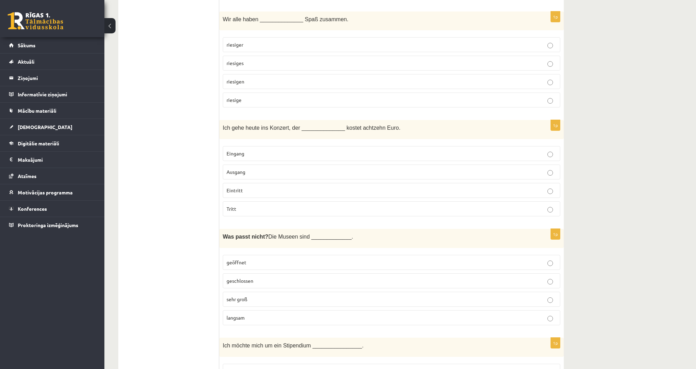
scroll to position [2188, 0]
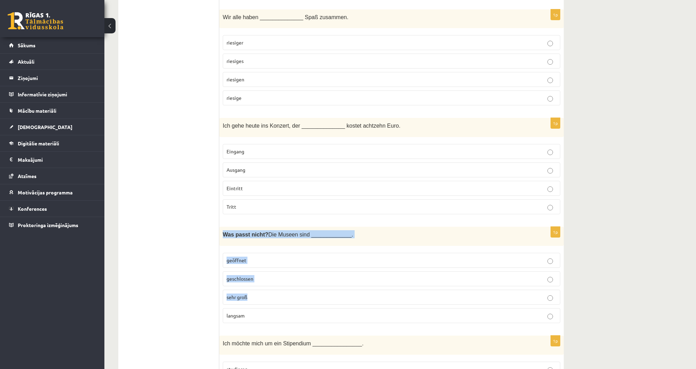
drag, startPoint x: 222, startPoint y: 219, endPoint x: 299, endPoint y: 290, distance: 104.4
click at [299, 290] on div "1p Was passt nicht? Die Museen sind _____________. geöffnet geschlossen sehr gr…" at bounding box center [391, 278] width 345 height 102
click at [270, 312] on p "langsam" at bounding box center [392, 315] width 330 height 7
drag, startPoint x: 270, startPoint y: 304, endPoint x: 214, endPoint y: 226, distance: 96.2
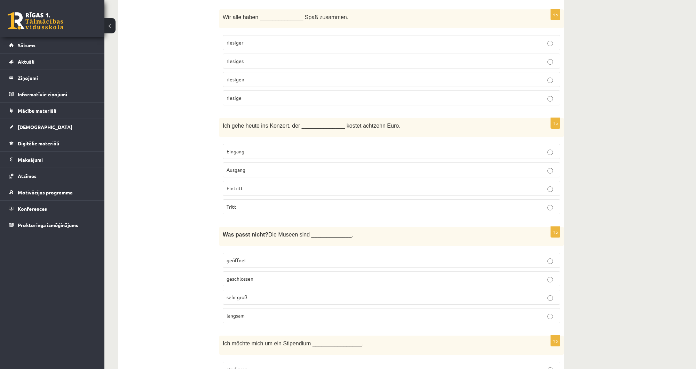
drag, startPoint x: 224, startPoint y: 223, endPoint x: 271, endPoint y: 293, distance: 83.9
click at [271, 293] on div "1p Was passt nicht? Die Museen sind _____________. geöffnet geschlossen sehr gr…" at bounding box center [391, 278] width 345 height 102
drag, startPoint x: 215, startPoint y: 227, endPoint x: 273, endPoint y: 293, distance: 88.3
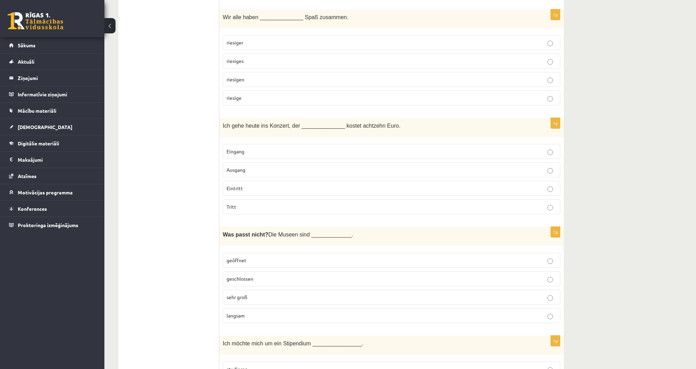
drag, startPoint x: 223, startPoint y: 220, endPoint x: 264, endPoint y: 297, distance: 87.3
click at [264, 299] on div "1p Was passt nicht? Die Museen sind _____________. geöffnet geschlossen sehr gr…" at bounding box center [391, 278] width 345 height 102
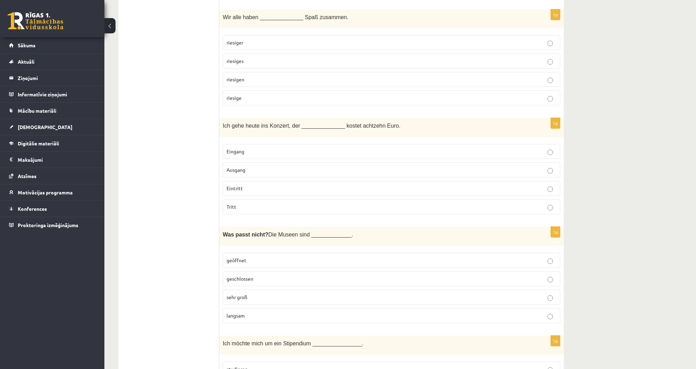
click at [244, 276] on span "geschlossen" at bounding box center [240, 279] width 27 height 6
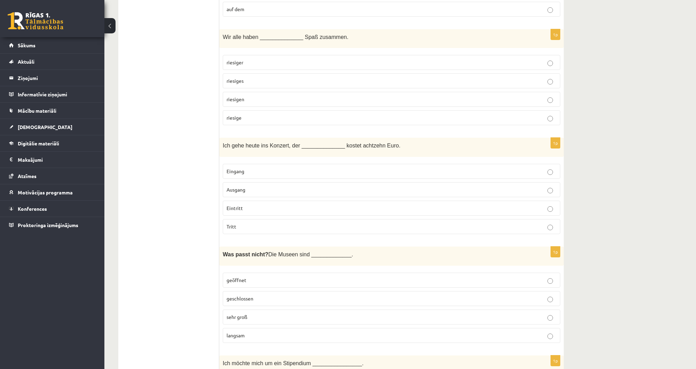
scroll to position [2133, 0]
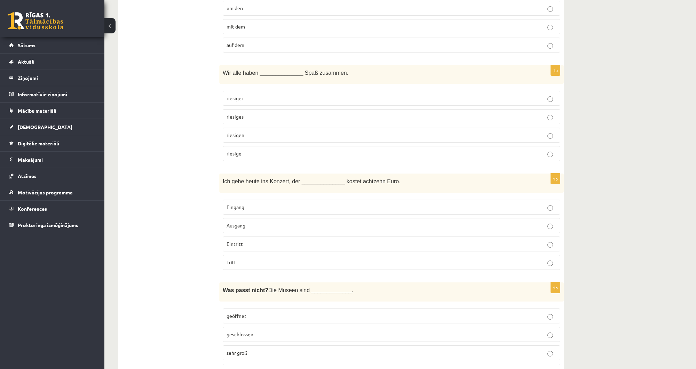
drag, startPoint x: 218, startPoint y: 57, endPoint x: 287, endPoint y: 138, distance: 106.2
click at [222, 65] on div "Wir alle haben ______________ Spaß zusammen." at bounding box center [391, 74] width 345 height 19
drag, startPoint x: 222, startPoint y: 59, endPoint x: 256, endPoint y: 139, distance: 87.0
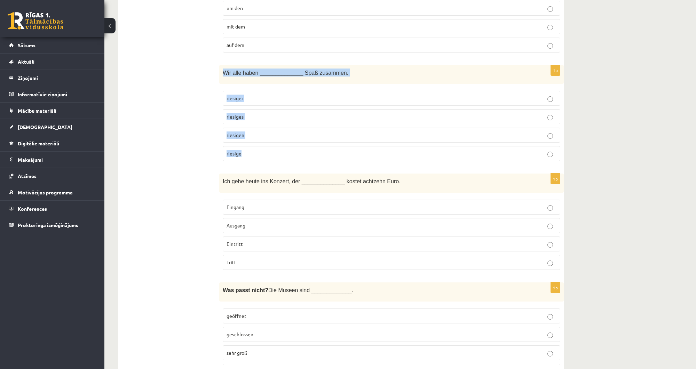
click at [256, 139] on div "1p Wir alle haben ______________ Spaß zusammen. riesiger riesiges riesigen ries…" at bounding box center [391, 116] width 345 height 102
click at [236, 132] on span "riesigen" at bounding box center [236, 135] width 18 height 6
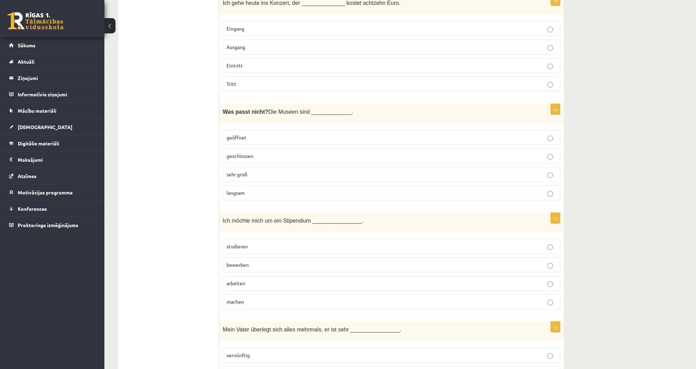
scroll to position [2355, 0]
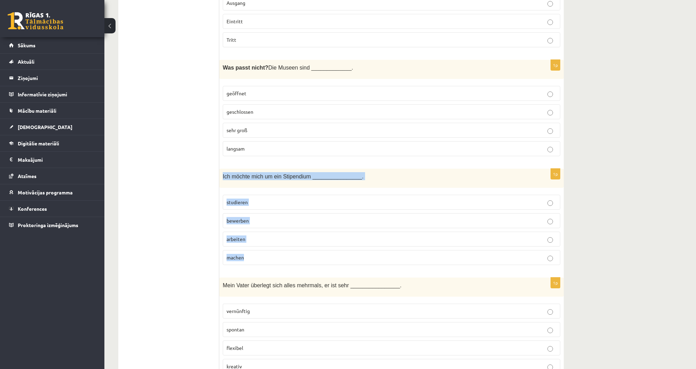
drag, startPoint x: 221, startPoint y: 161, endPoint x: 273, endPoint y: 237, distance: 92.1
click at [273, 237] on div "1p Ich möchte mich um ein Stipendium ________________. studieren bewerben arbei…" at bounding box center [391, 220] width 345 height 102
drag, startPoint x: 226, startPoint y: 206, endPoint x: 268, endPoint y: 207, distance: 42.5
click at [268, 213] on label "bewerben" at bounding box center [392, 220] width 338 height 15
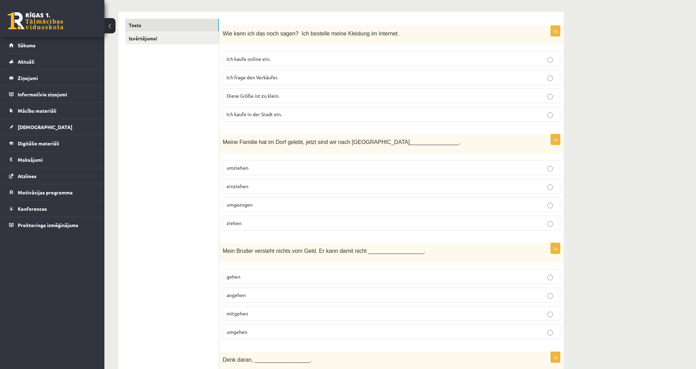
scroll to position [28, 0]
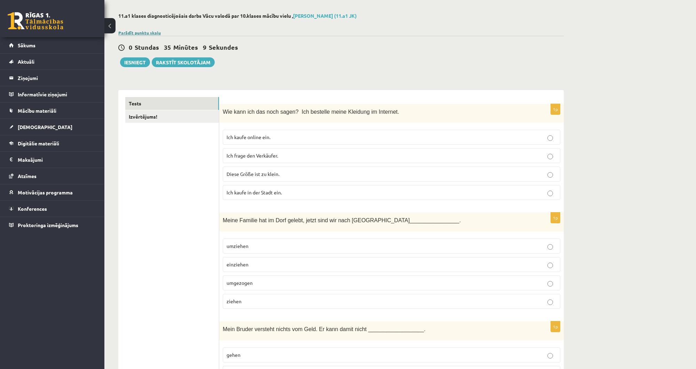
click at [135, 32] on link "Parādīt punktu skalu" at bounding box center [139, 33] width 42 height 6
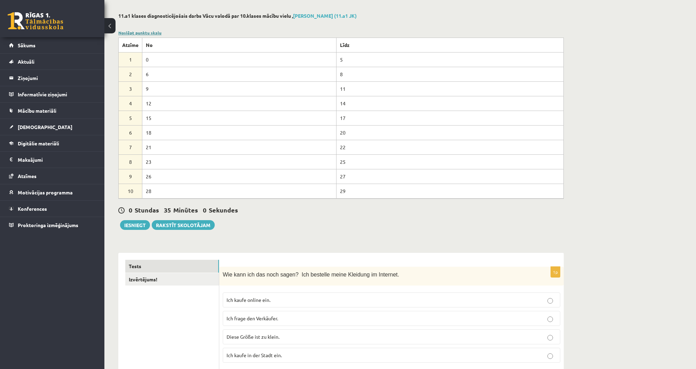
click at [135, 32] on link "Noslēpt punktu skalu" at bounding box center [139, 33] width 43 height 6
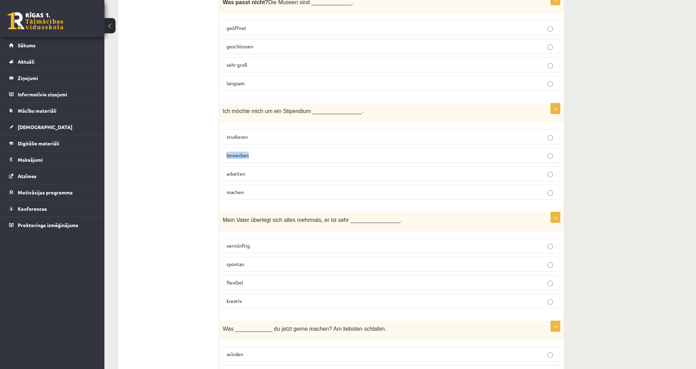
scroll to position [2450, 0]
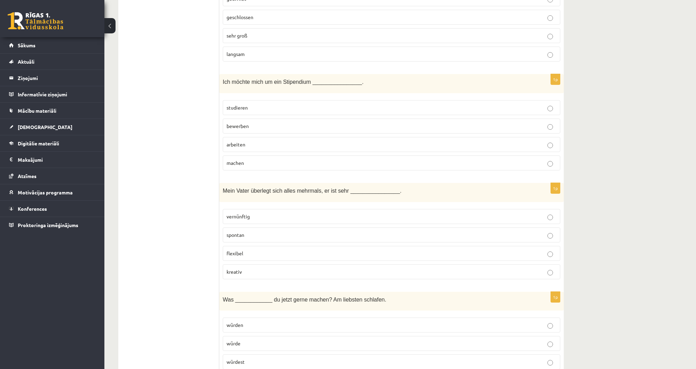
click at [233, 123] on p "bewerben" at bounding box center [392, 126] width 330 height 7
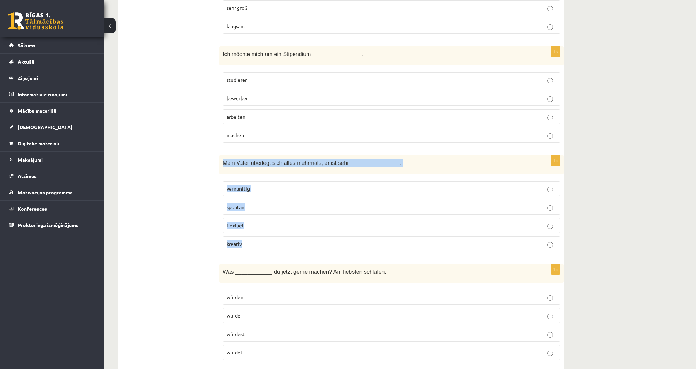
drag, startPoint x: 221, startPoint y: 146, endPoint x: 268, endPoint y: 223, distance: 90.5
click at [268, 223] on div "1p Mein Vater überlegt sich alles mehrmals, er ist sehr ________________. vernü…" at bounding box center [391, 206] width 345 height 102
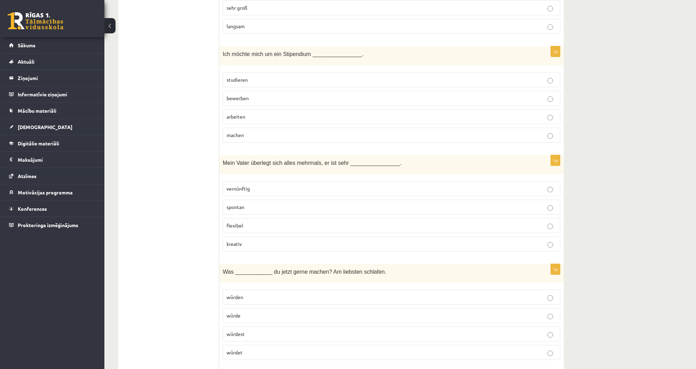
click at [260, 185] on p "vernünftig" at bounding box center [392, 188] width 330 height 7
click at [248, 185] on span "vernünftig" at bounding box center [238, 188] width 23 height 6
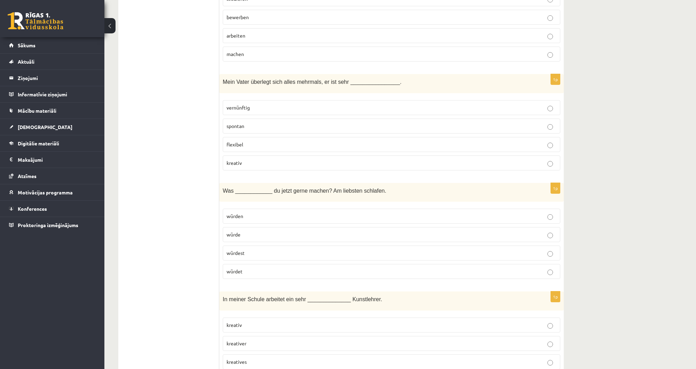
scroll to position [2561, 0]
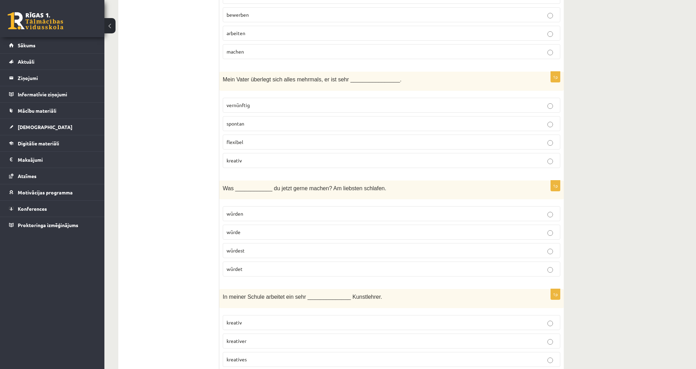
drag, startPoint x: 242, startPoint y: 221, endPoint x: 238, endPoint y: 221, distance: 3.9
click at [242, 225] on label "würde" at bounding box center [392, 232] width 338 height 15
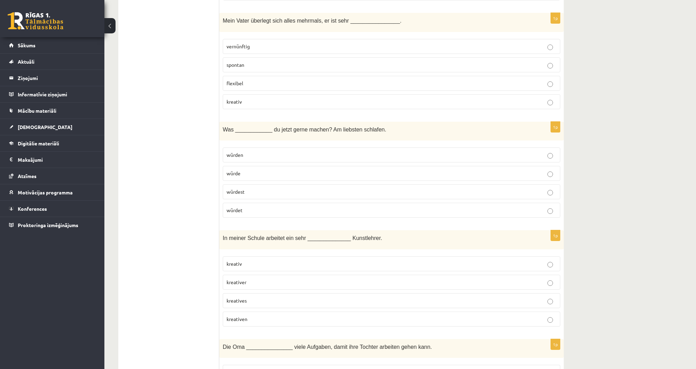
scroll to position [2645, 0]
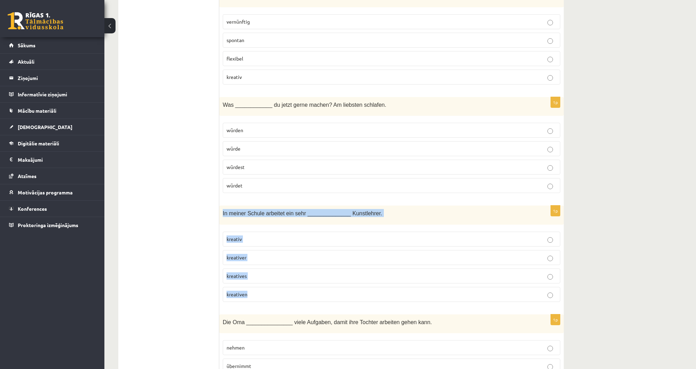
drag, startPoint x: 223, startPoint y: 196, endPoint x: 273, endPoint y: 270, distance: 89.8
click at [273, 270] on div "1p In meiner Schule arbeitet ein sehr ______________ Kunstlehrer. kreativ kreat…" at bounding box center [391, 257] width 345 height 102
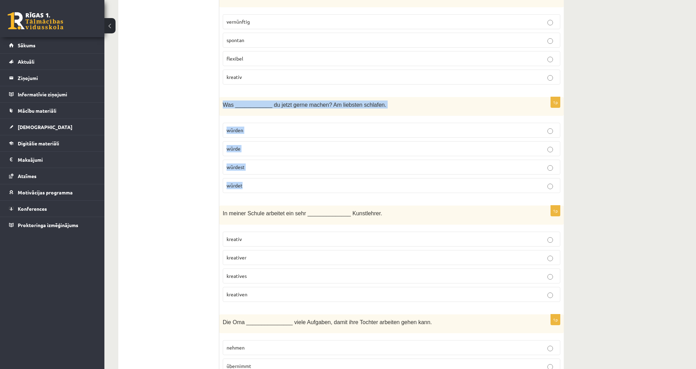
drag, startPoint x: 221, startPoint y: 88, endPoint x: 272, endPoint y: 164, distance: 91.5
click at [272, 164] on div "1p Was ____________ du jetzt gerne machen? Am liebsten schlafen. würden würde w…" at bounding box center [391, 148] width 345 height 102
click at [231, 164] on span "würdest" at bounding box center [236, 167] width 18 height 6
drag, startPoint x: 218, startPoint y: 196, endPoint x: 269, endPoint y: 270, distance: 90.2
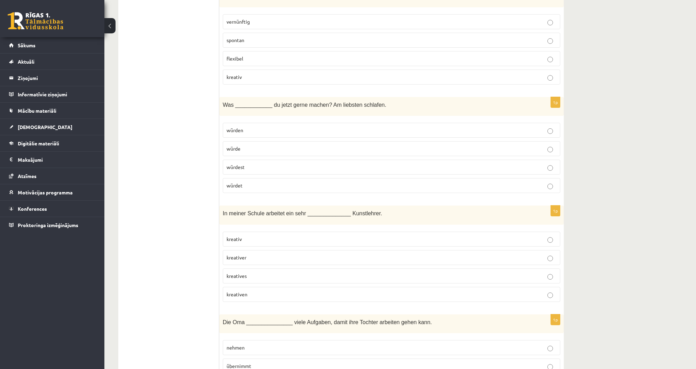
drag, startPoint x: 223, startPoint y: 197, endPoint x: 254, endPoint y: 272, distance: 81.2
click at [254, 272] on div "1p In meiner Schule arbeitet ein sehr ______________ Kunstlehrer. kreativ kreat…" at bounding box center [391, 257] width 345 height 102
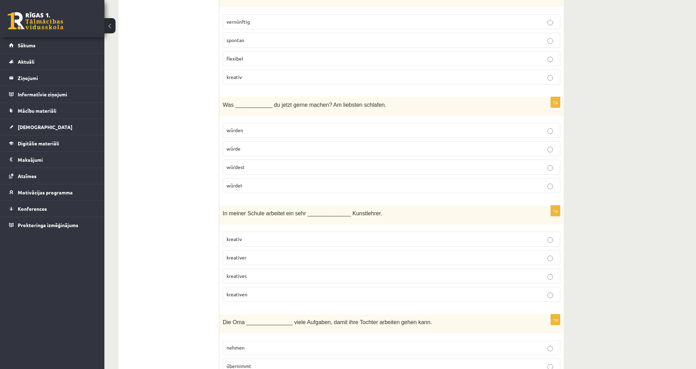
click at [249, 232] on label "kreativ" at bounding box center [392, 239] width 338 height 15
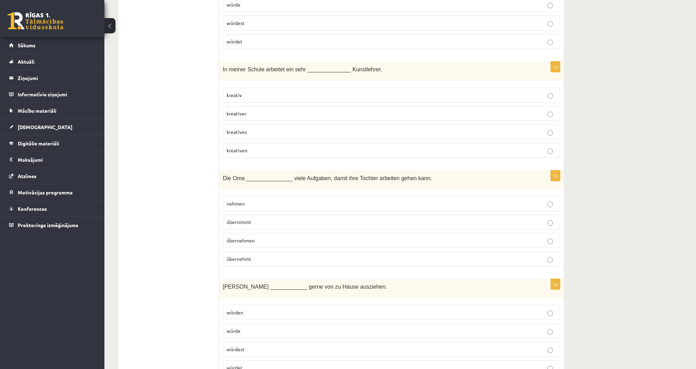
scroll to position [2773, 0]
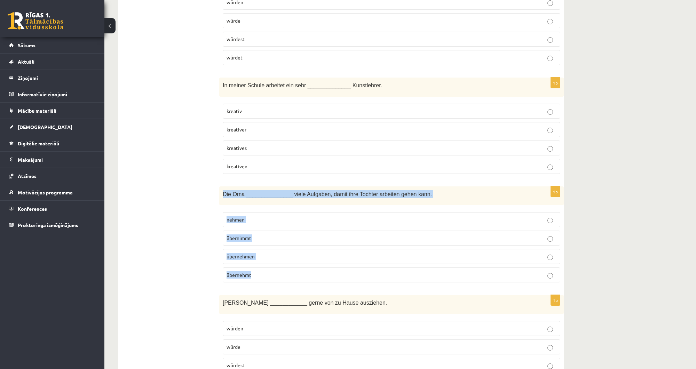
drag, startPoint x: 248, startPoint y: 202, endPoint x: 287, endPoint y: 256, distance: 66.6
click at [287, 256] on div "1p Die Oma _______________ viele Aufgaben, damit ihre Tochter arbeiten gehen ka…" at bounding box center [391, 238] width 345 height 102
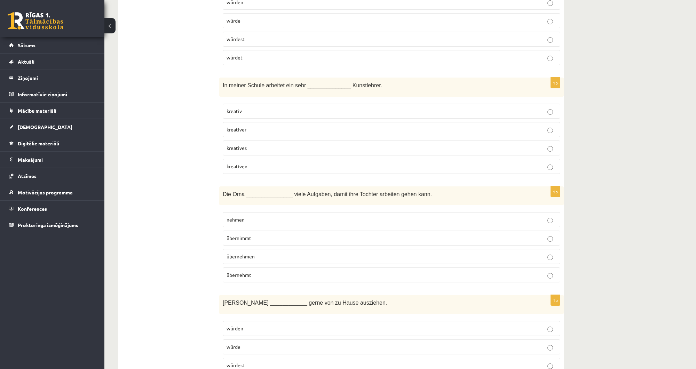
click at [238, 235] on span "übernimmt" at bounding box center [239, 238] width 25 height 6
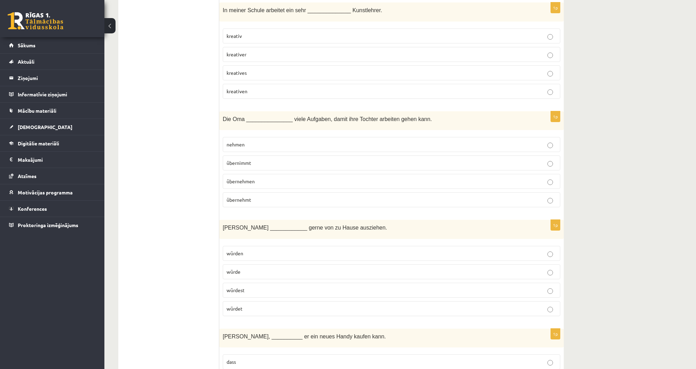
scroll to position [2856, 0]
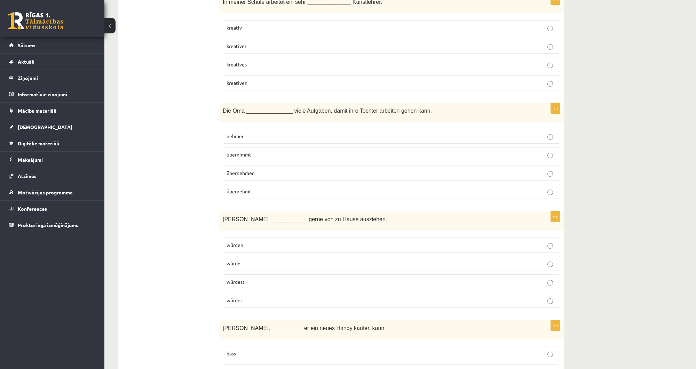
drag, startPoint x: 218, startPoint y: 199, endPoint x: 284, endPoint y: 276, distance: 100.7
drag, startPoint x: 223, startPoint y: 200, endPoint x: 256, endPoint y: 276, distance: 82.9
click at [256, 276] on div "1p Lisa ____________ gerne von zu Hause ausziehen. würden würde würdest würdet" at bounding box center [391, 263] width 345 height 102
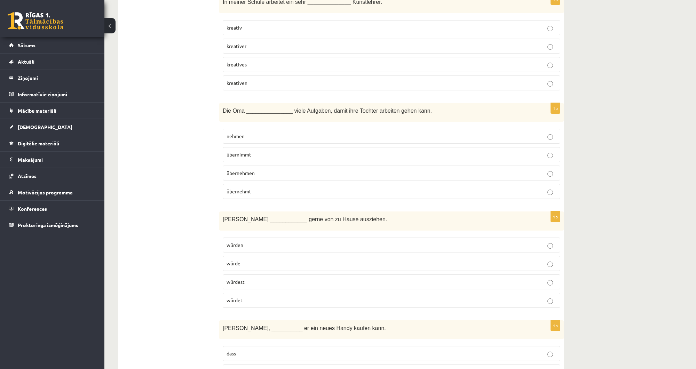
click at [249, 260] on p "würde" at bounding box center [392, 263] width 330 height 7
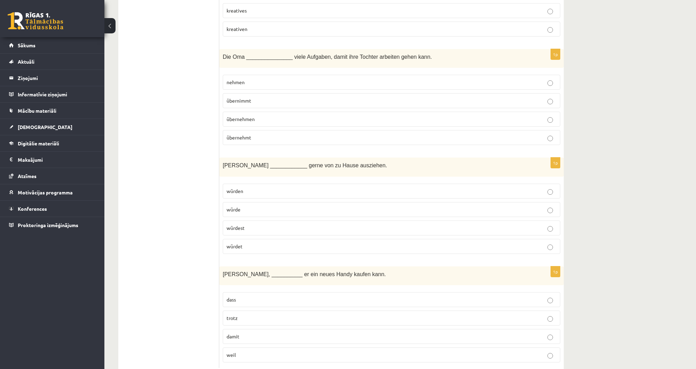
scroll to position [2912, 0]
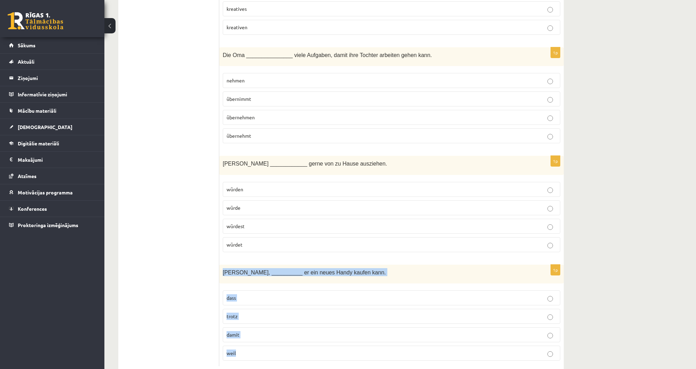
drag, startPoint x: 220, startPoint y: 253, endPoint x: 262, endPoint y: 328, distance: 86.8
click at [262, 328] on div "1p Paul jobbt, __________ er ein neues Handy kaufen kann. dass trotz damit weil" at bounding box center [391, 316] width 345 height 102
click at [228, 332] on span "damit" at bounding box center [233, 335] width 13 height 6
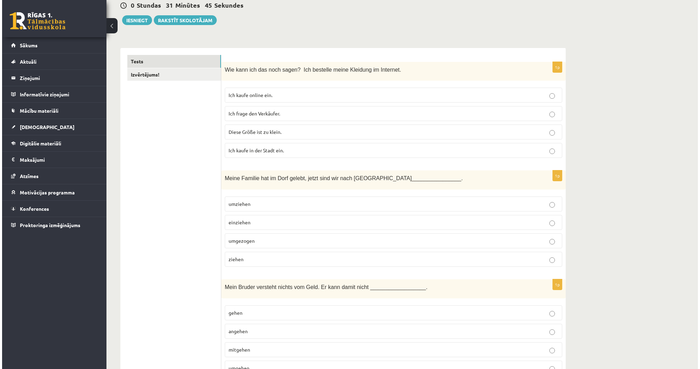
scroll to position [0, 0]
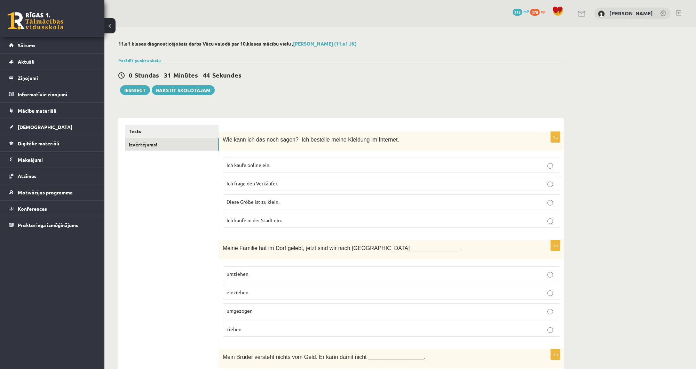
click at [171, 148] on link "Izvērtējums!" at bounding box center [172, 144] width 94 height 13
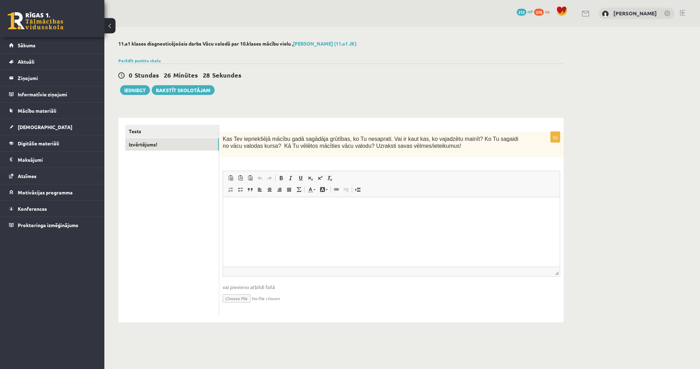
click at [287, 213] on html at bounding box center [391, 207] width 337 height 21
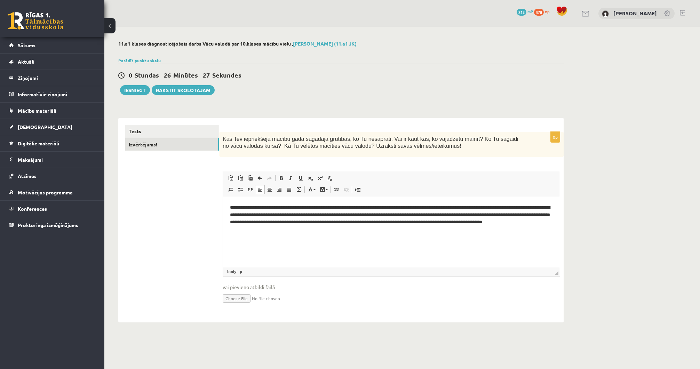
click at [230, 206] on p "**********" at bounding box center [391, 218] width 323 height 29
click at [162, 207] on ul "Tests Izvērtējums!" at bounding box center [172, 220] width 94 height 191
click at [170, 136] on link "Tests" at bounding box center [172, 131] width 94 height 13
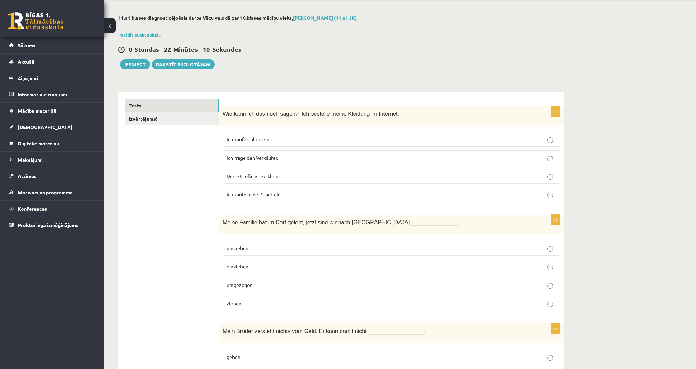
scroll to position [28, 0]
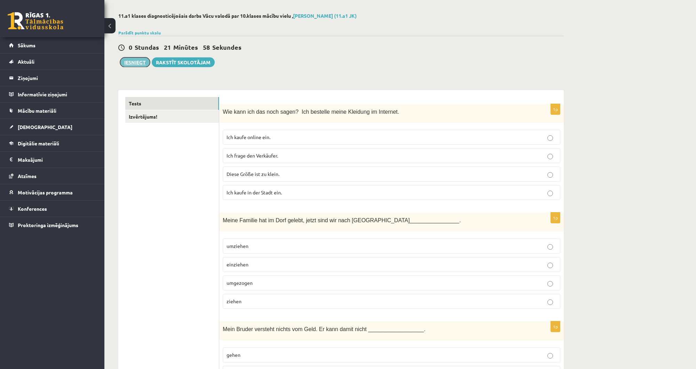
click at [129, 61] on button "Iesniegt" at bounding box center [135, 62] width 30 height 10
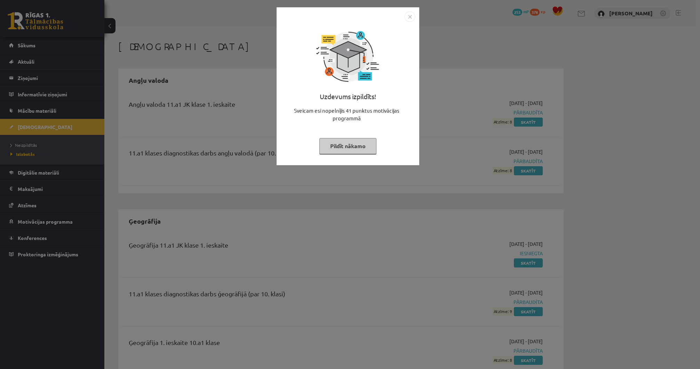
click at [408, 14] on img "Close" at bounding box center [410, 16] width 10 height 10
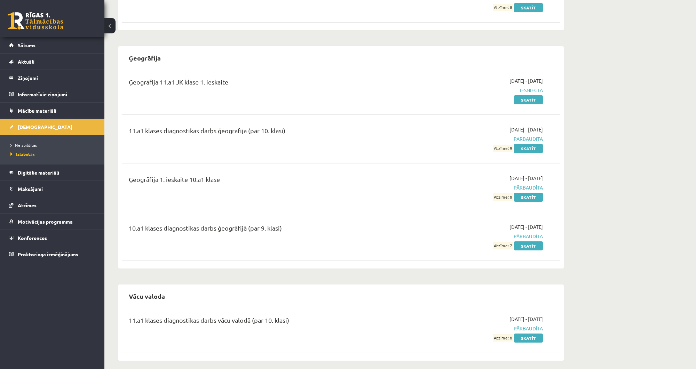
scroll to position [168, 0]
